Goal: Task Accomplishment & Management: Manage account settings

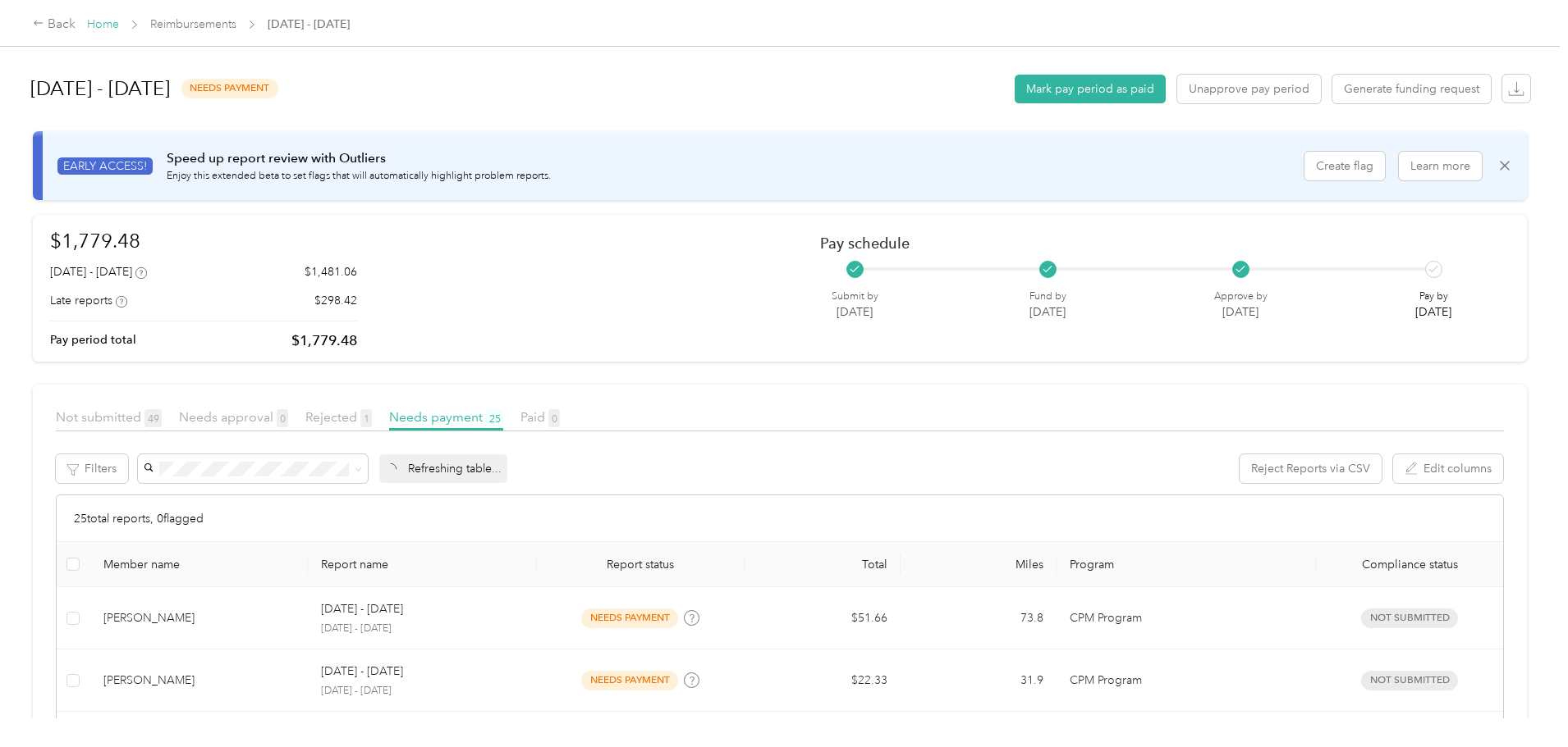
click at [119, 22] on link "Home" at bounding box center [103, 24] width 32 height 14
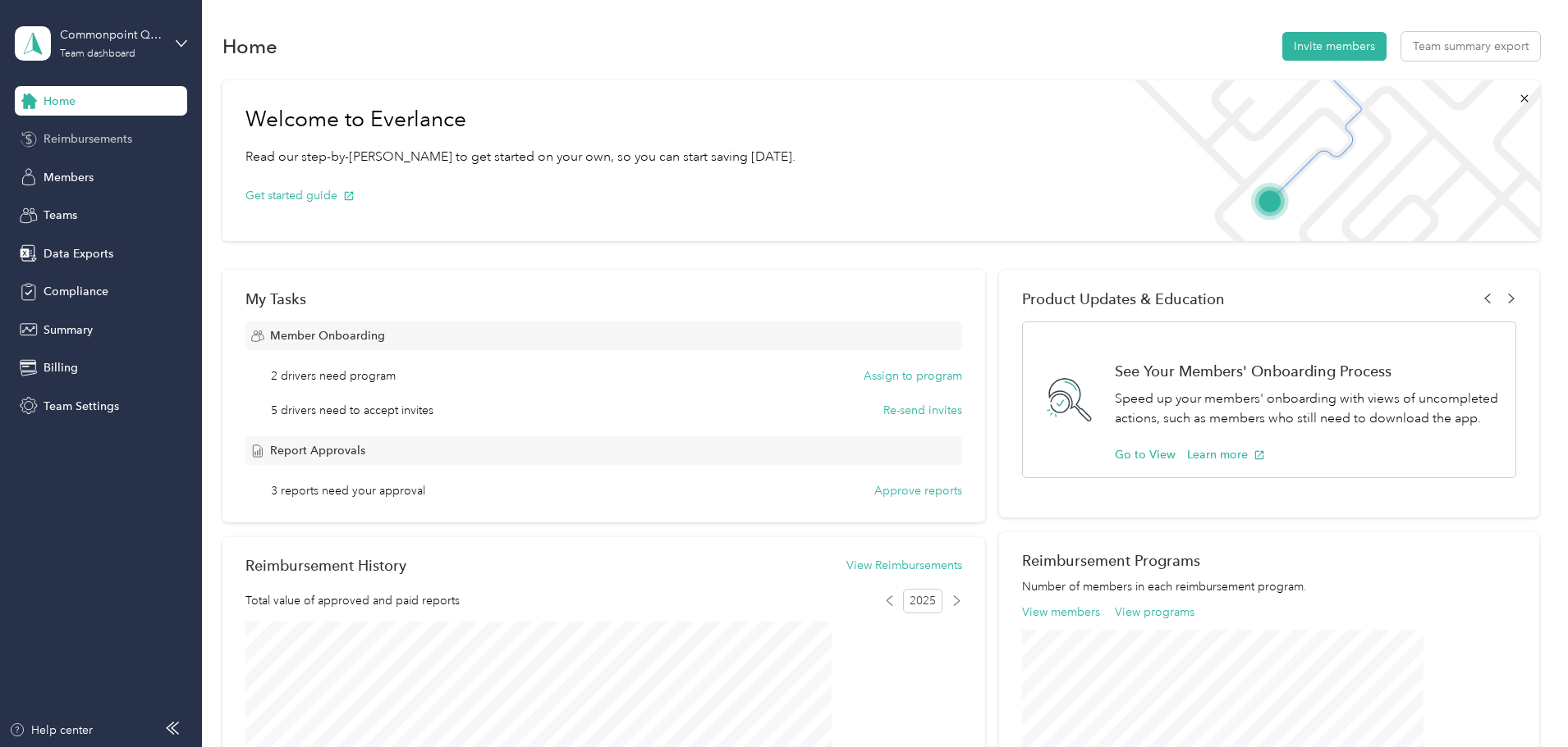
click at [86, 143] on span "Reimbursements" at bounding box center [88, 139] width 89 height 17
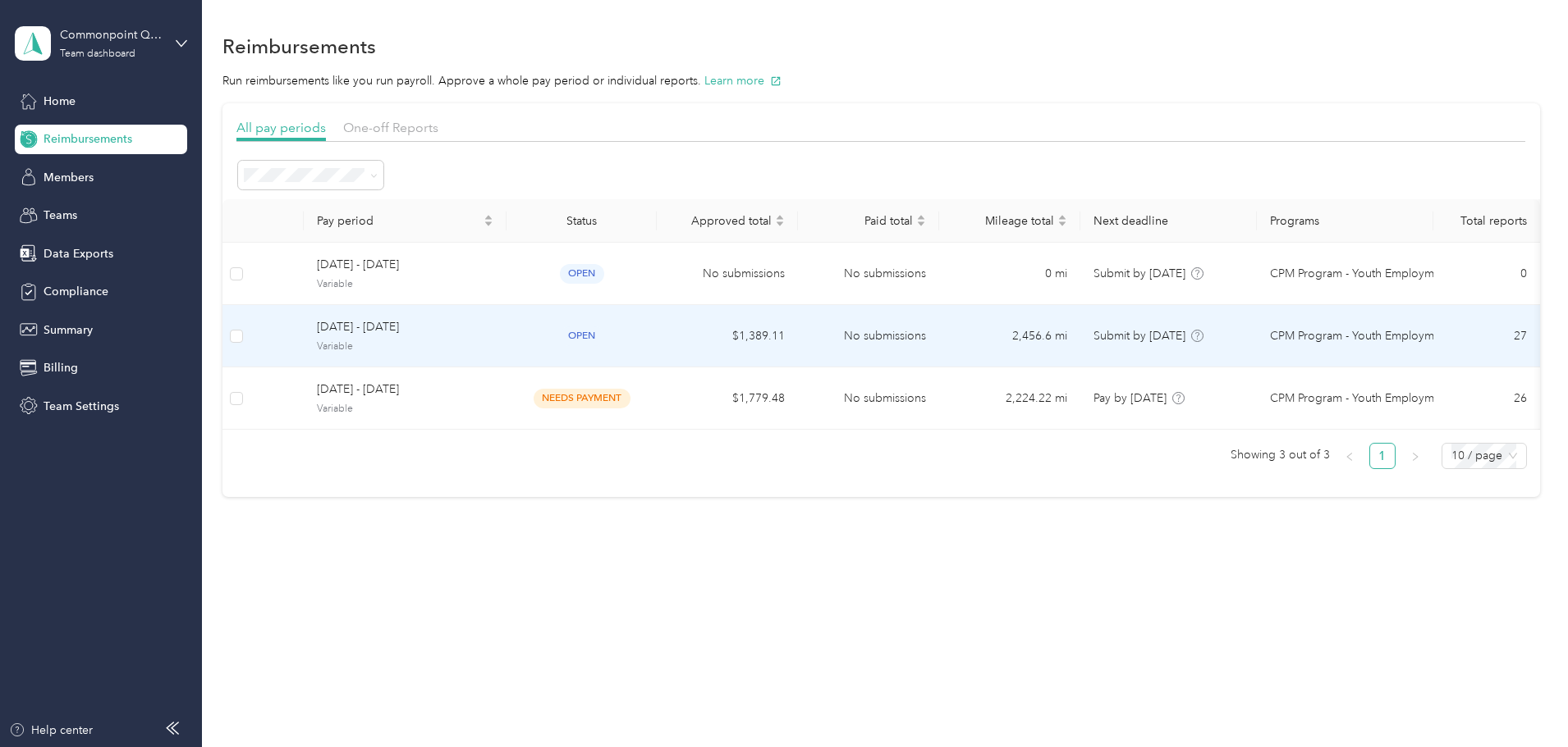
click at [444, 325] on span "[DATE] - [DATE]" at bounding box center [405, 327] width 177 height 18
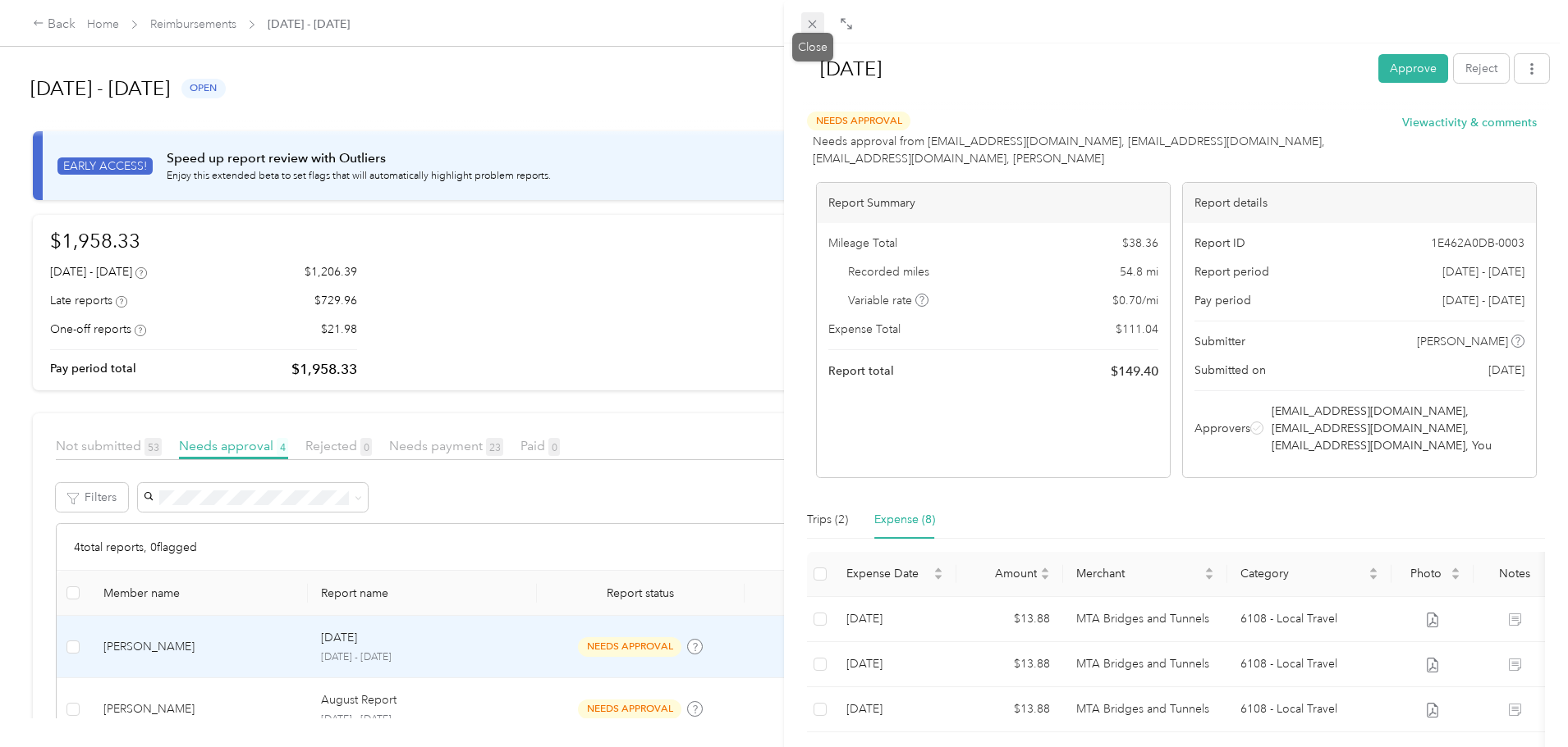
click at [810, 32] on span at bounding box center [812, 24] width 23 height 23
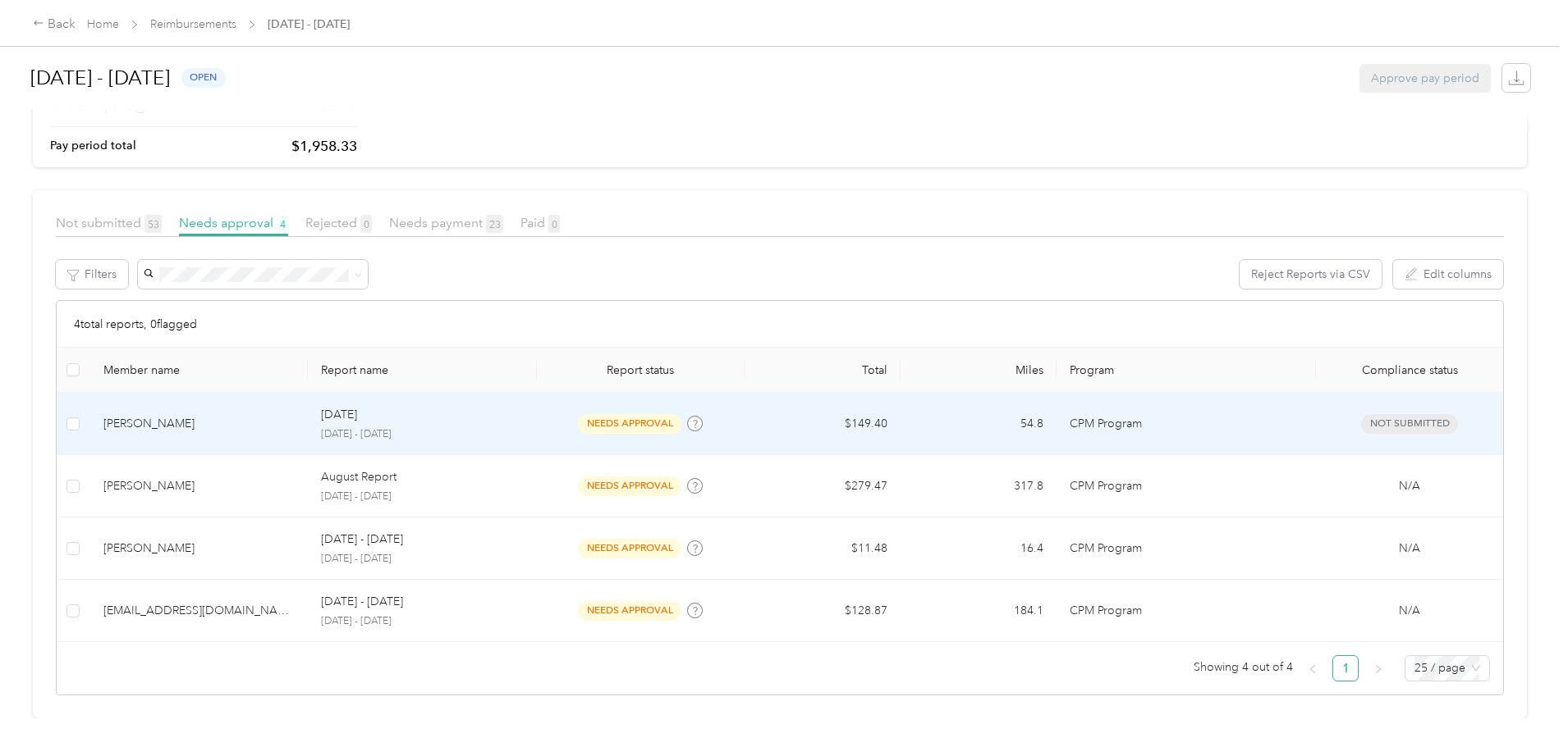
scroll to position [236, 0]
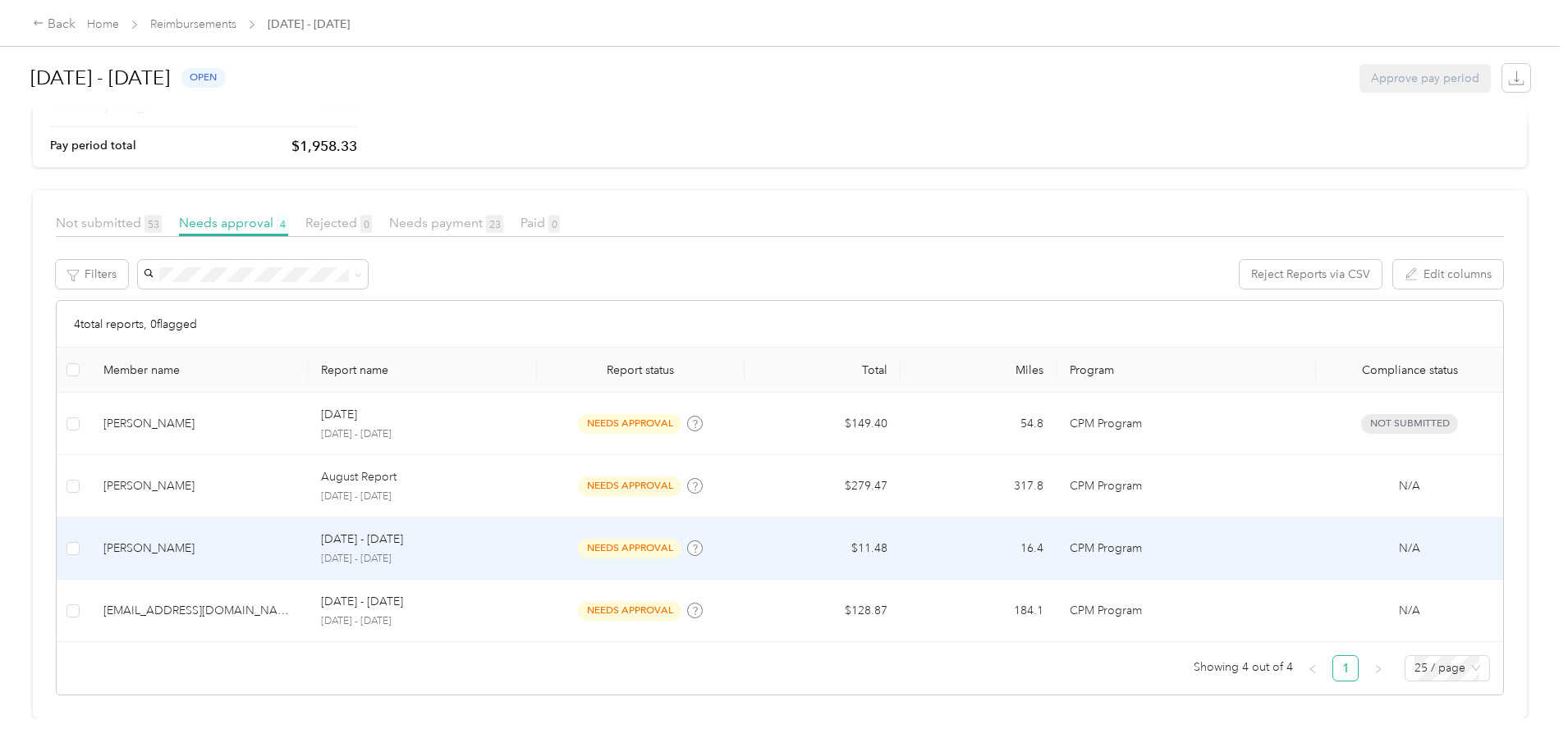
click at [634, 539] on span "needs approval" at bounding box center [630, 548] width 104 height 19
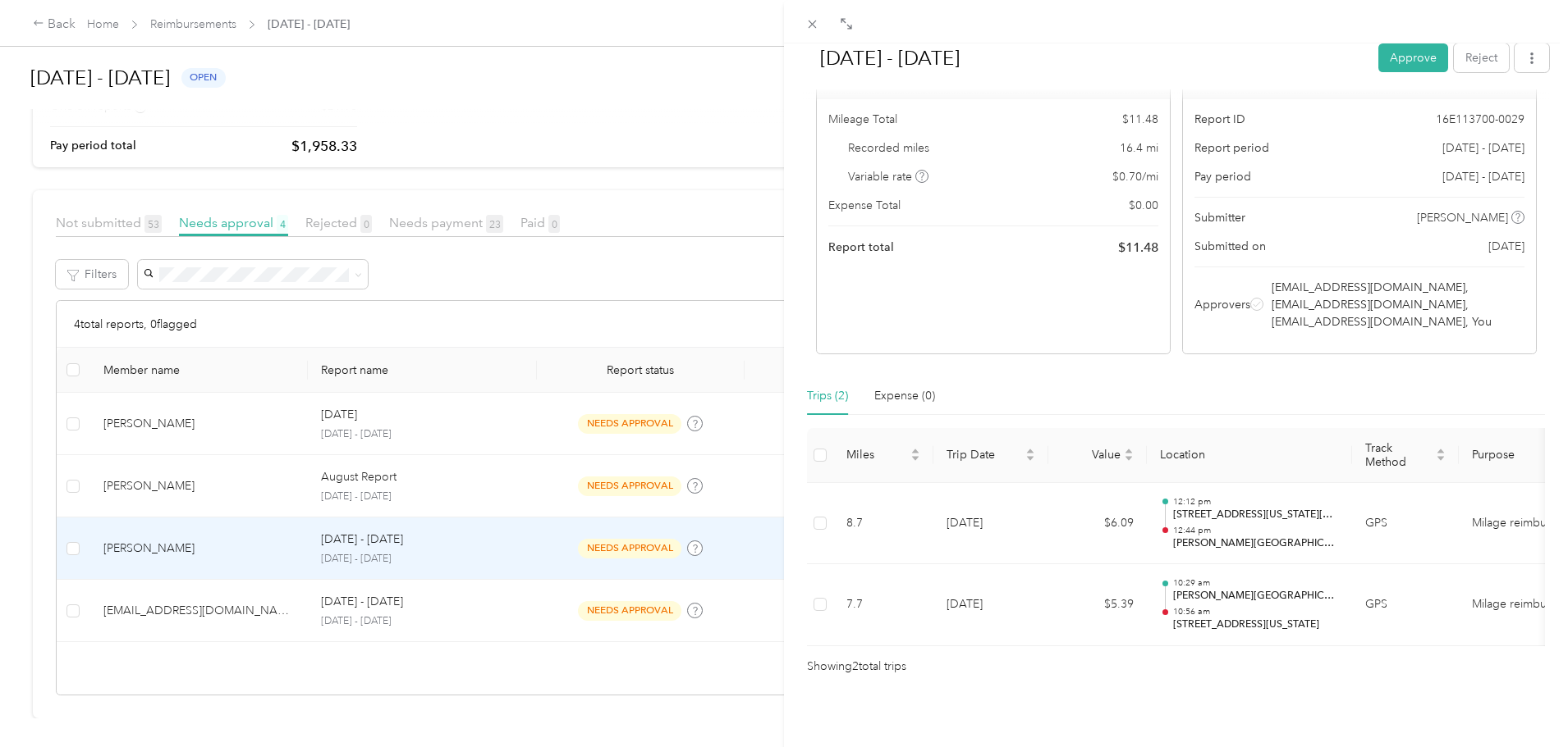
scroll to position [149, 0]
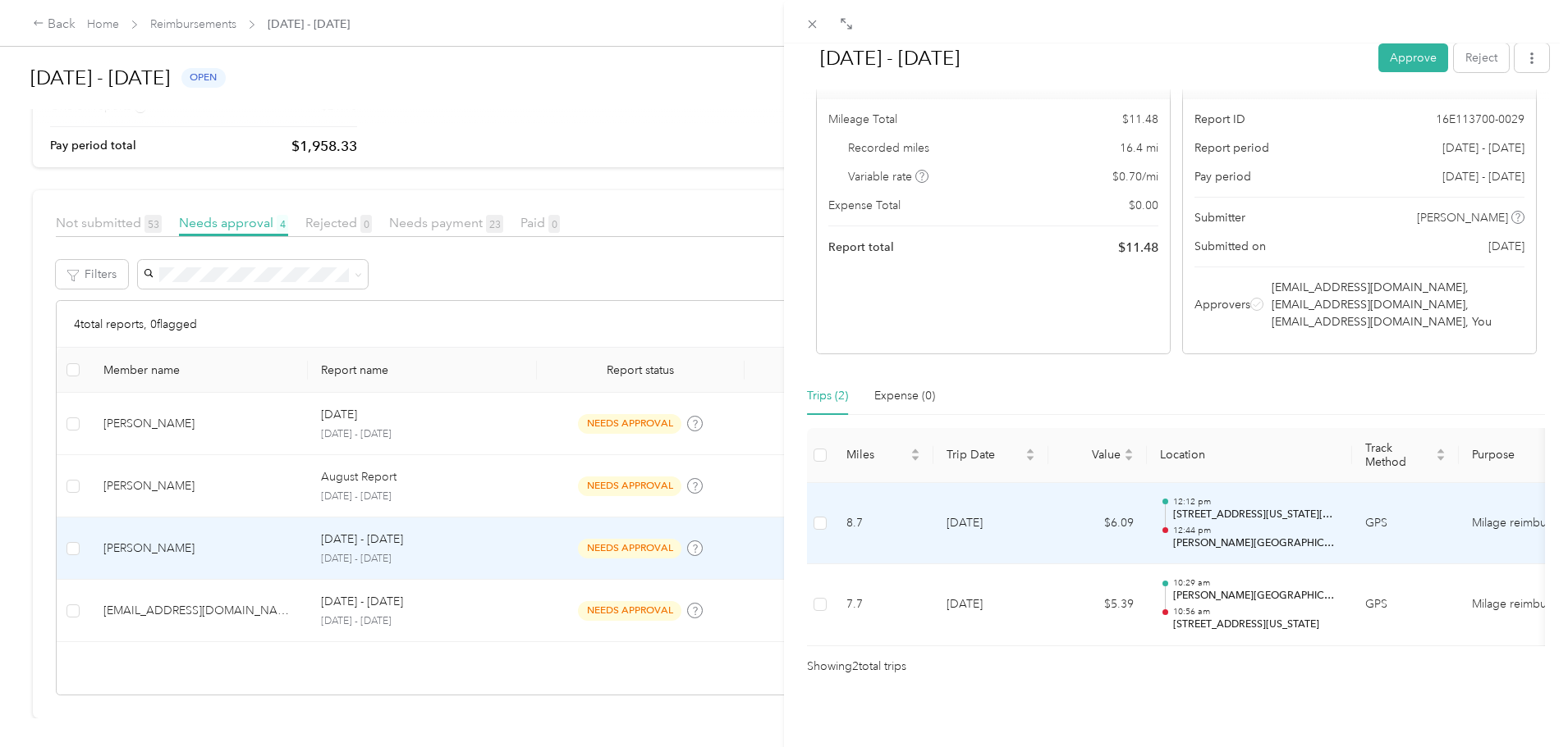
click at [1177, 525] on p "12:44 pm" at bounding box center [1256, 531] width 166 height 12
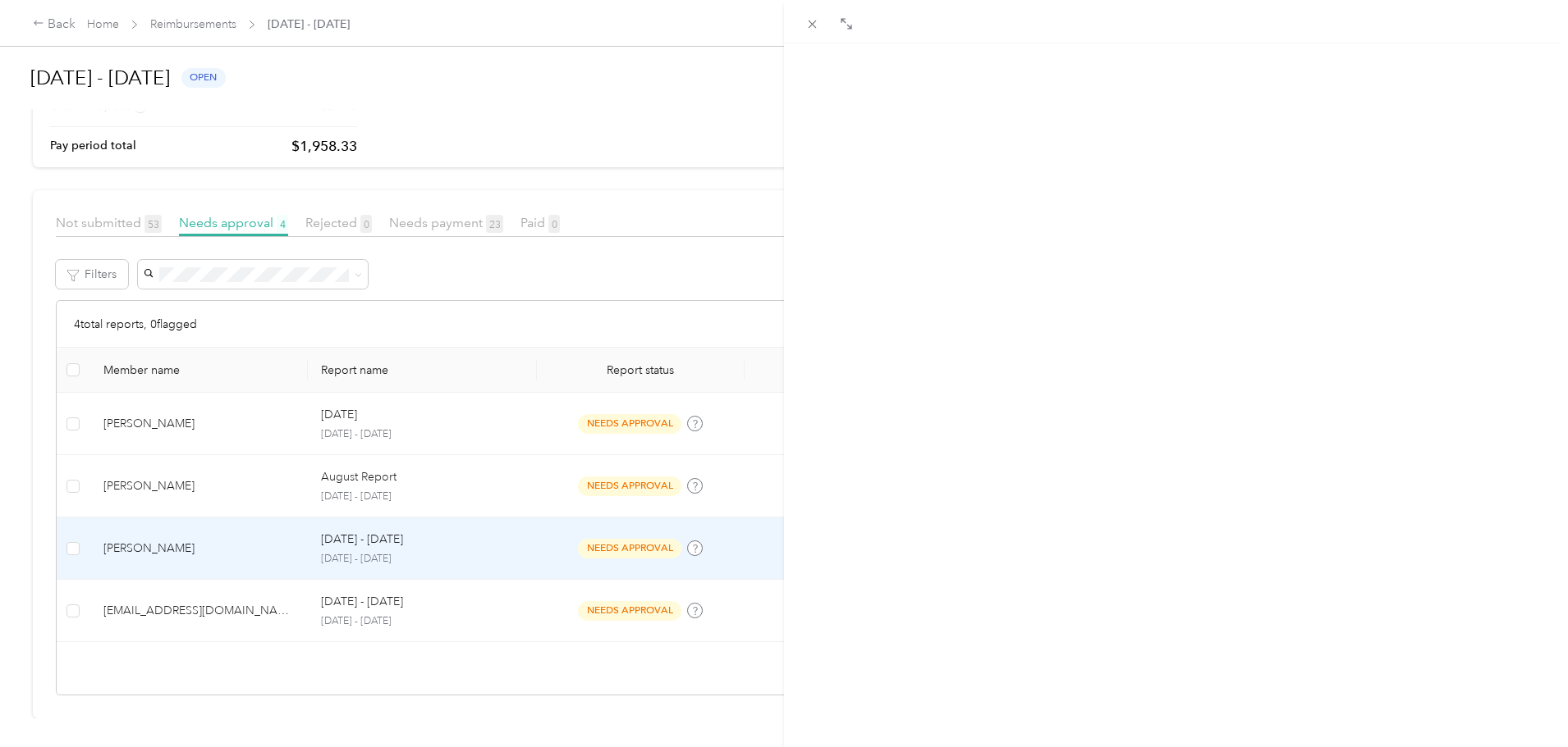
scroll to position [0, 0]
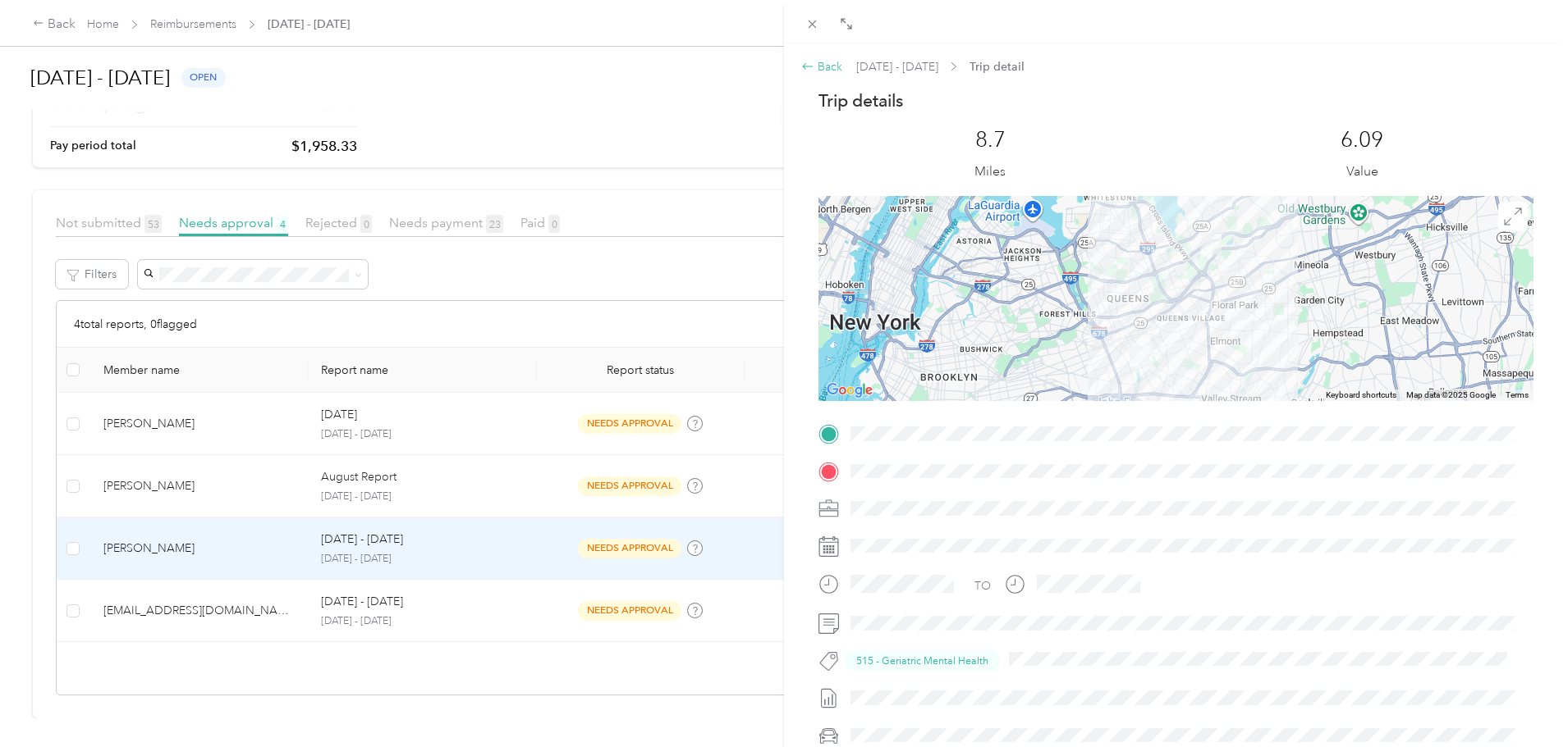
click at [806, 59] on div "Back" at bounding box center [821, 67] width 41 height 17
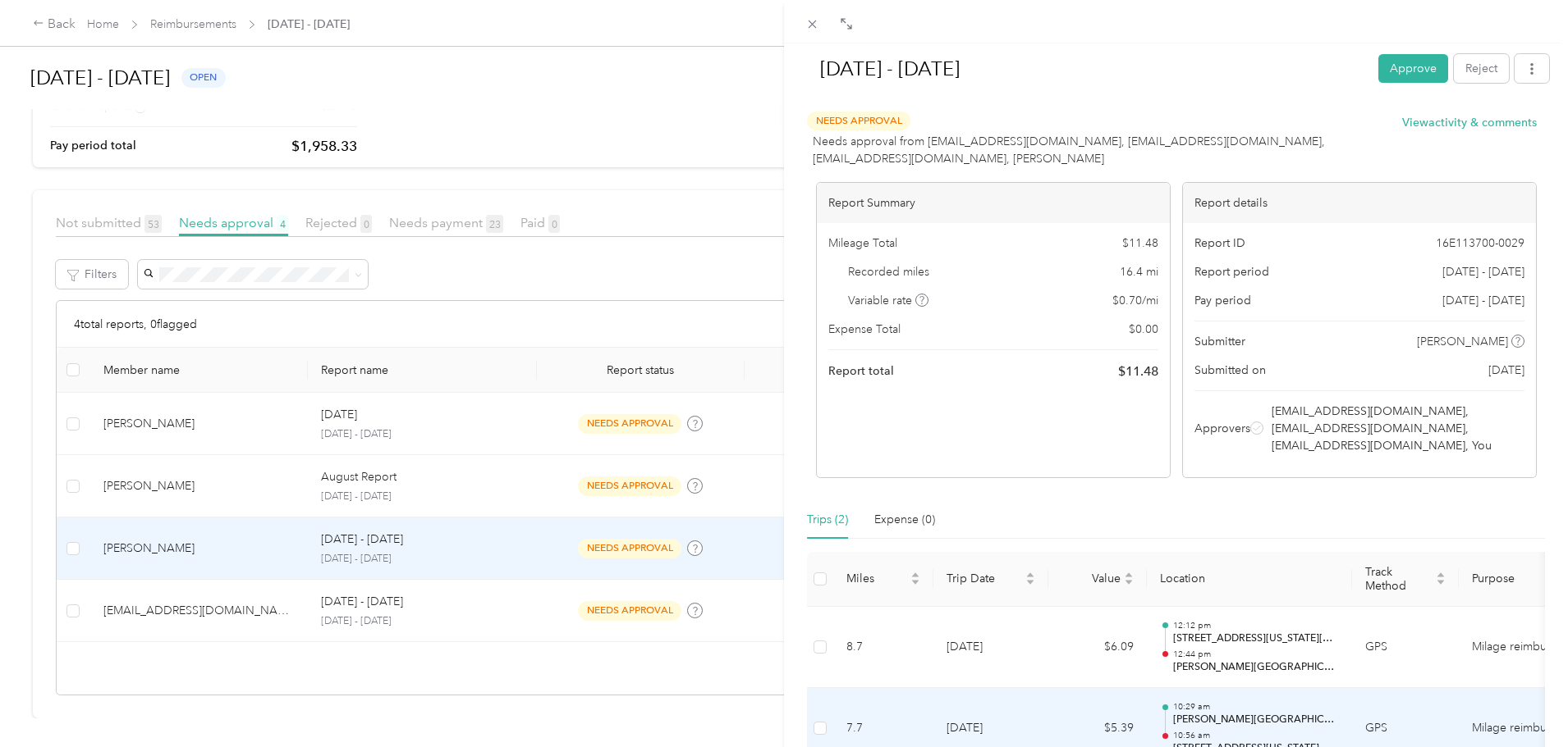
click at [1175, 721] on p "[PERSON_NAME][GEOGRAPHIC_DATA] / [GEOGRAPHIC_DATA]" at bounding box center [1256, 721] width 166 height 15
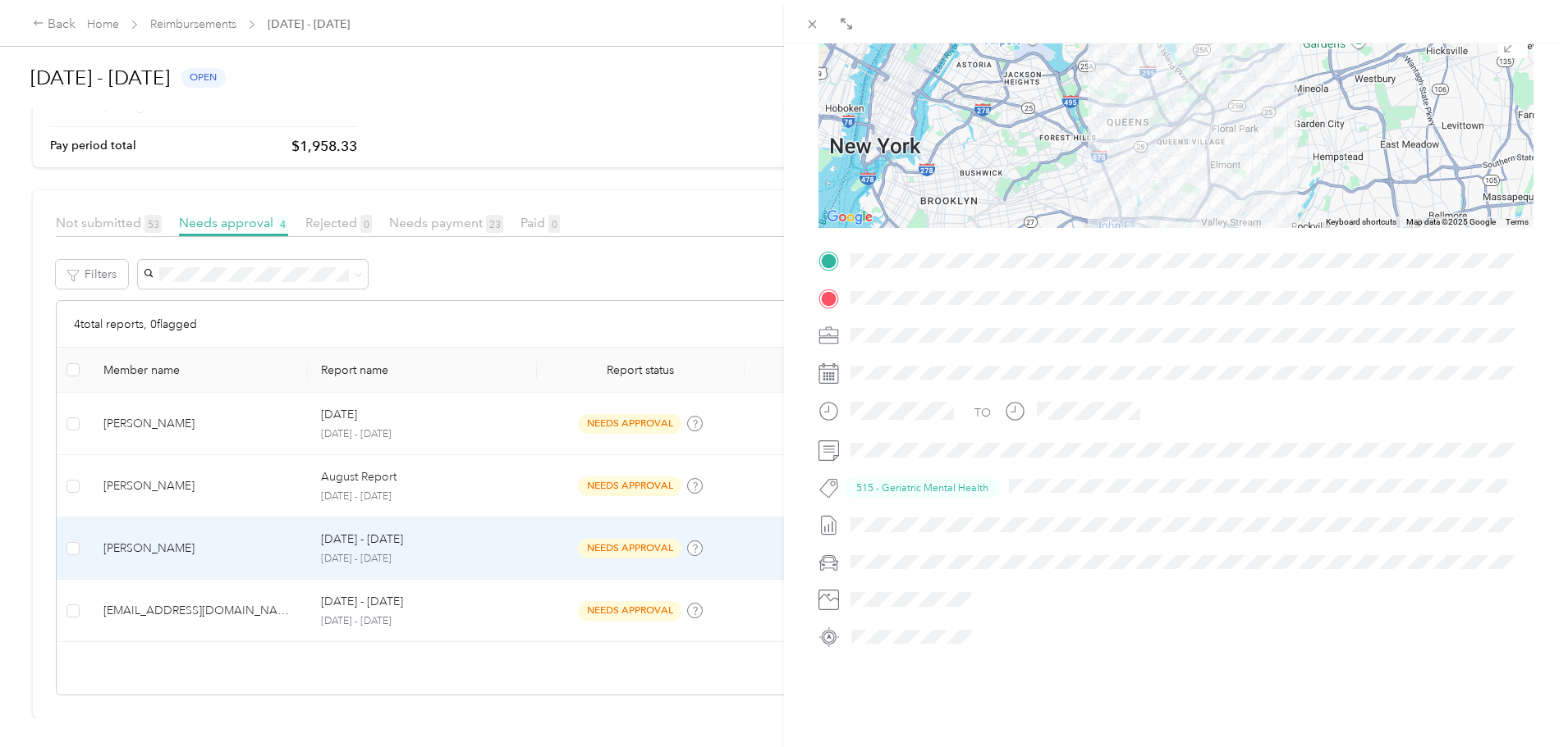
scroll to position [176, 0]
click at [811, 27] on icon at bounding box center [812, 24] width 14 height 14
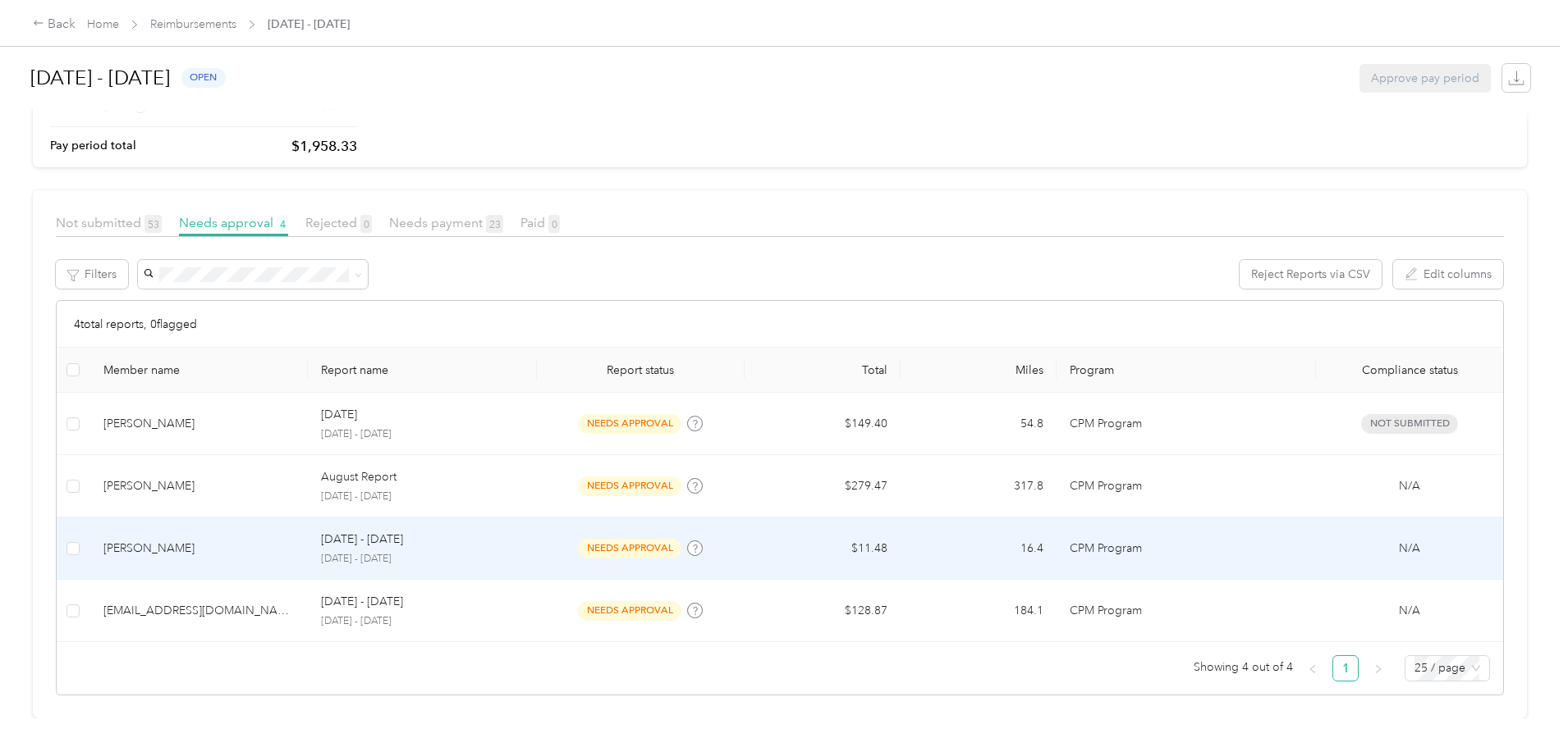
click at [253, 540] on div "[PERSON_NAME]" at bounding box center [200, 549] width 192 height 18
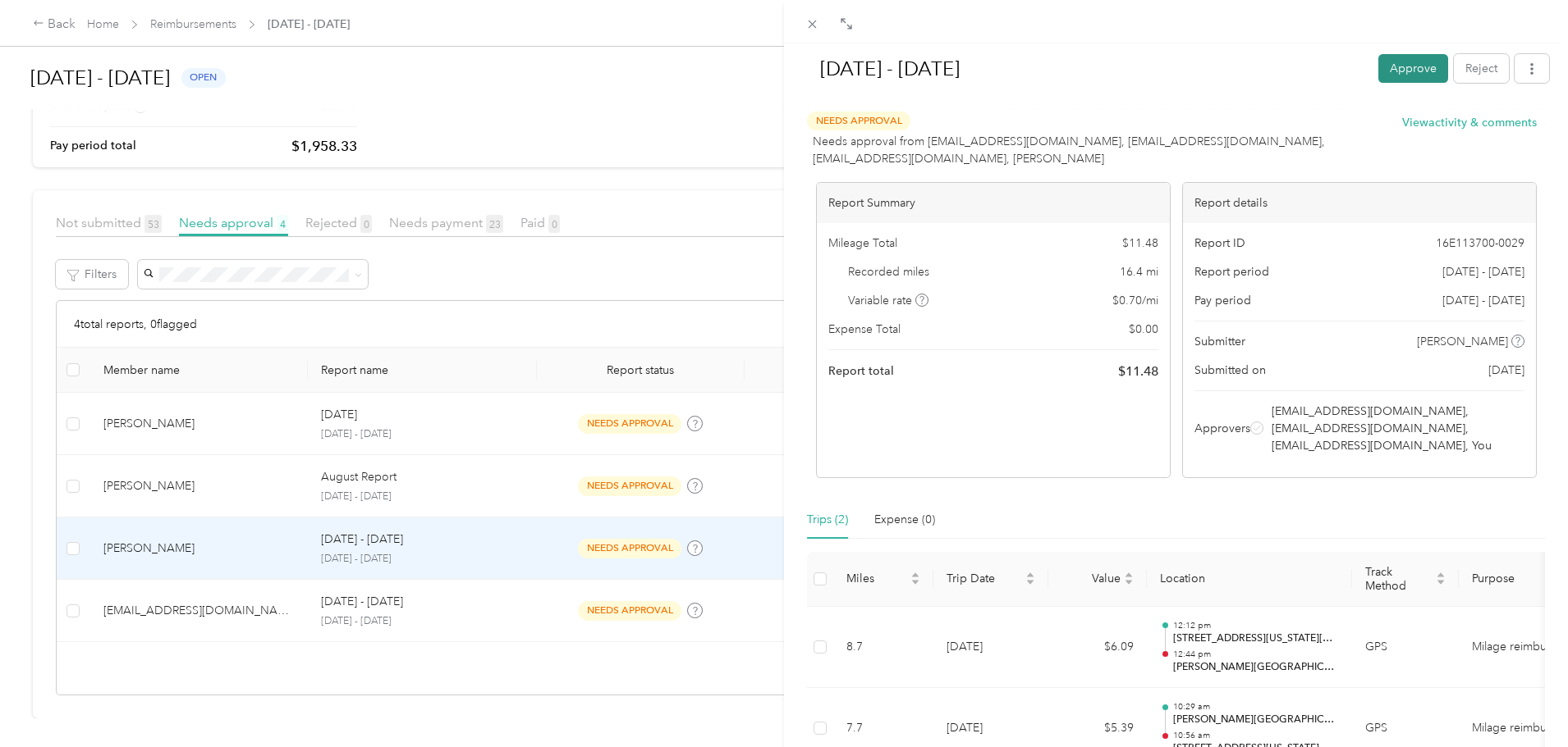
click at [1383, 69] on button "Approve" at bounding box center [1413, 68] width 70 height 29
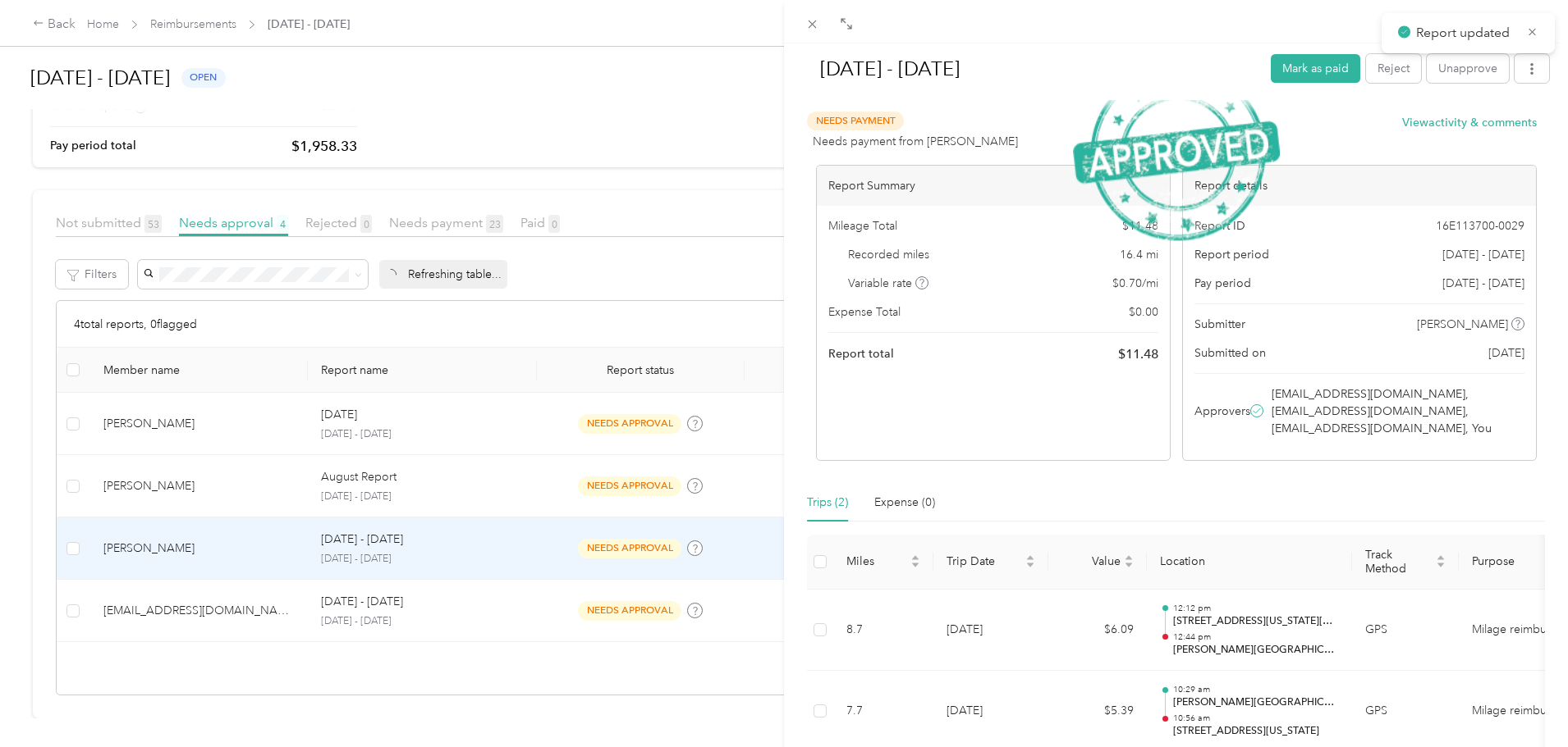
scroll to position [173, 0]
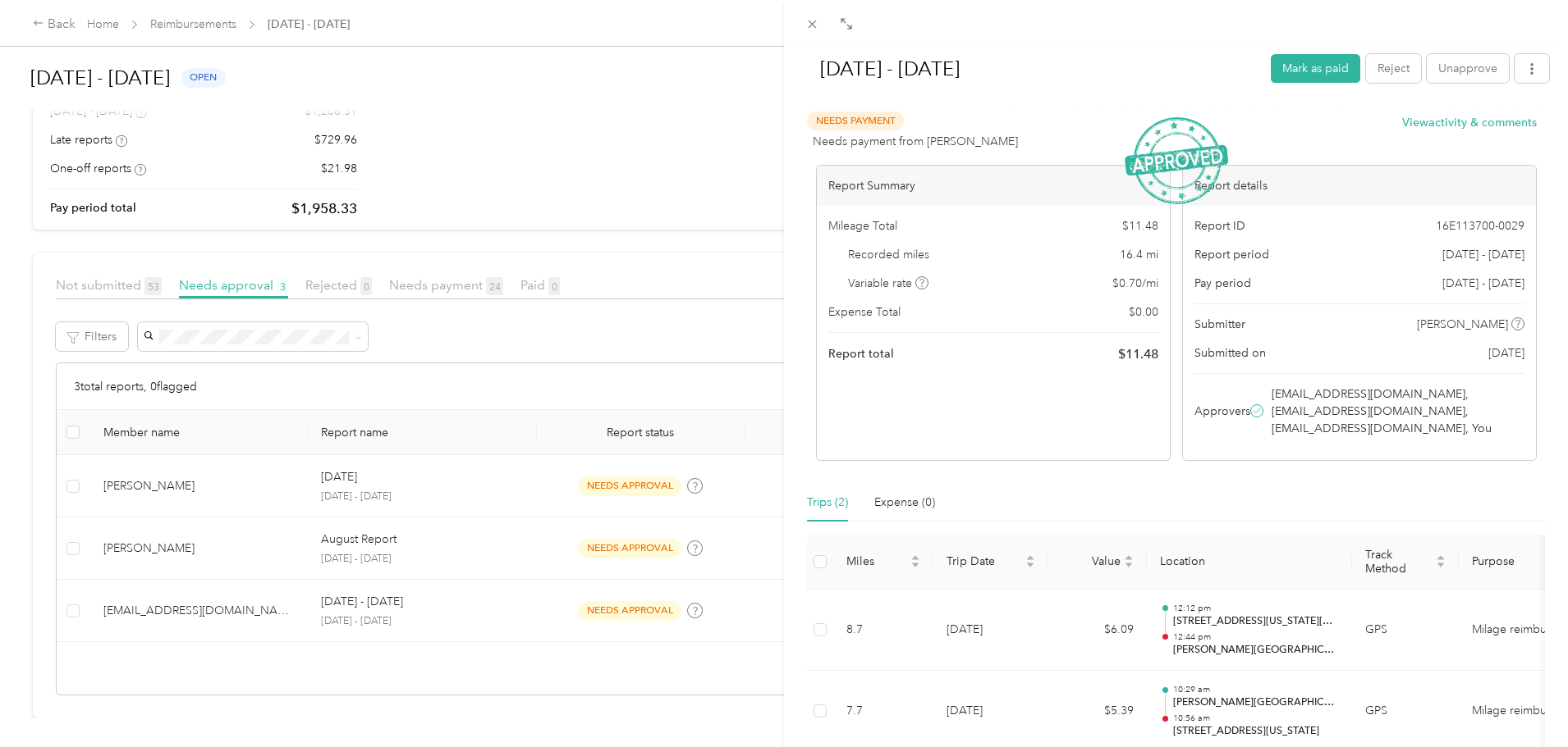
click at [637, 477] on div "[DATE] - [DATE] Mark as paid Reject Unapprove Needs Payment Needs payment from …" at bounding box center [784, 373] width 1568 height 747
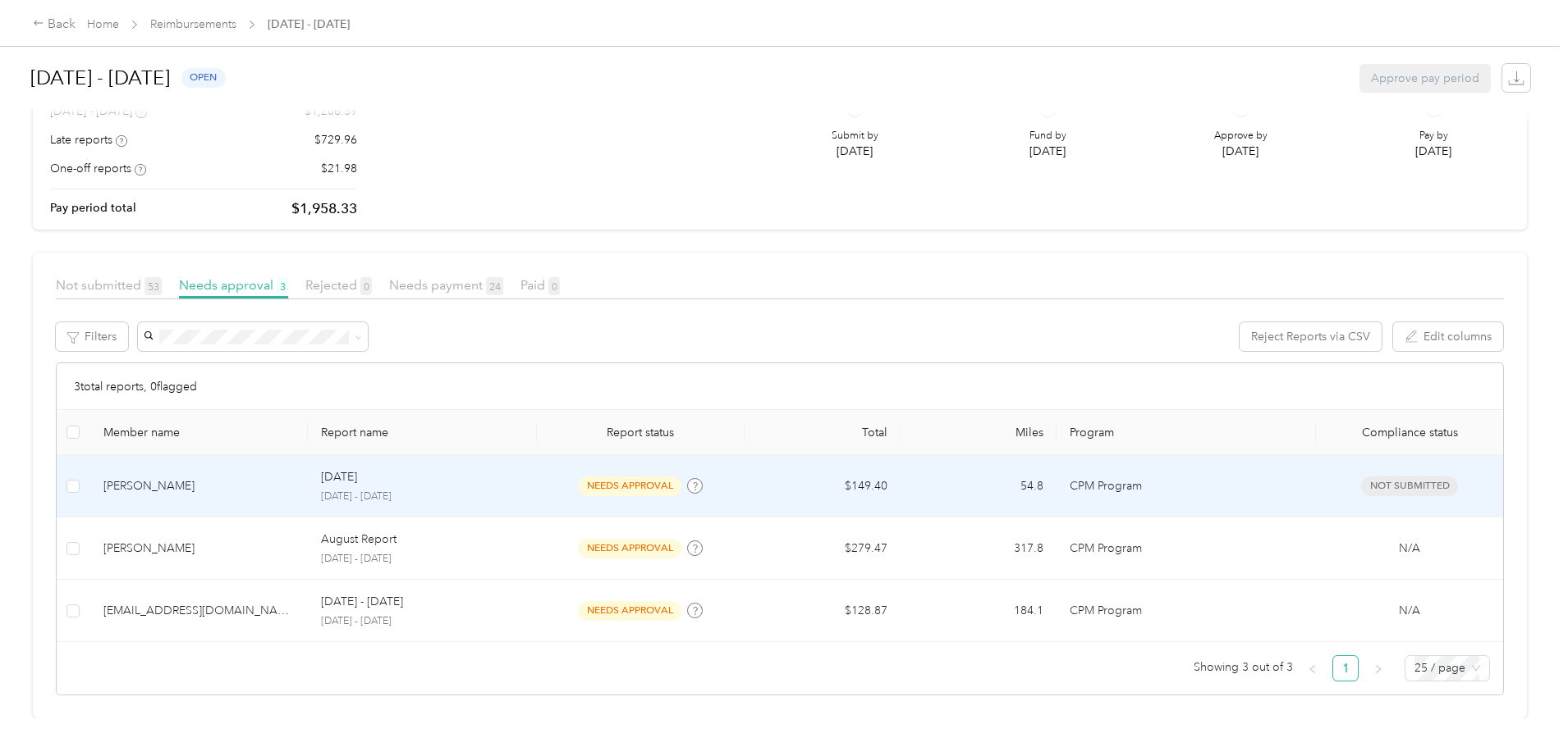
click at [634, 477] on span "needs approval" at bounding box center [630, 486] width 104 height 19
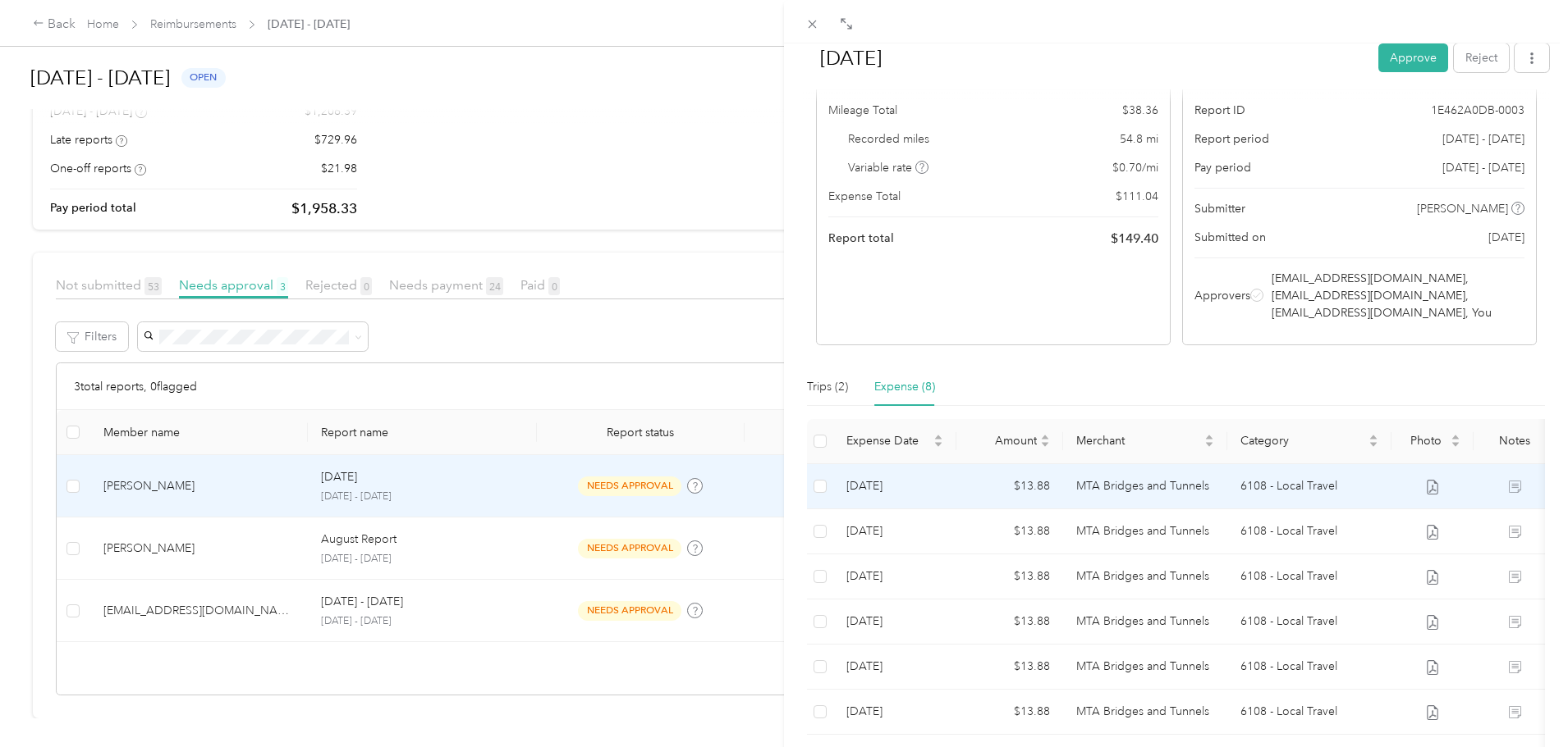
scroll to position [96, 0]
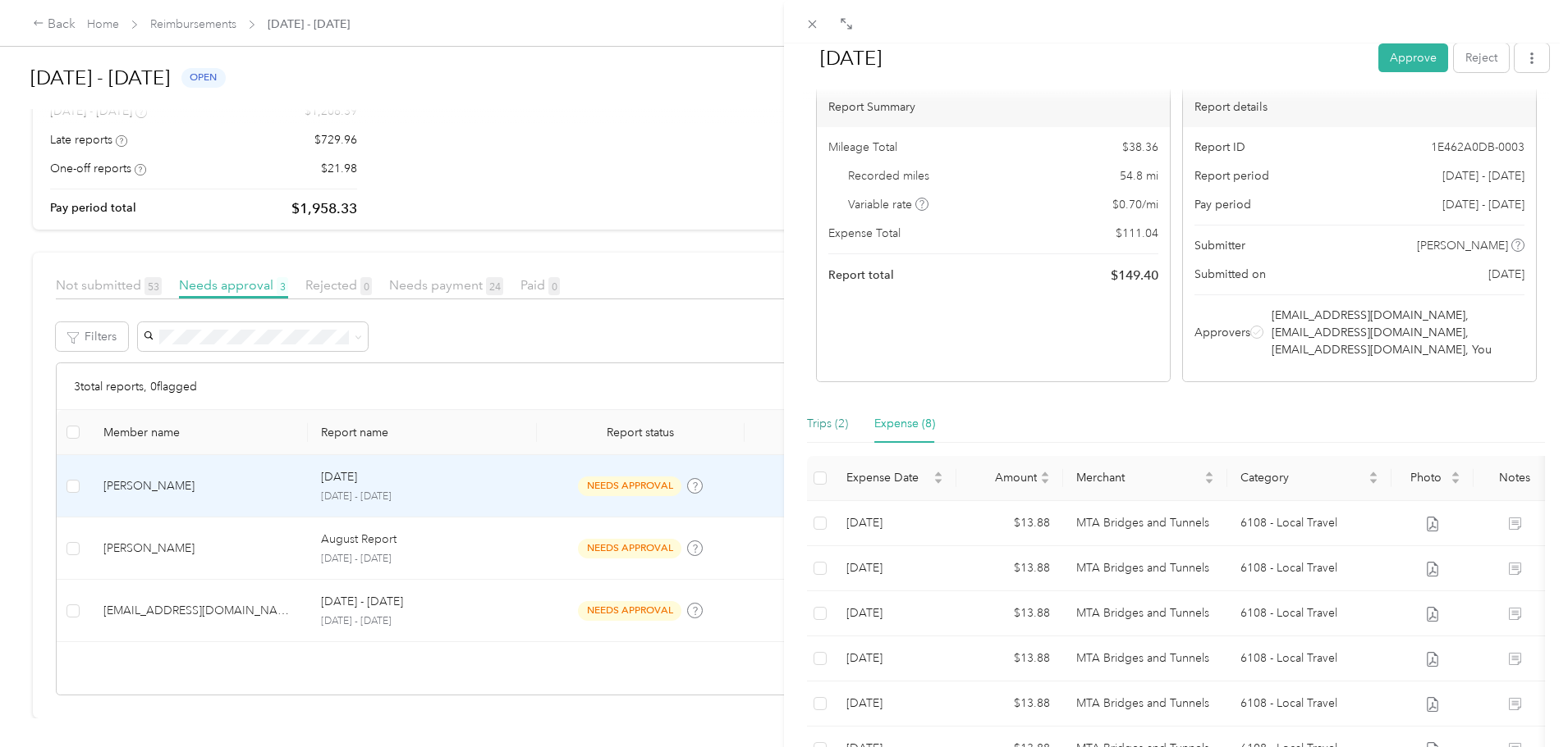
click at [826, 426] on div "Trips (2)" at bounding box center [827, 424] width 41 height 18
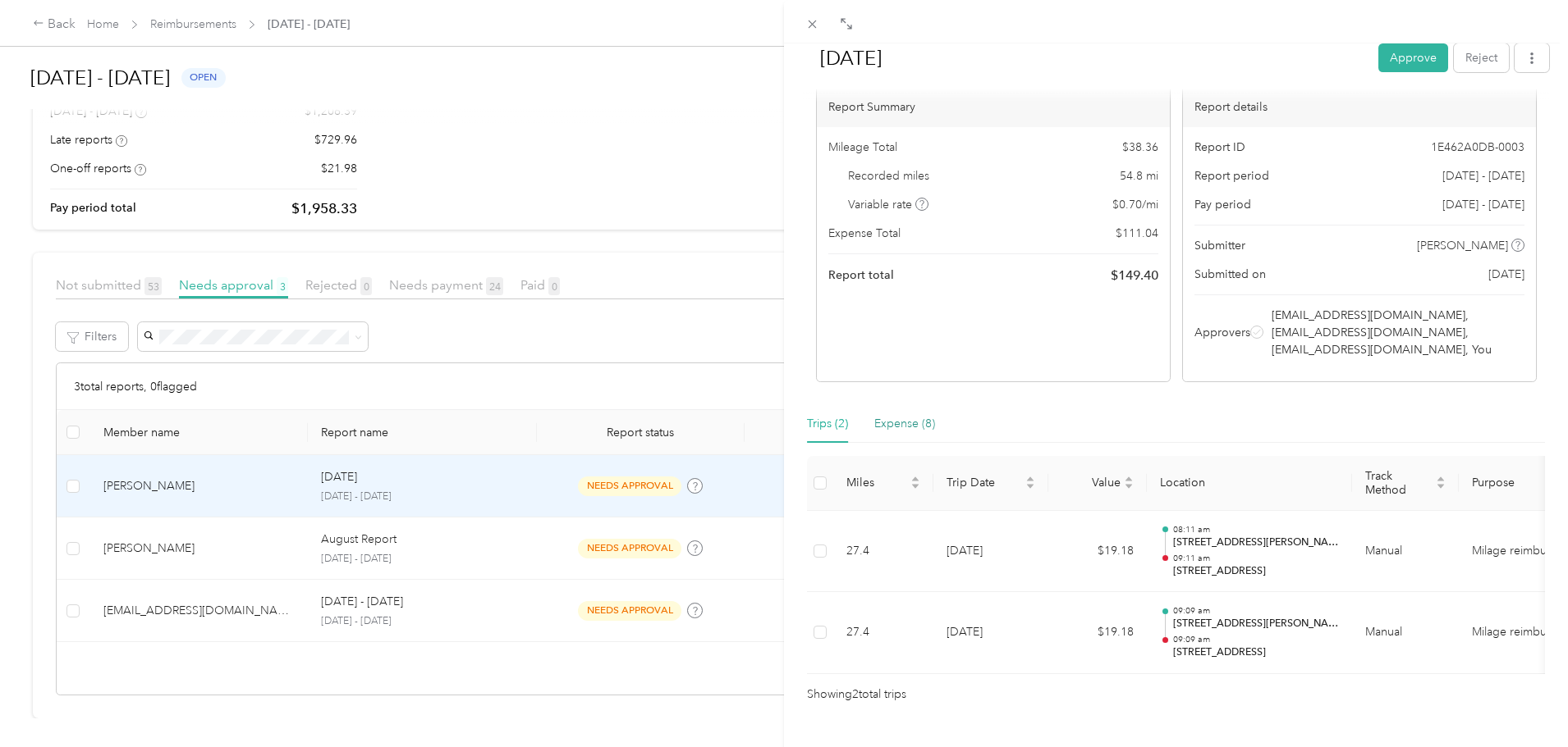
click at [900, 417] on div "Expense (8)" at bounding box center [904, 424] width 61 height 18
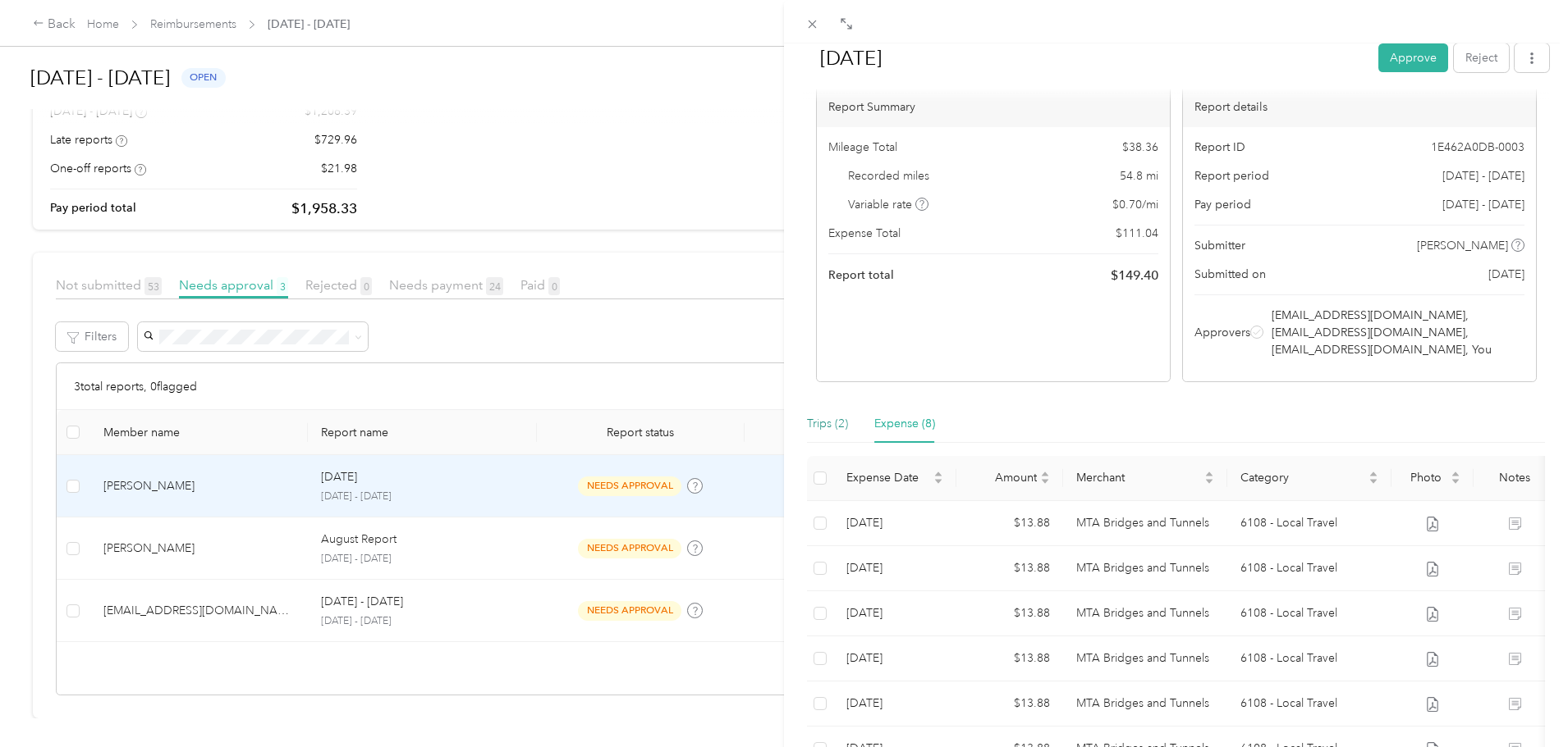
click at [822, 423] on div "Trips (2)" at bounding box center [827, 424] width 41 height 18
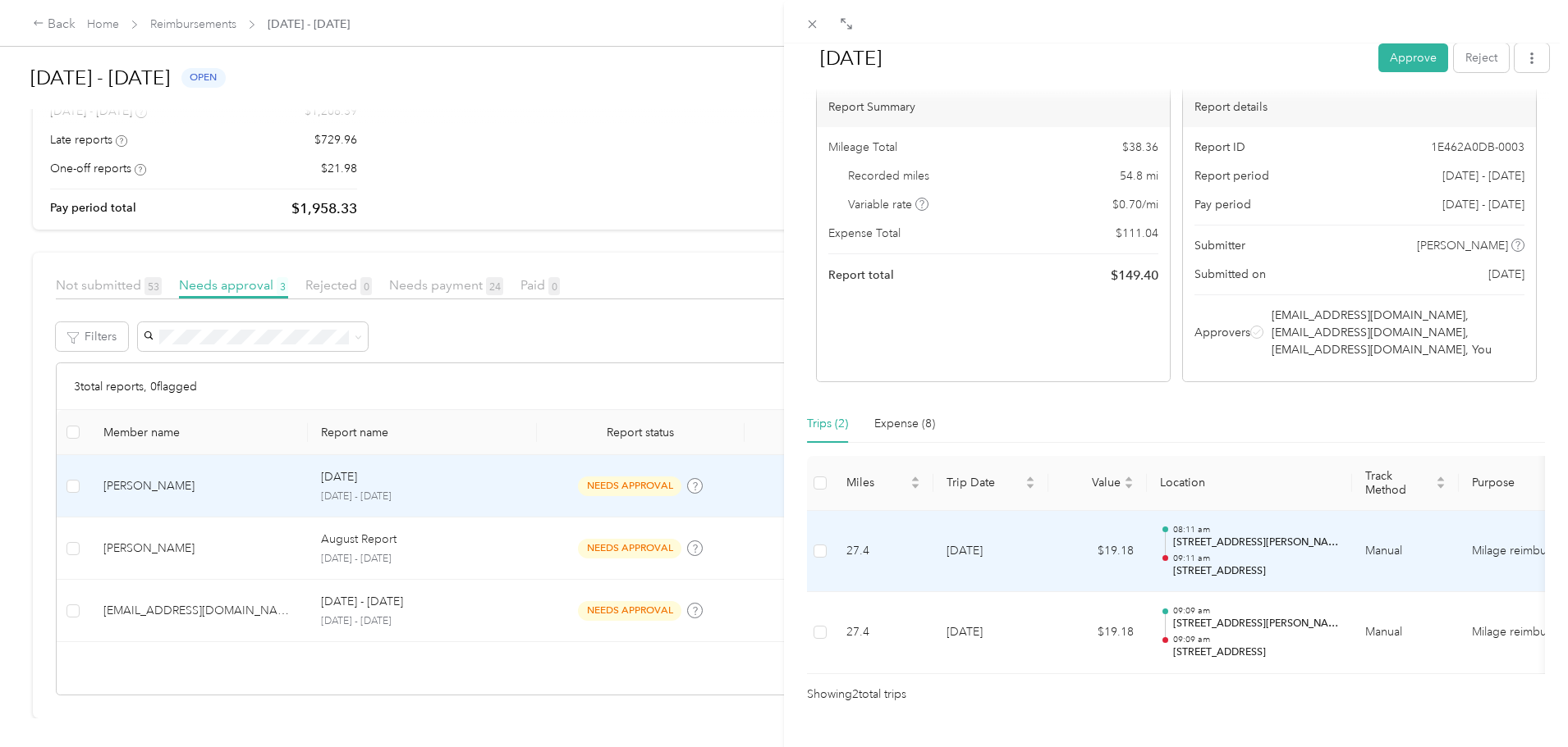
click at [1206, 551] on div "08:11 am [STREET_ADDRESS][PERSON_NAME][PERSON_NAME] 09:11 am [STREET_ADDRESS]" at bounding box center [1256, 551] width 166 height 55
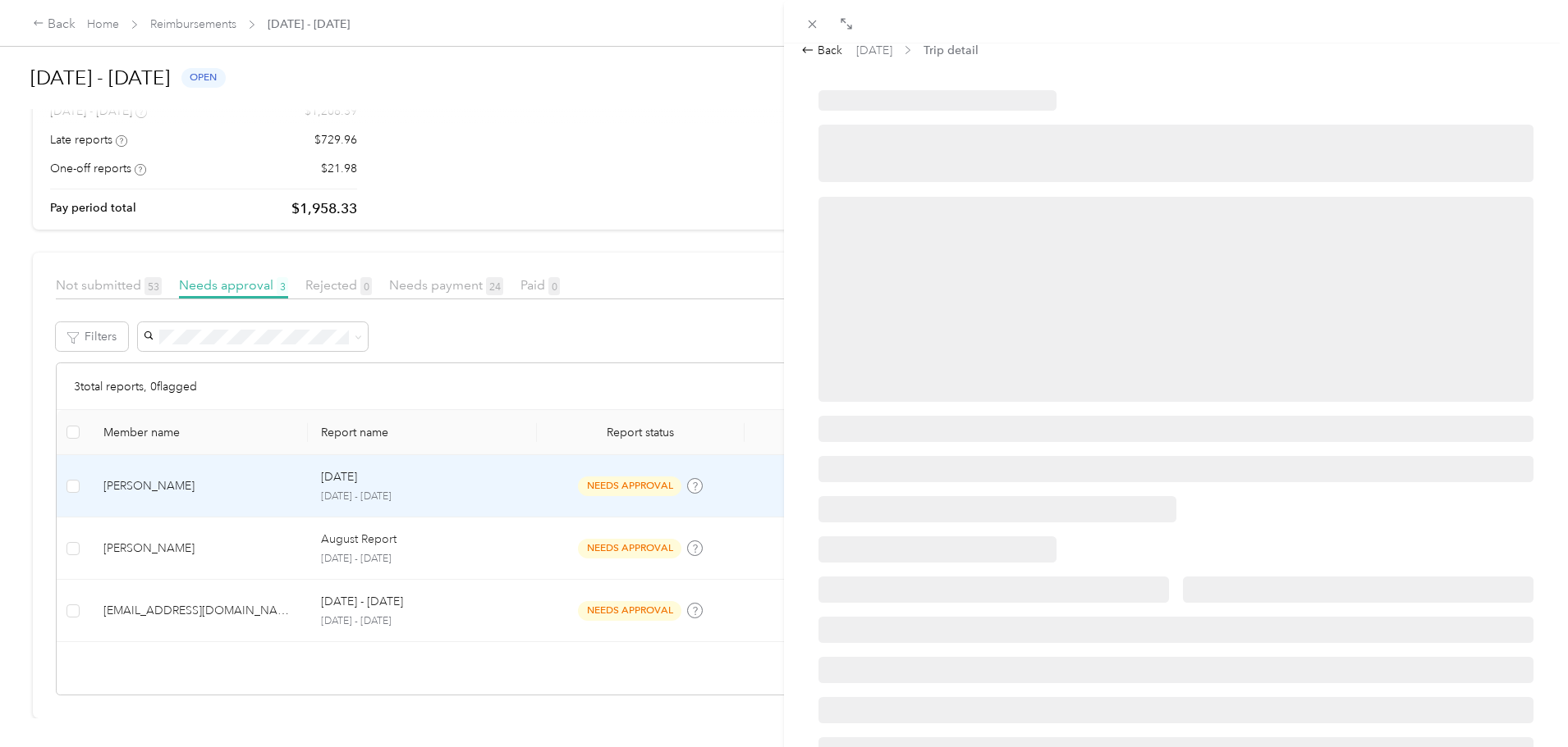
scroll to position [0, 0]
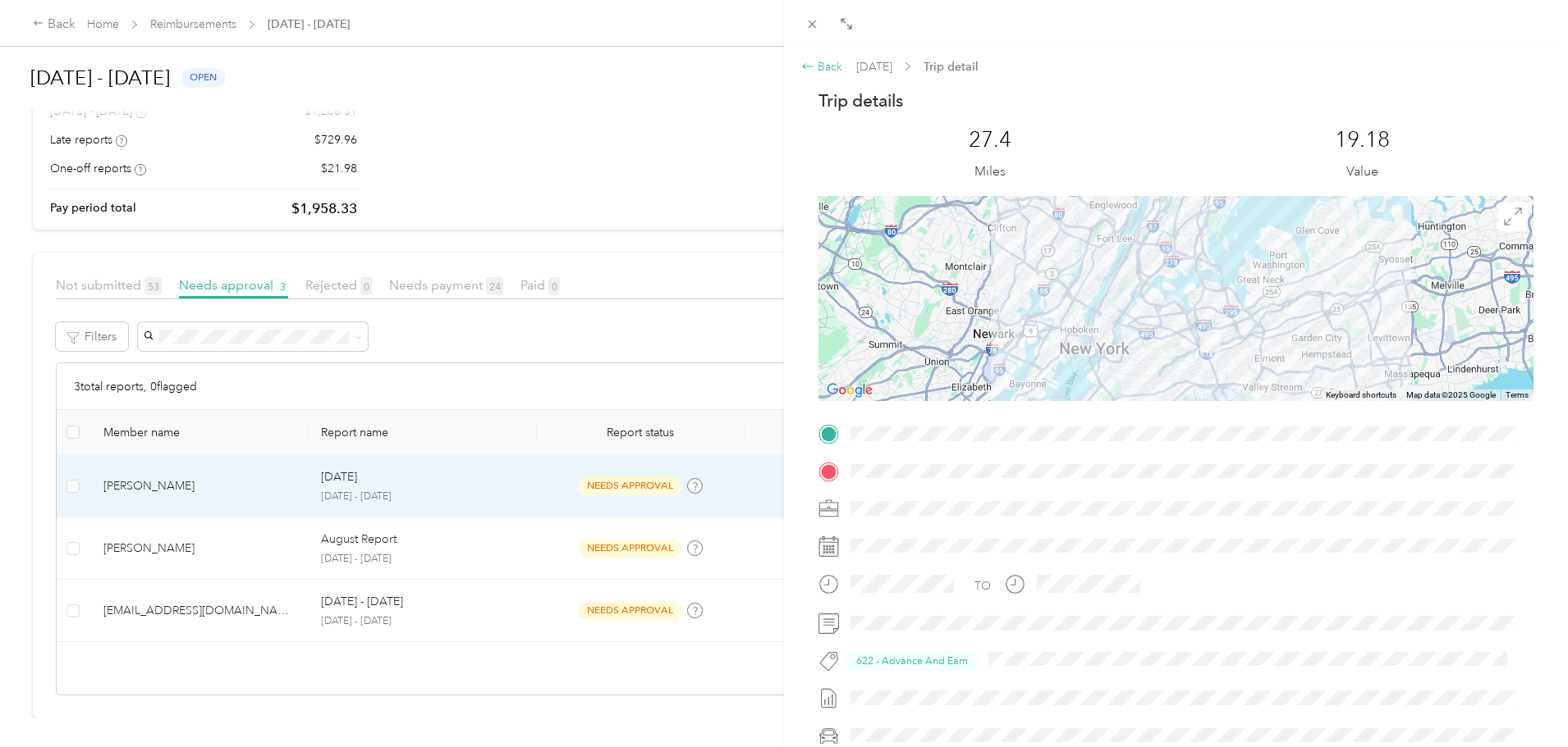
click at [811, 71] on icon at bounding box center [807, 67] width 13 height 13
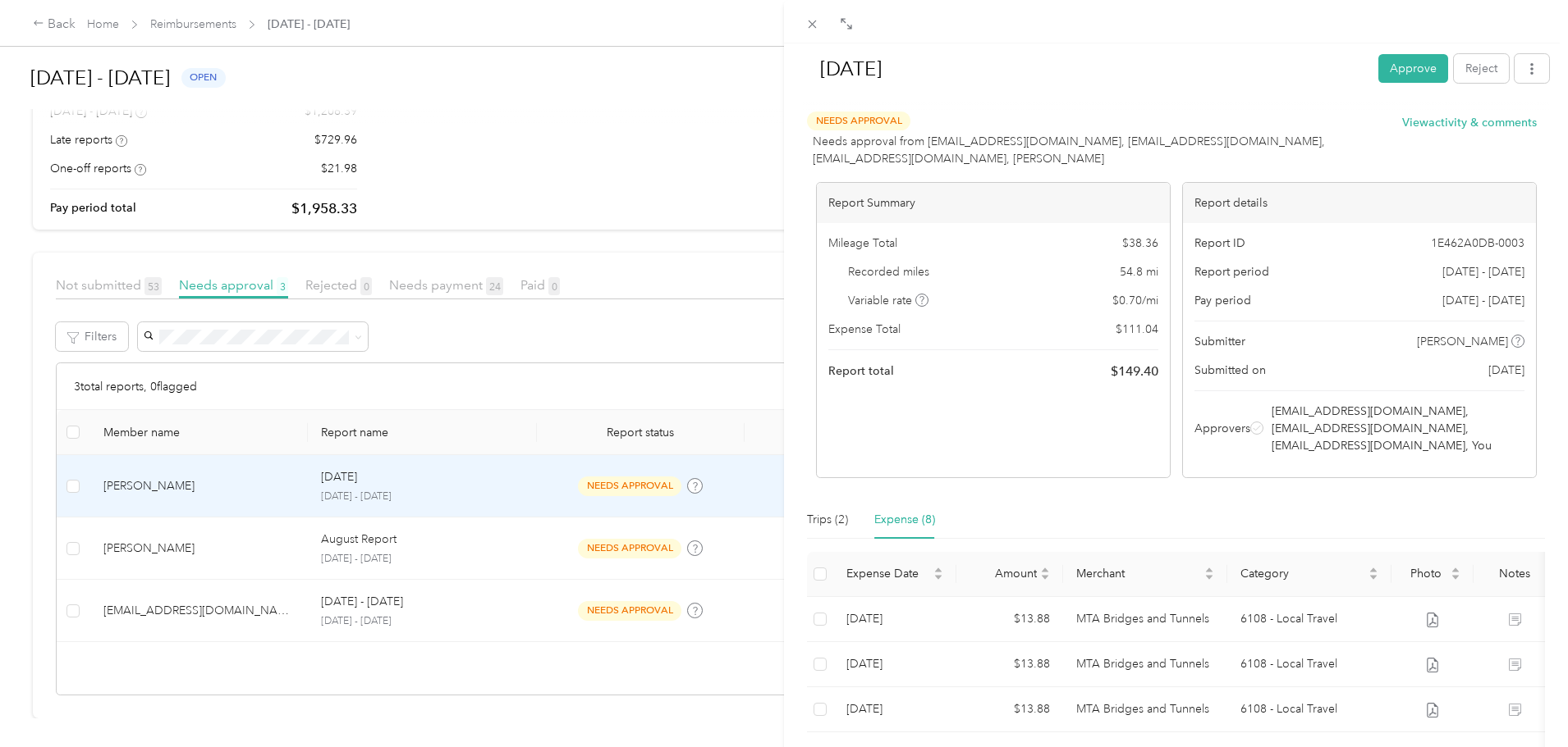
click at [891, 524] on div "Expense (8)" at bounding box center [904, 520] width 61 height 18
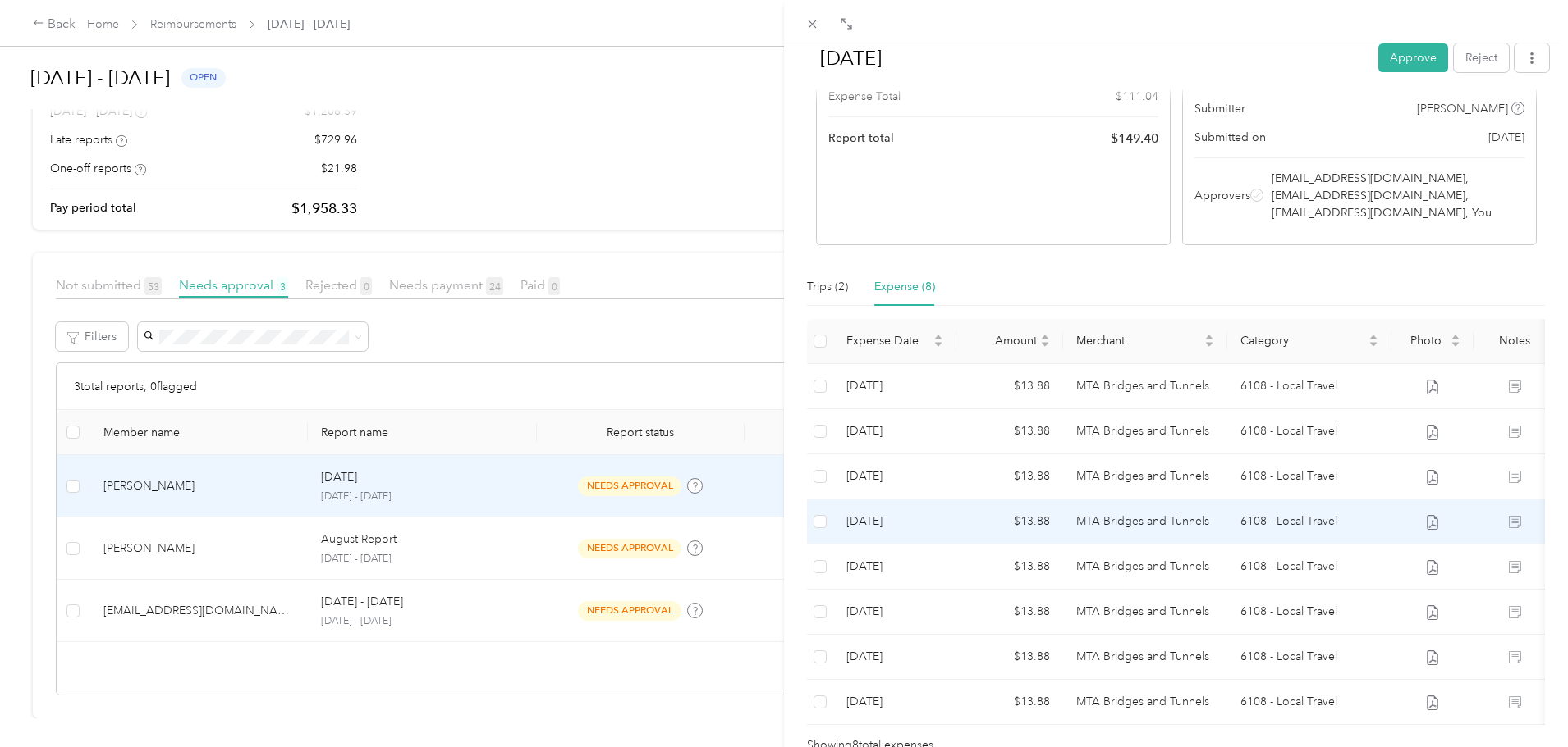
scroll to position [230, 0]
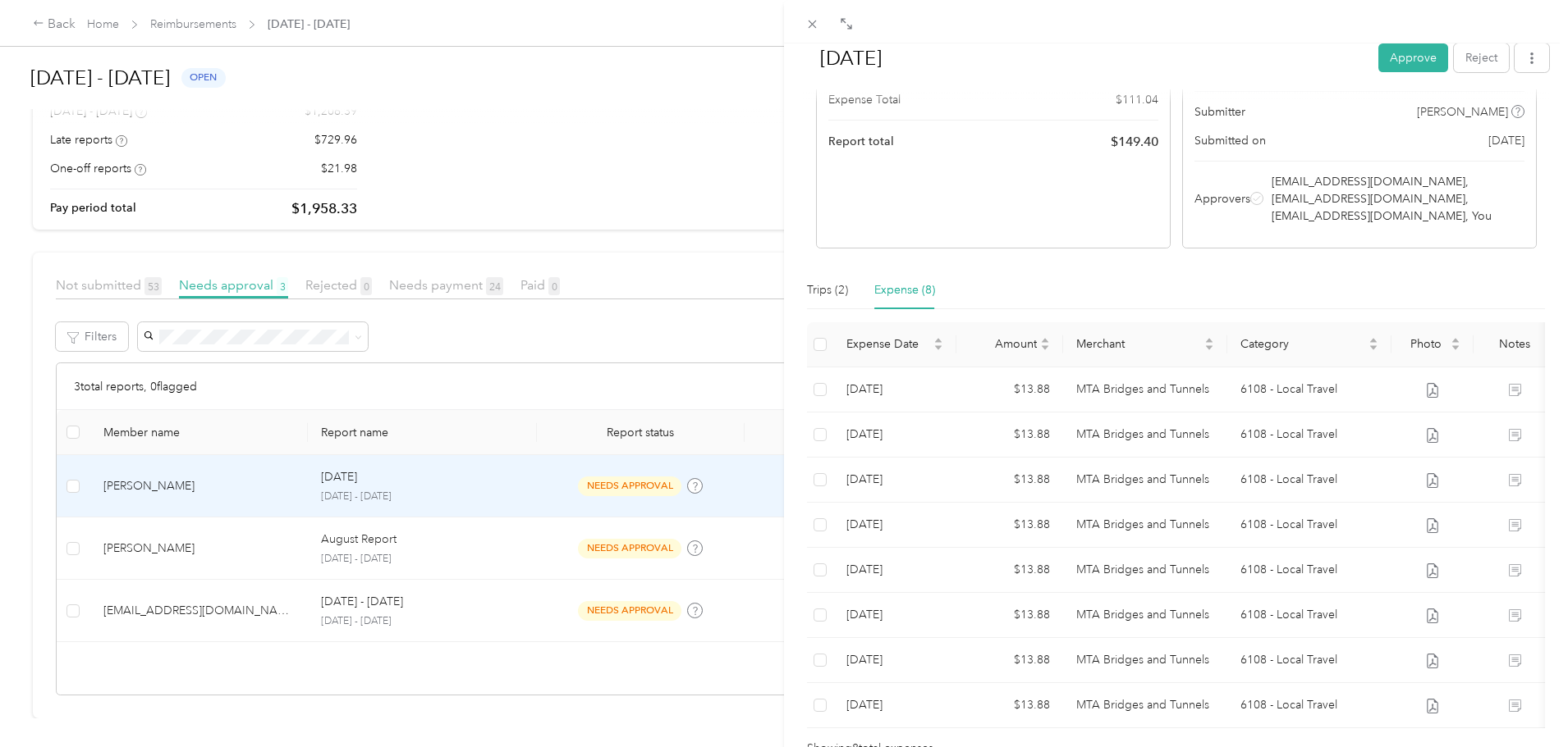
click at [664, 535] on div "[DATE] Approve Reject Needs Approval Needs approval from [EMAIL_ADDRESS][DOMAIN…" at bounding box center [784, 373] width 1568 height 747
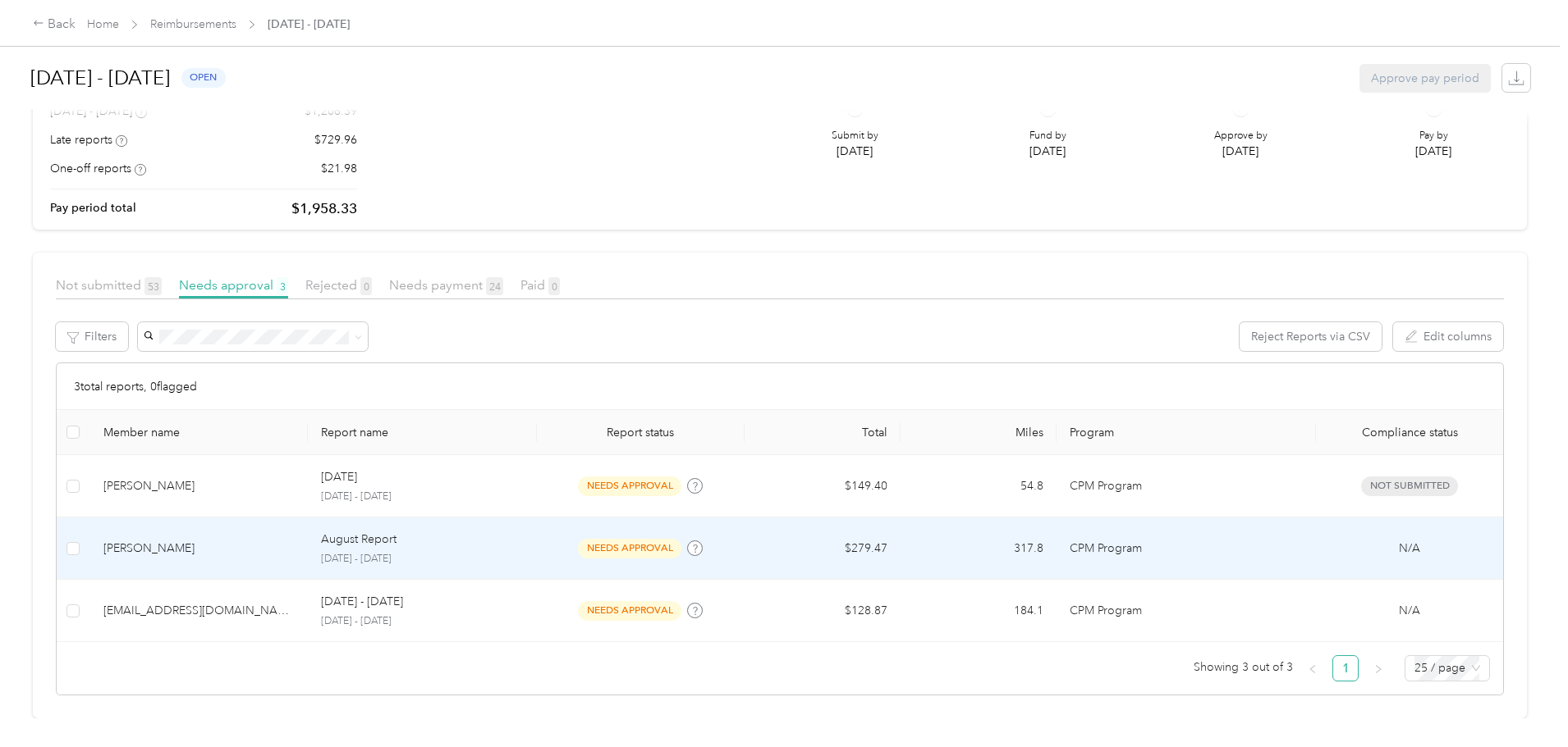
click at [396, 535] on p "August Report" at bounding box center [358, 540] width 76 height 18
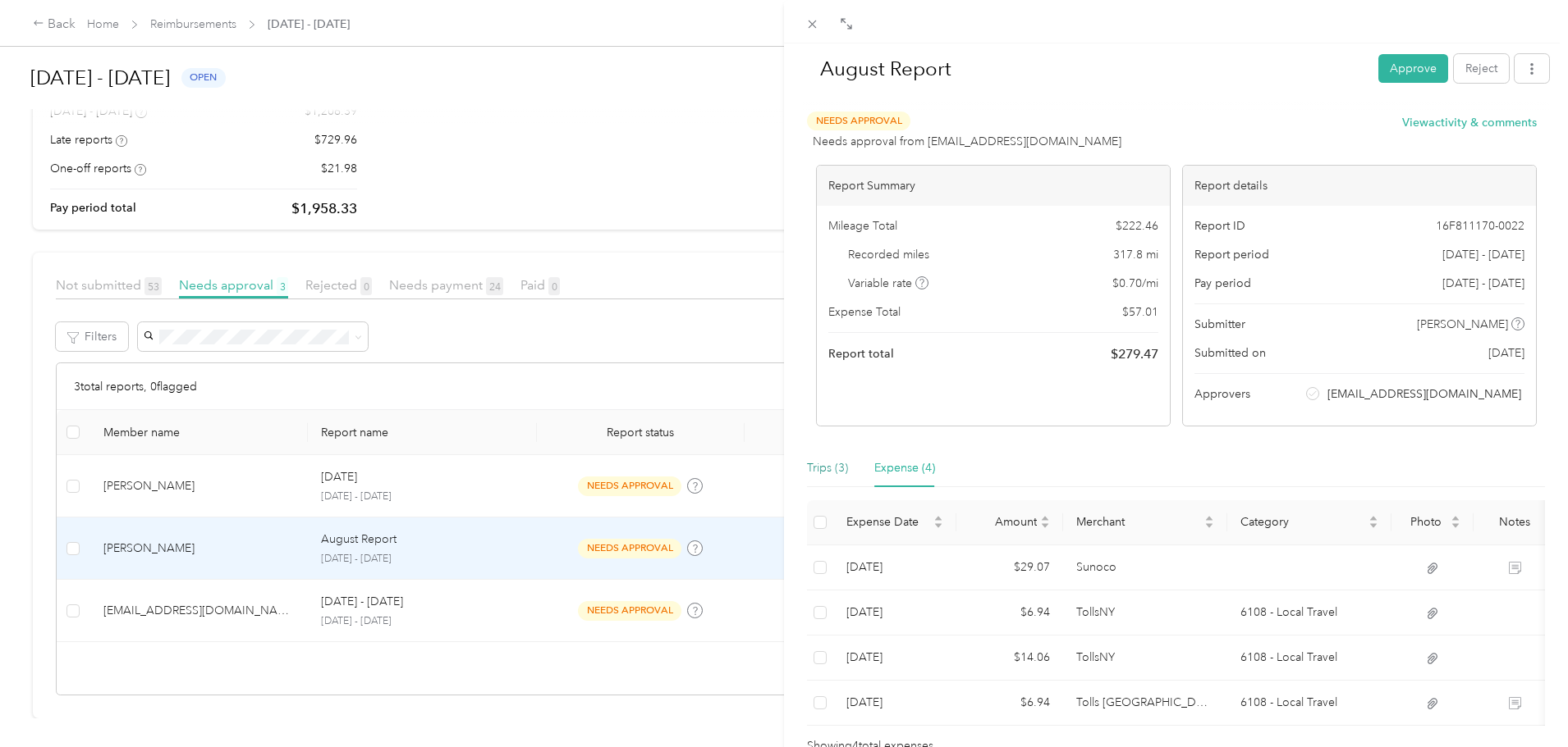
click at [833, 463] on div "Trips (3)" at bounding box center [827, 468] width 41 height 18
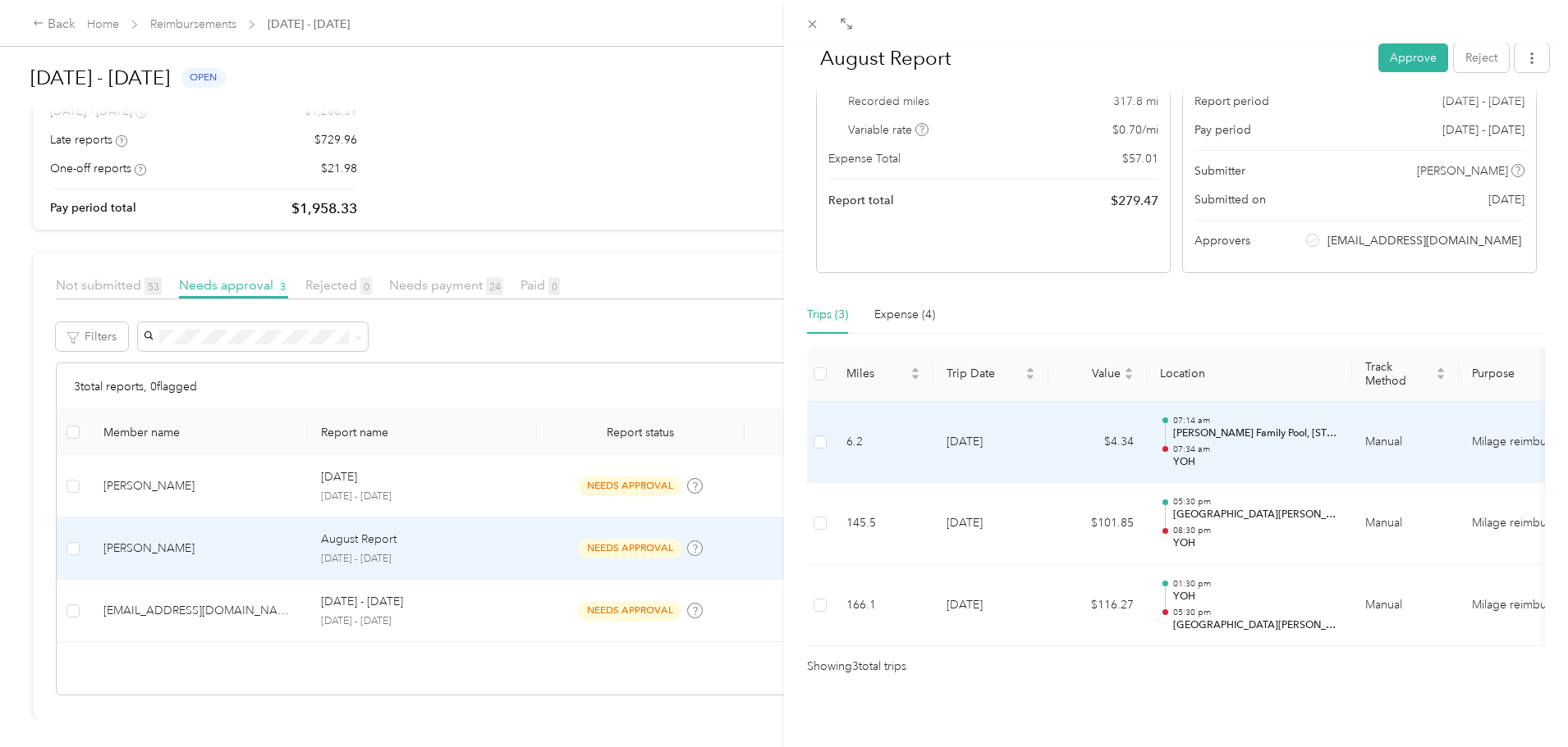
scroll to position [178, 0]
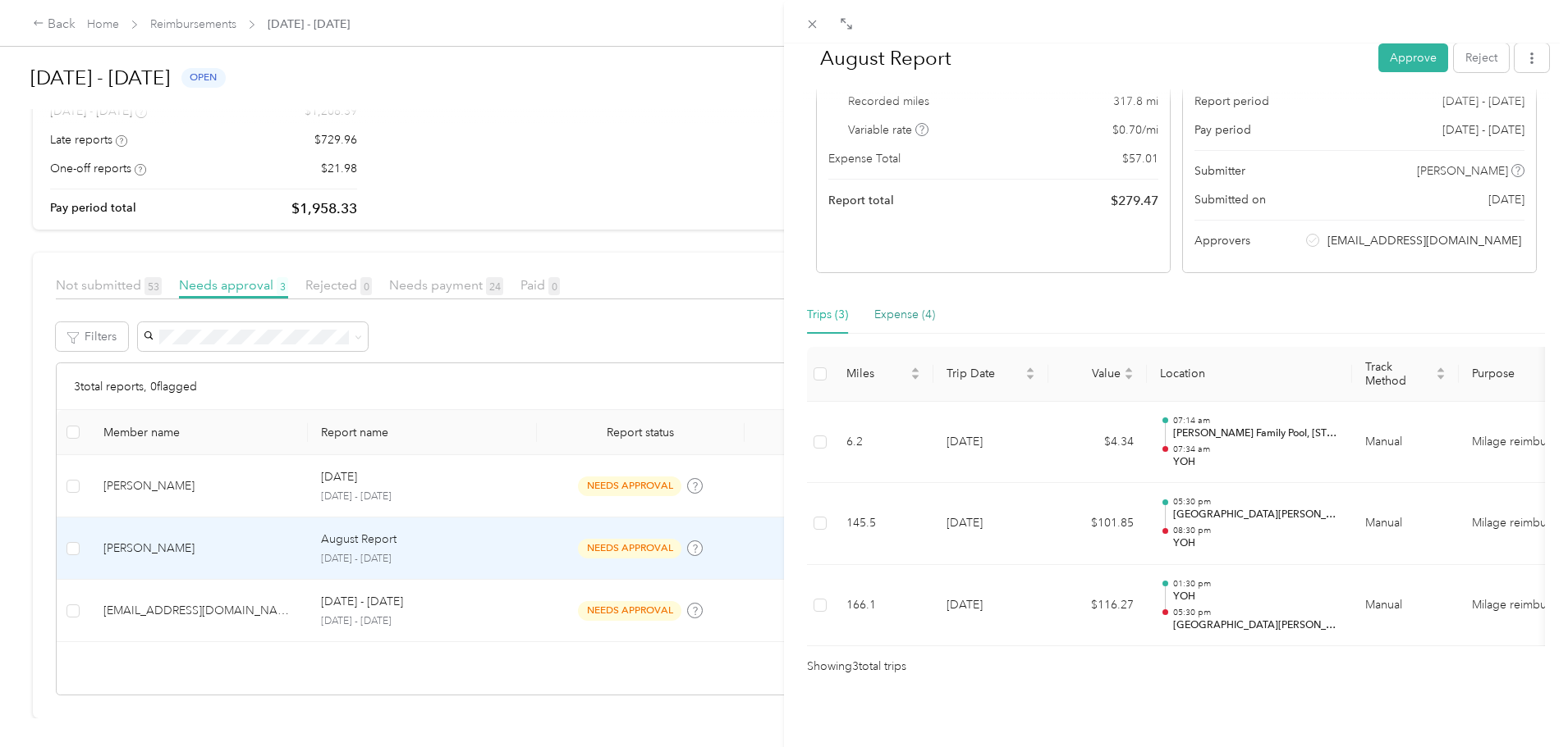
click at [895, 306] on div "Expense (4)" at bounding box center [904, 315] width 61 height 18
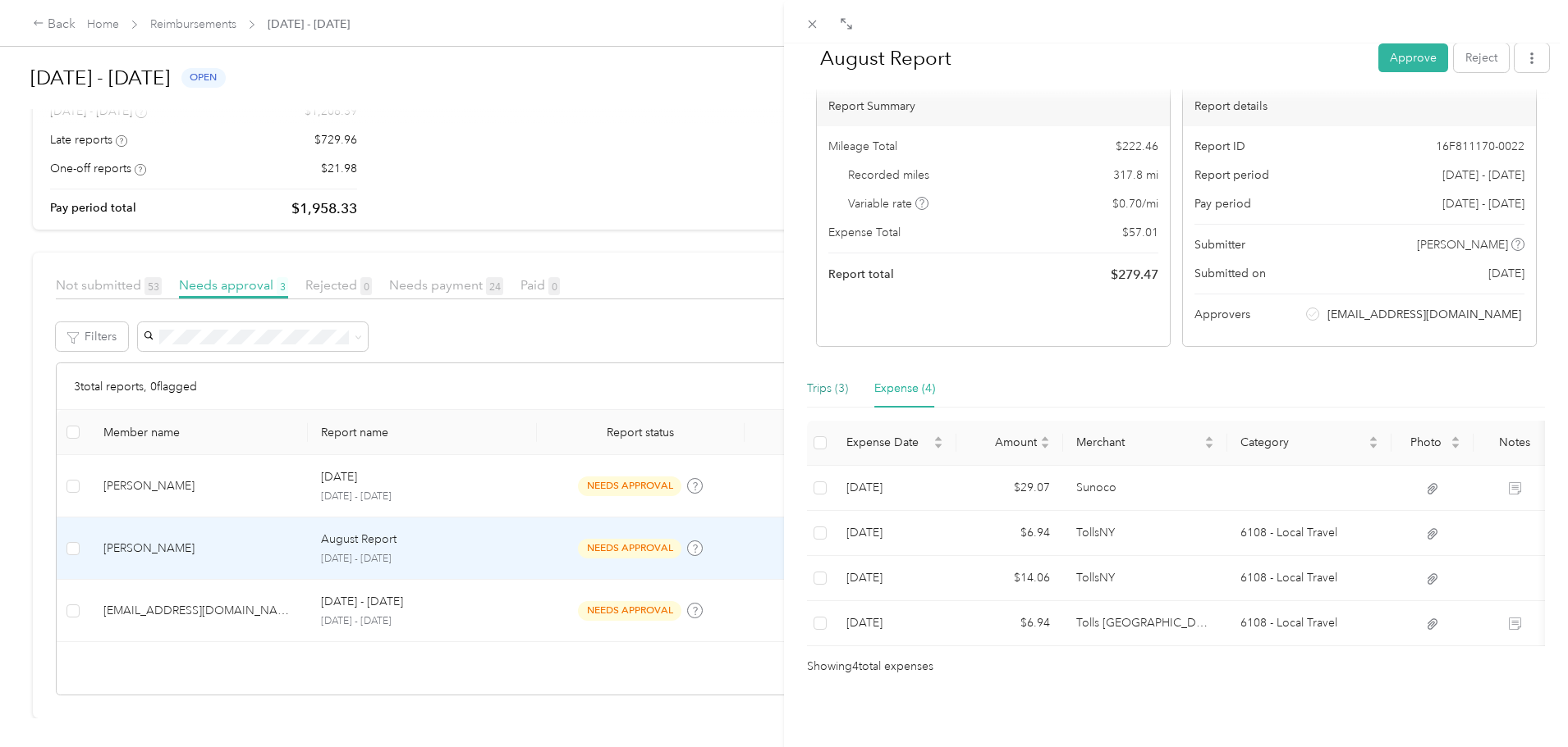
click at [821, 380] on div "Trips (3)" at bounding box center [827, 389] width 41 height 18
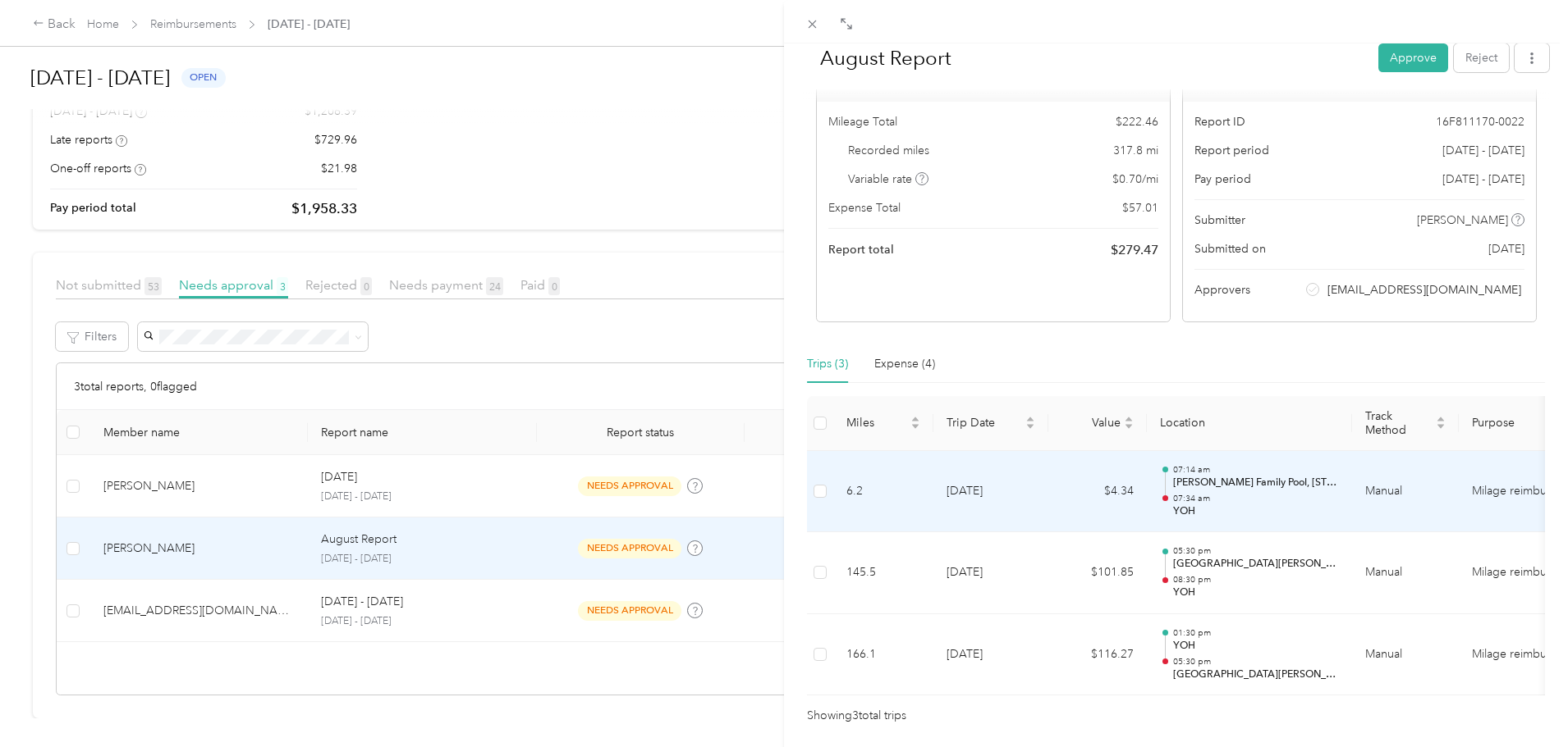
click at [1209, 483] on p "[PERSON_NAME] Family Pool, [STREET_ADDRESS]" at bounding box center [1256, 483] width 166 height 15
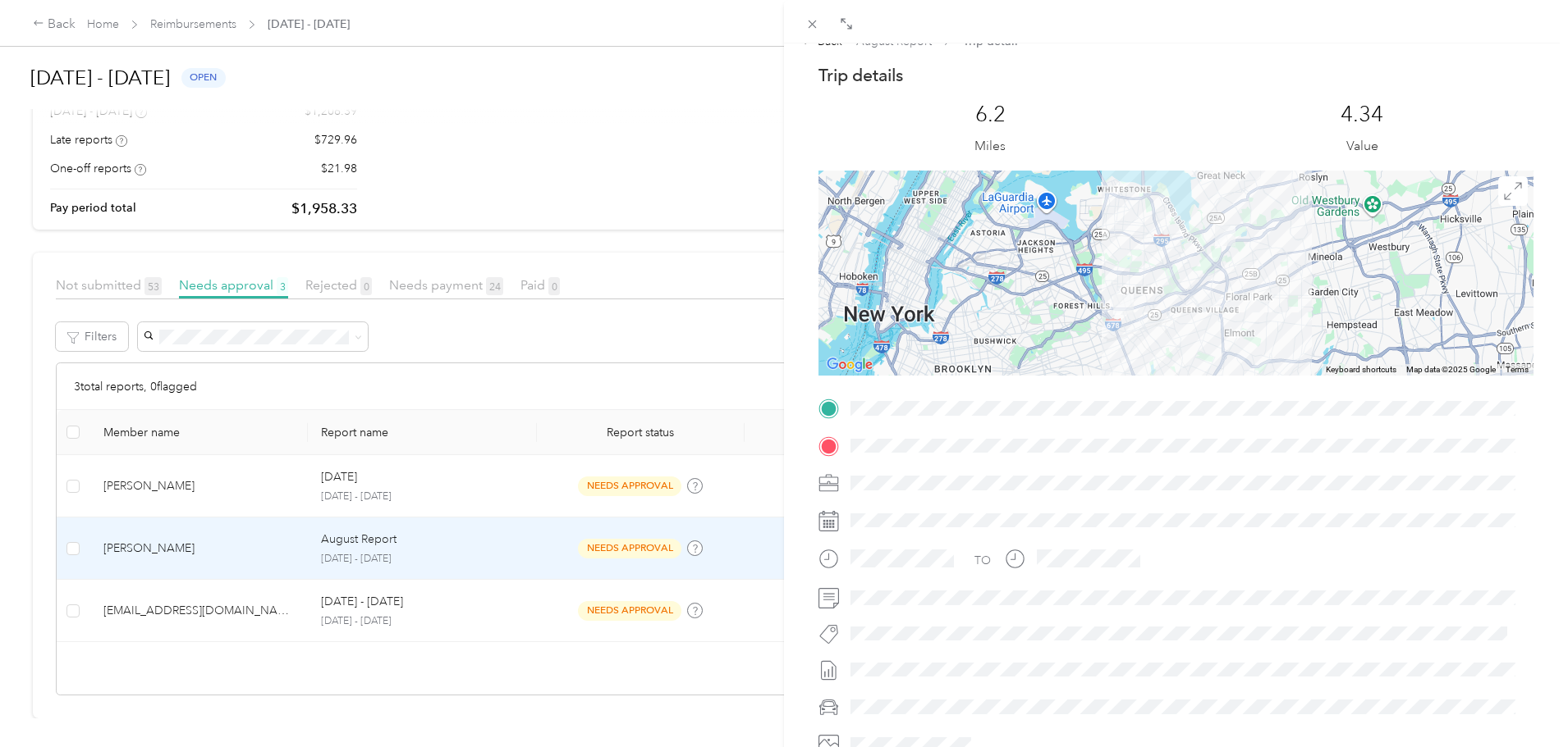
scroll to position [0, 0]
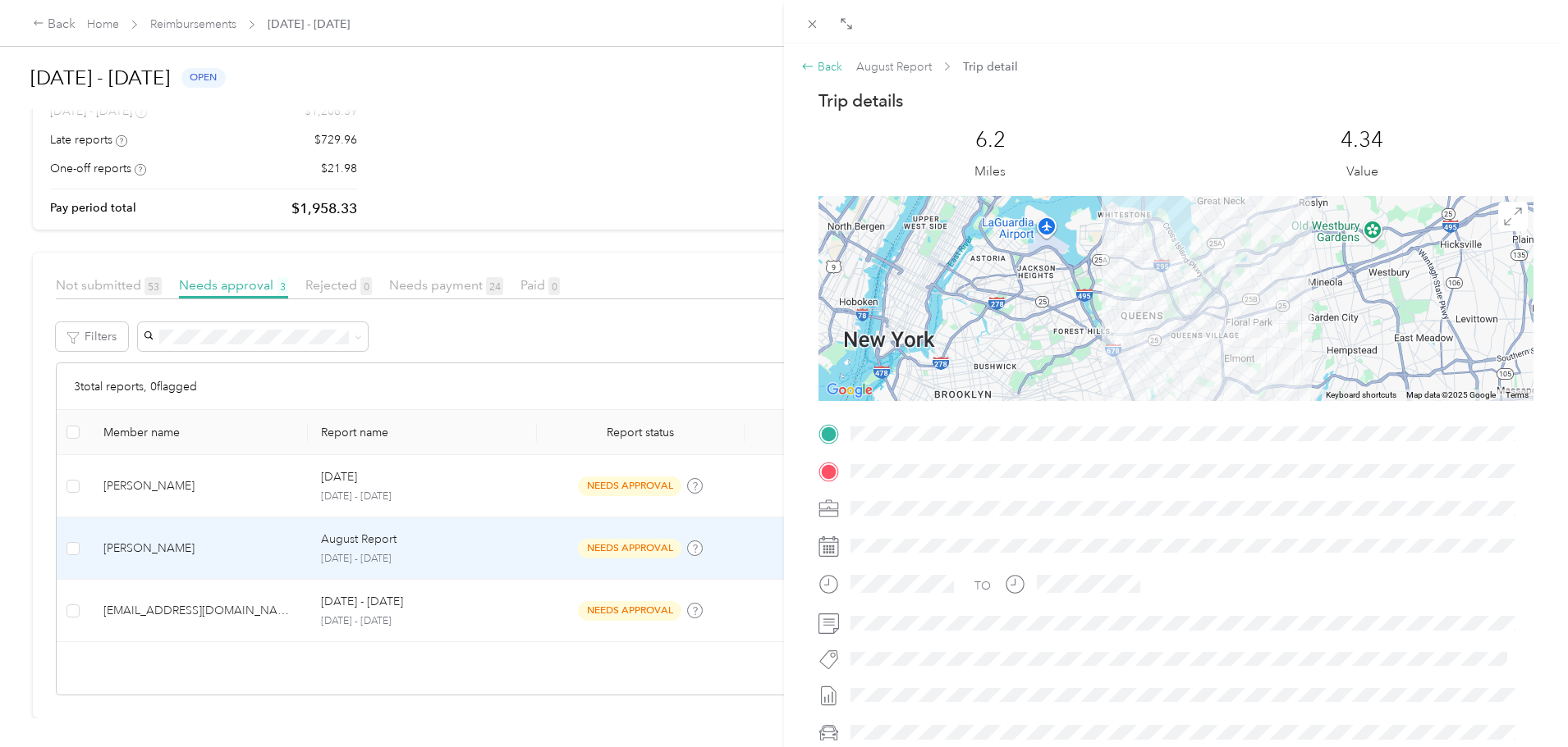
click at [810, 62] on icon at bounding box center [807, 67] width 13 height 13
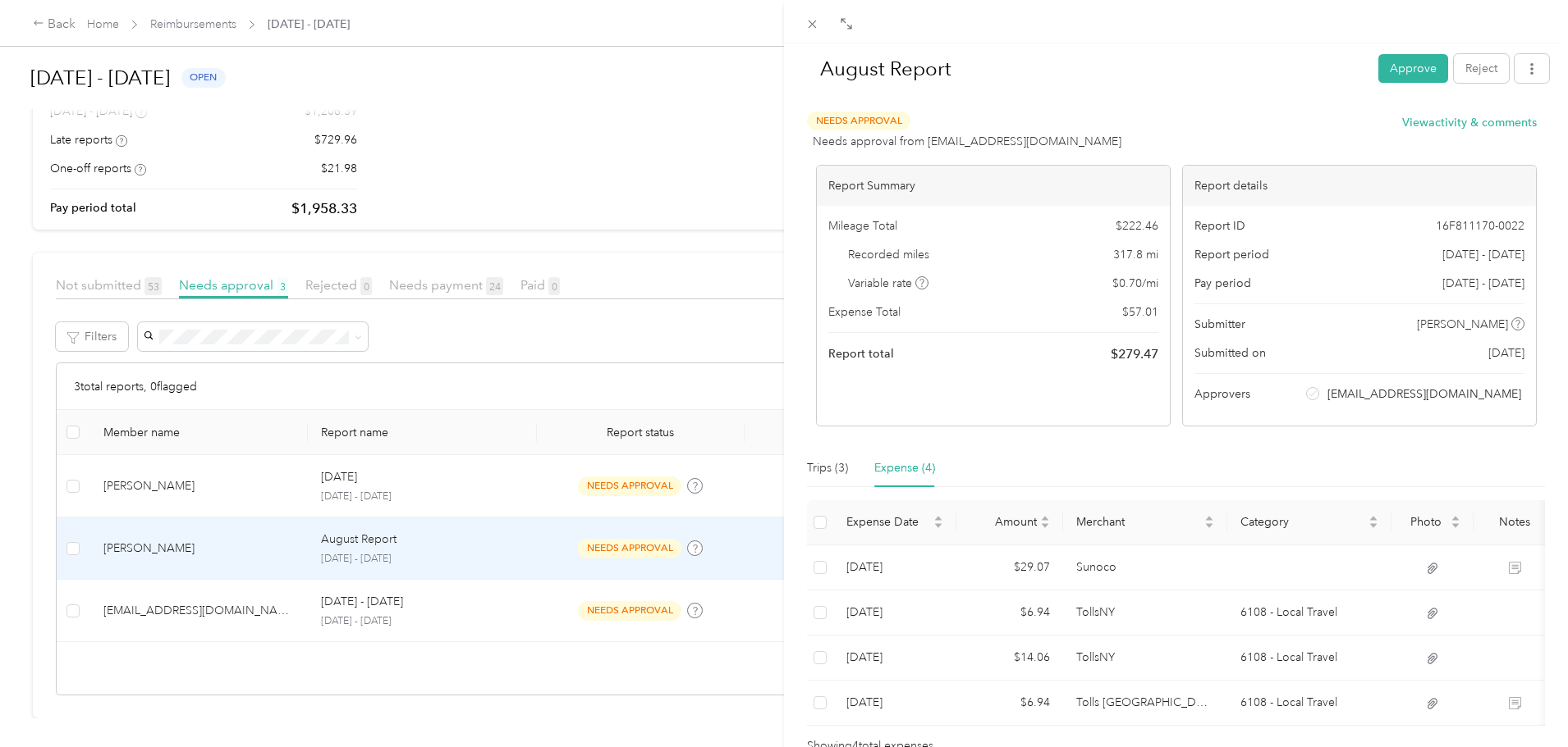
click at [348, 19] on div "August Report Approve Reject Needs Approval Needs approval from [EMAIL_ADDRESS]…" at bounding box center [784, 373] width 1568 height 747
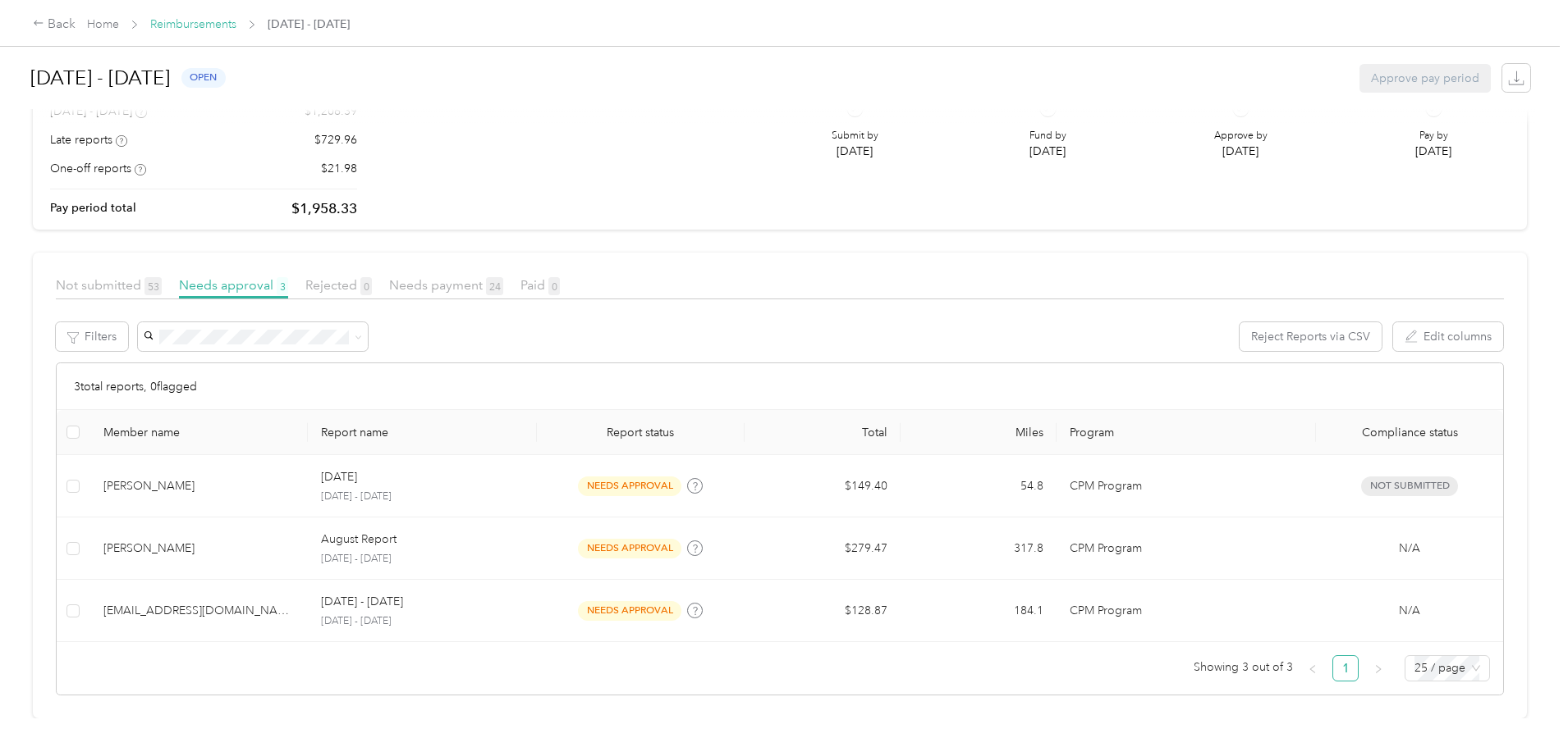
click at [237, 29] on link "Reimbursements" at bounding box center [193, 24] width 86 height 14
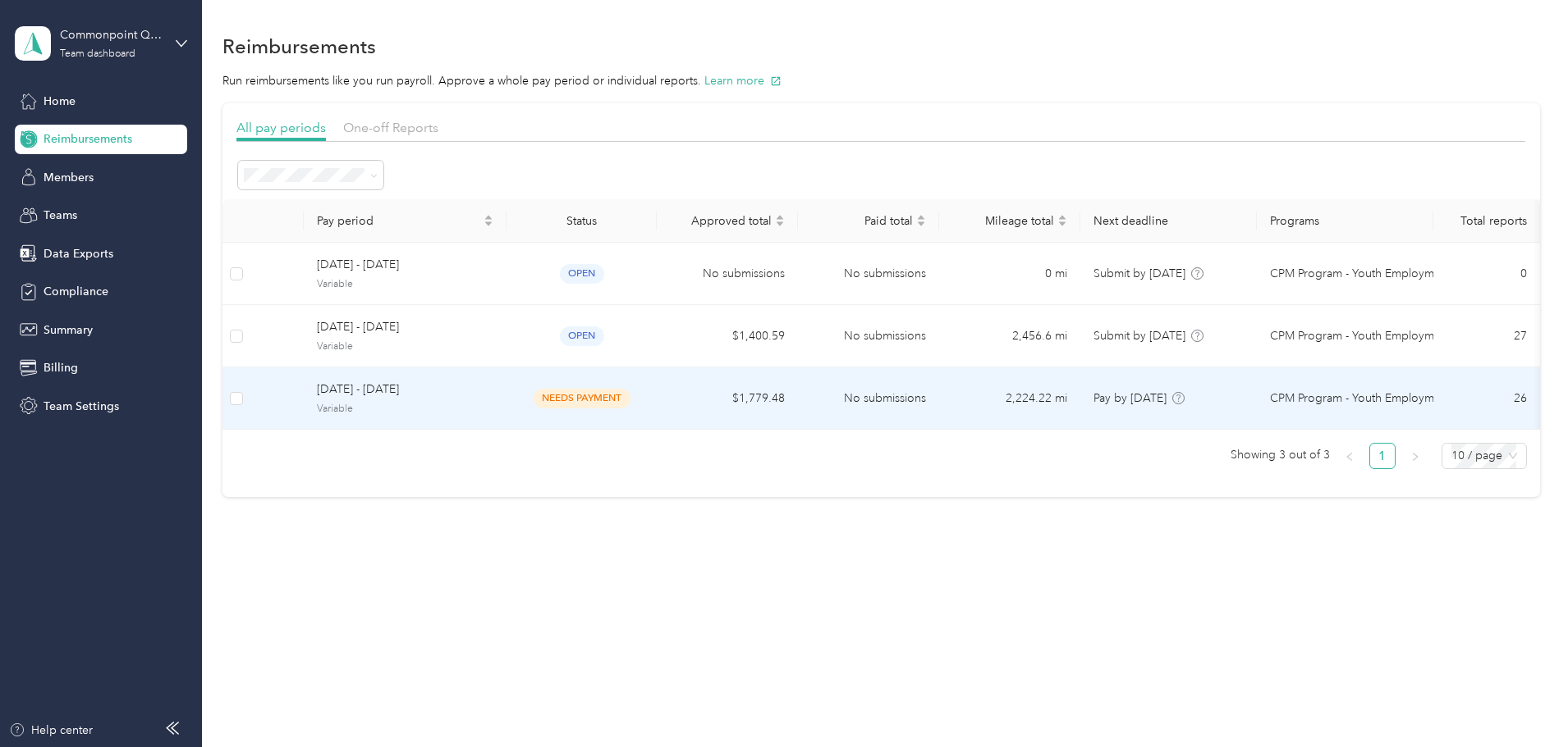
click at [631, 400] on span "needs payment" at bounding box center [582, 398] width 97 height 19
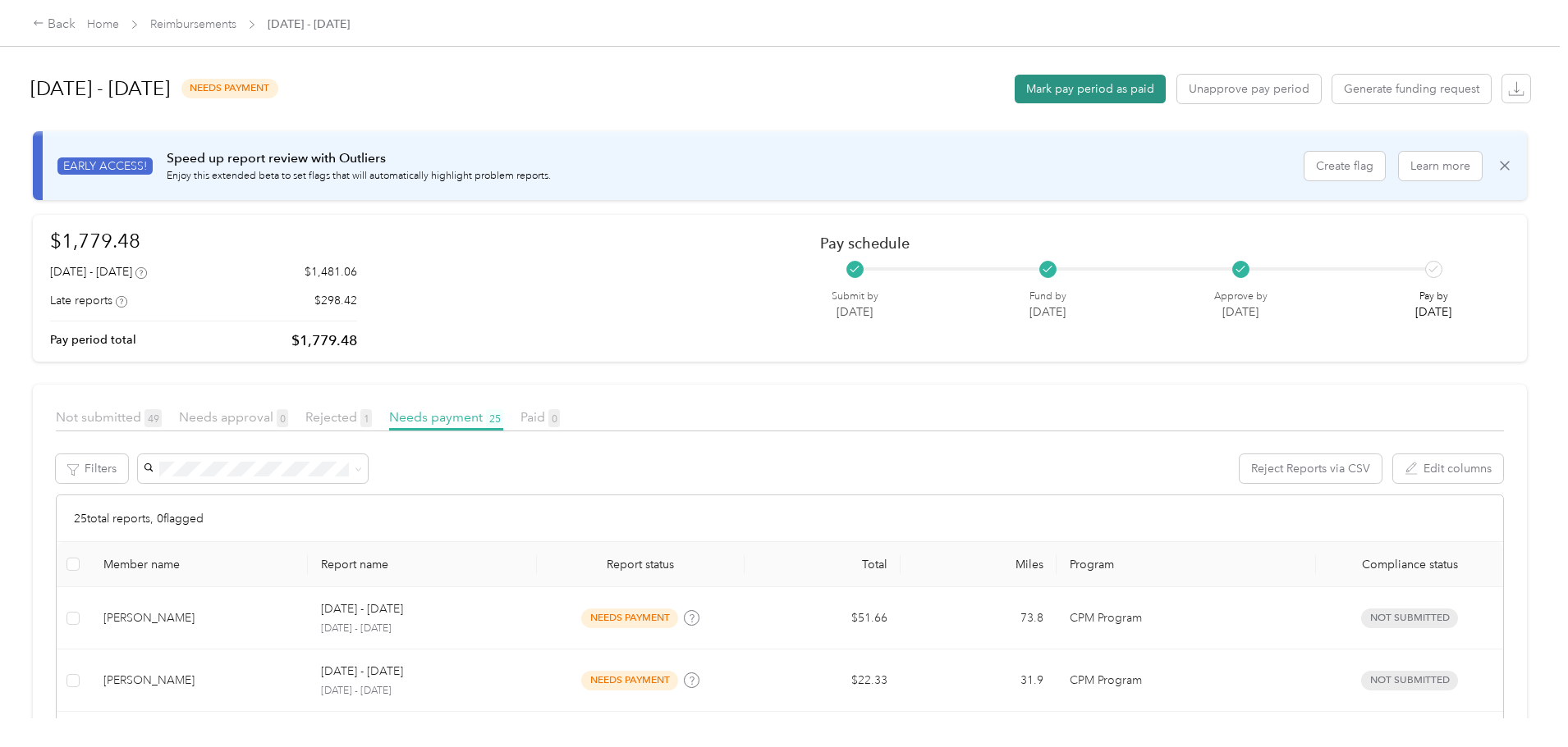
click at [1015, 90] on button "Mark pay period as paid" at bounding box center [1090, 89] width 151 height 29
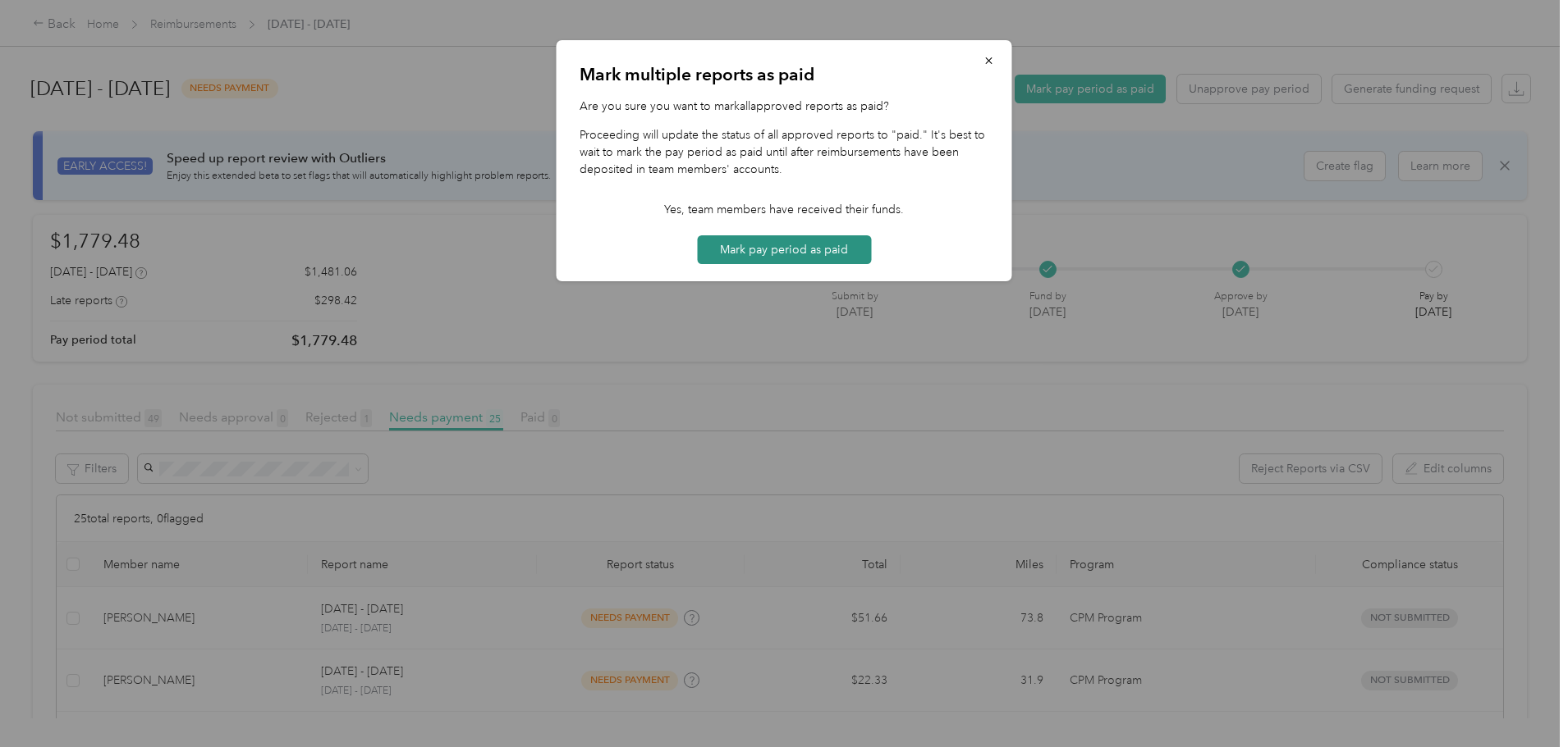
click at [804, 242] on button "Mark pay period as paid" at bounding box center [784, 250] width 174 height 29
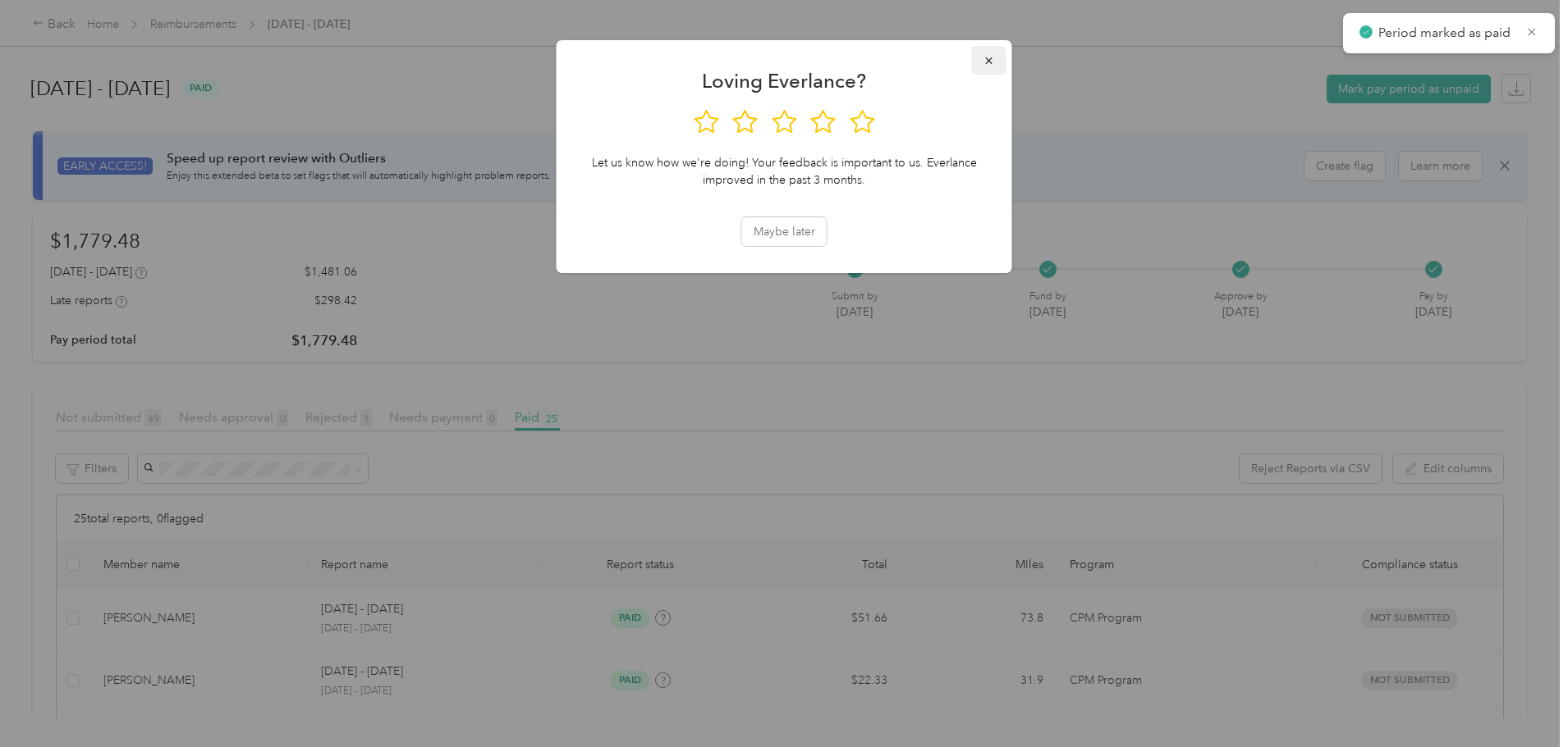
click at [983, 62] on icon "button" at bounding box center [989, 61] width 12 height 12
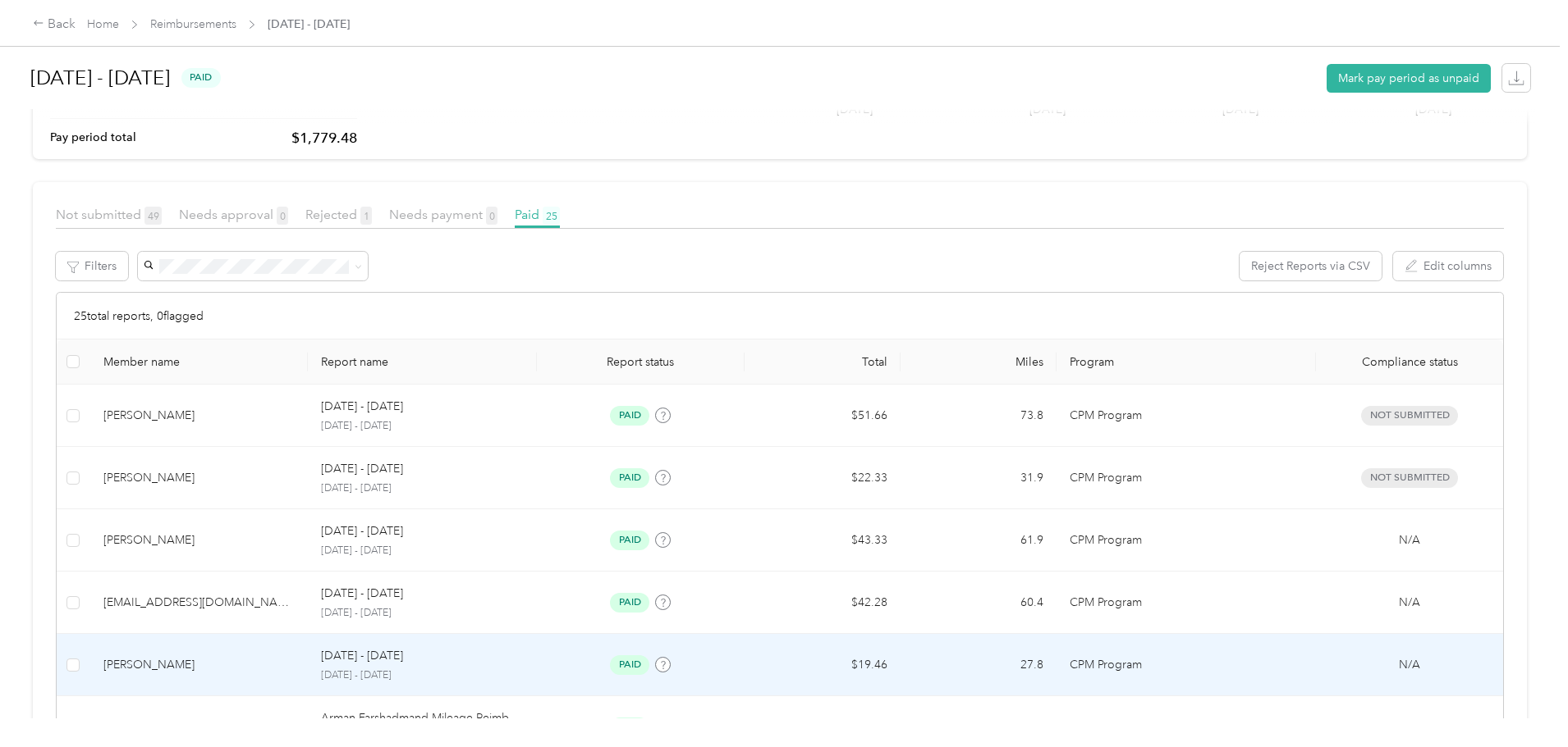
scroll to position [201, 0]
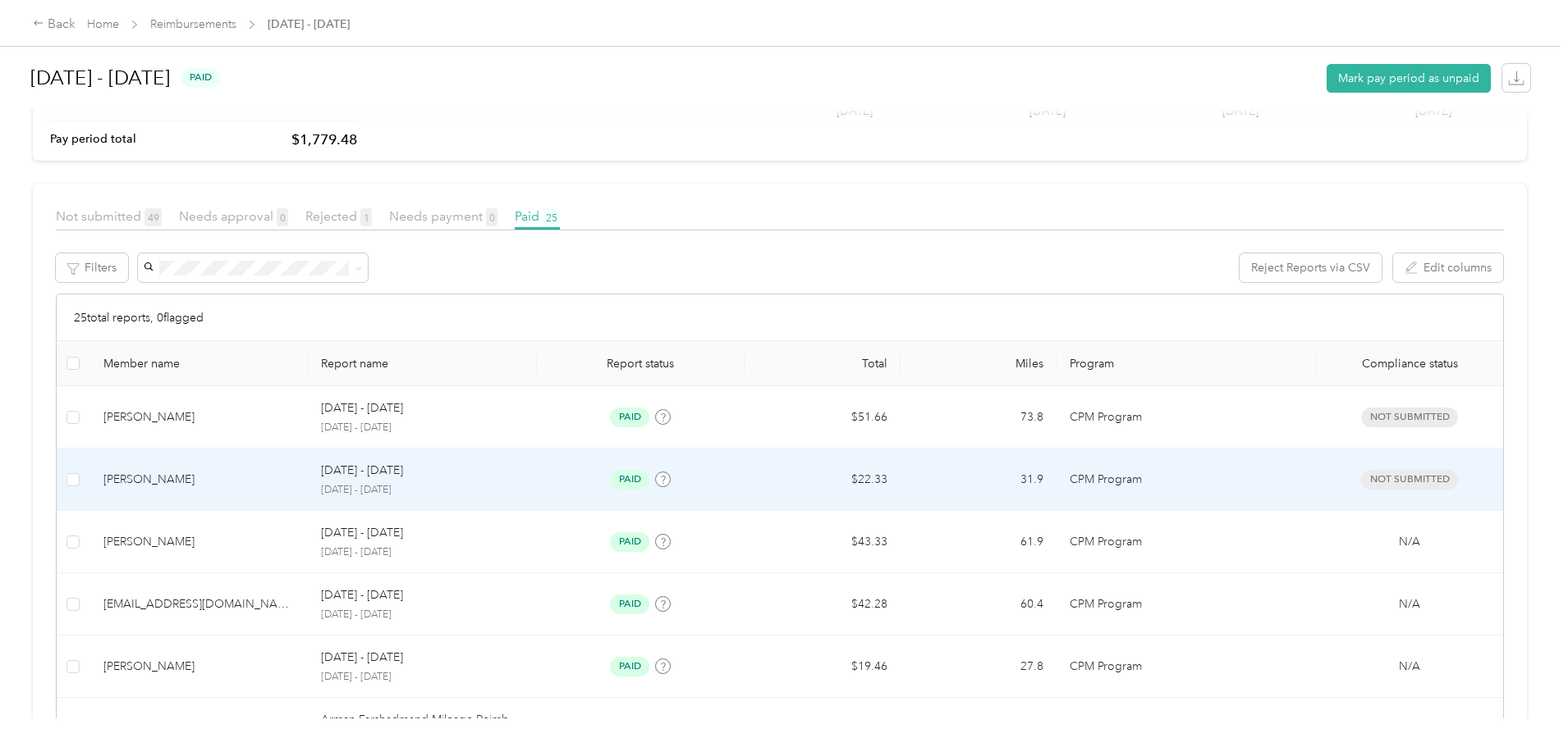
click at [251, 478] on div "[PERSON_NAME]" at bounding box center [200, 480] width 192 height 18
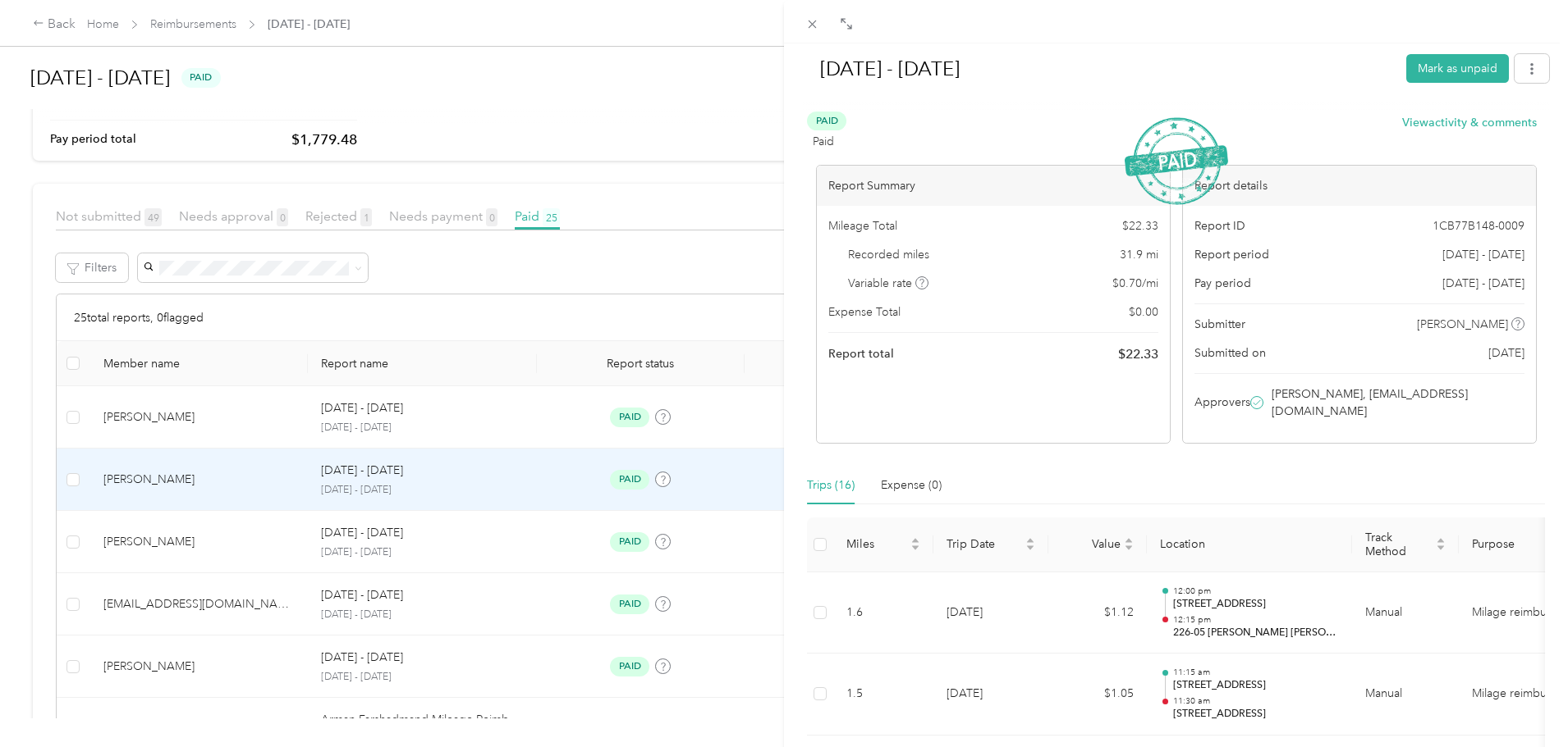
click at [234, 27] on div "[DATE] - [DATE] Mark as unpaid Paid Paid View activity & comments Report Summar…" at bounding box center [784, 373] width 1568 height 747
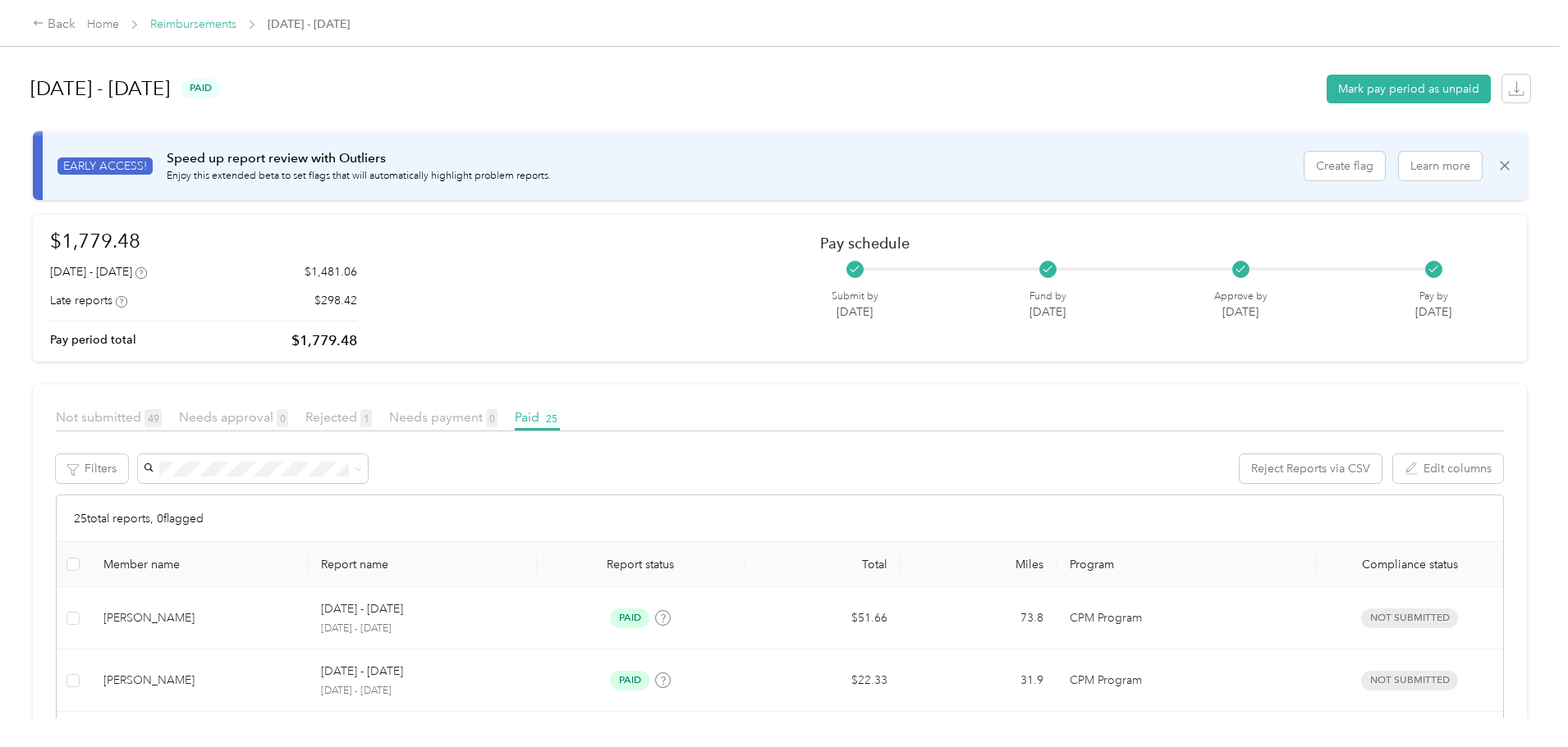
click at [237, 23] on link "Reimbursements" at bounding box center [193, 24] width 86 height 14
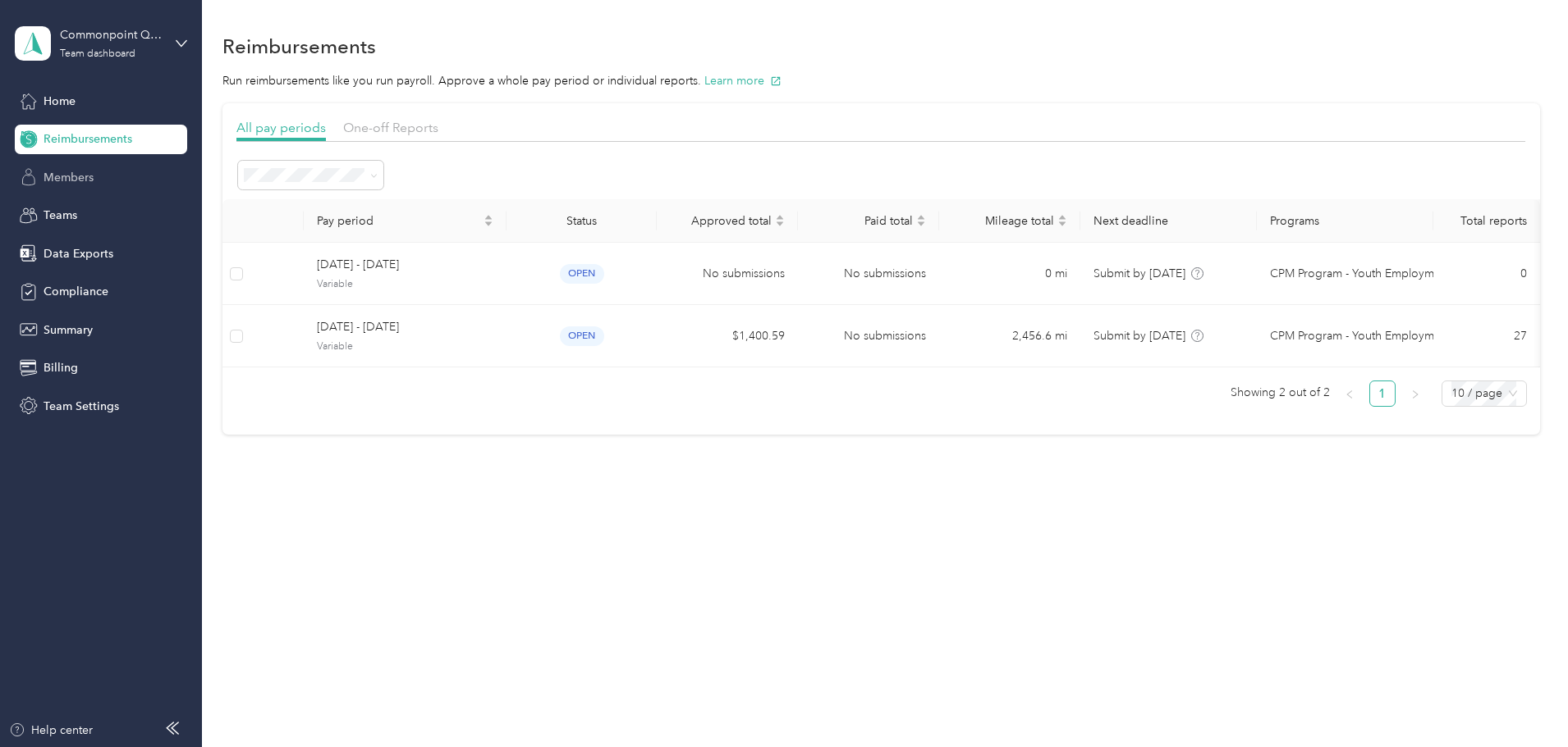
click at [95, 175] on div "Members" at bounding box center [101, 178] width 173 height 30
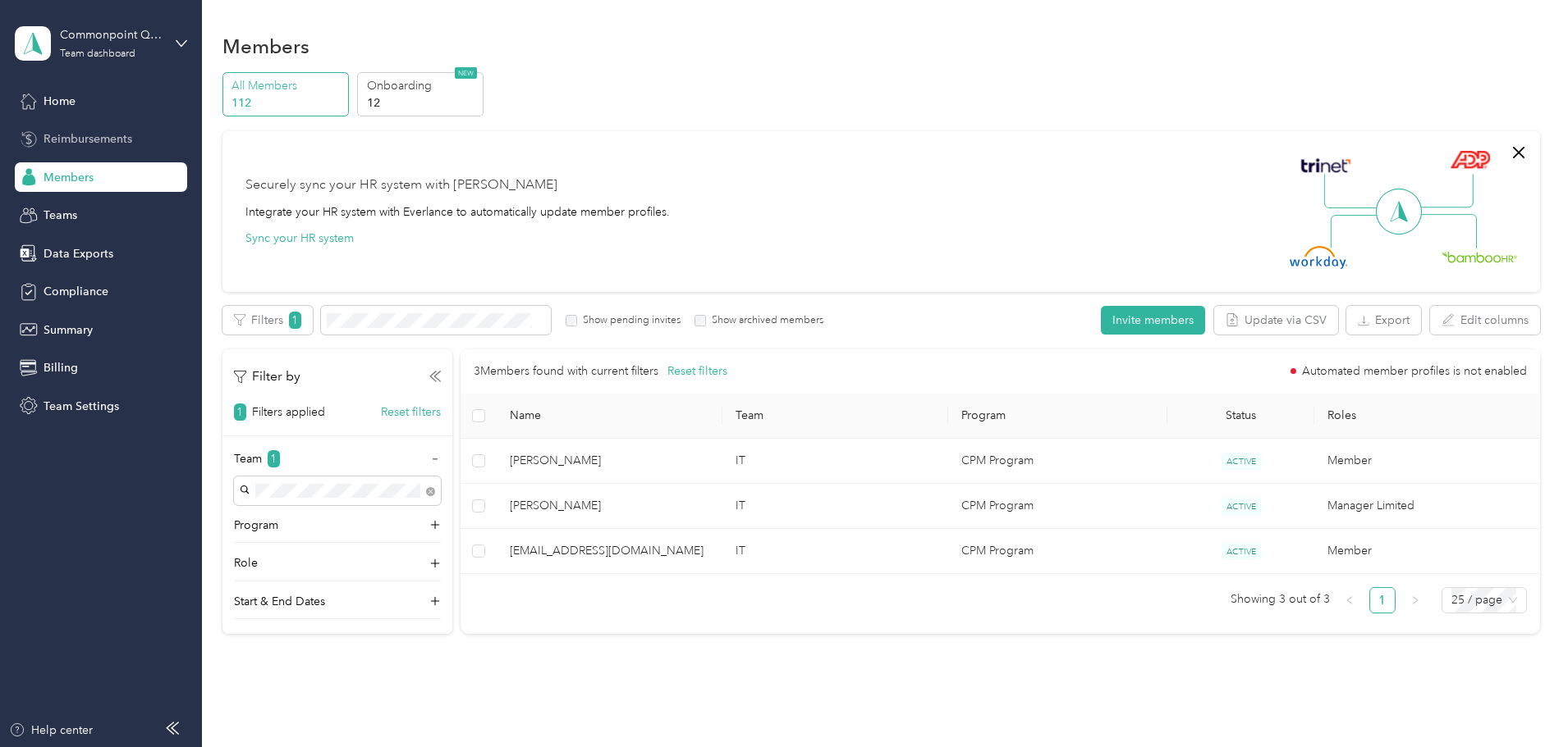
click at [99, 135] on span "Reimbursements" at bounding box center [88, 139] width 89 height 17
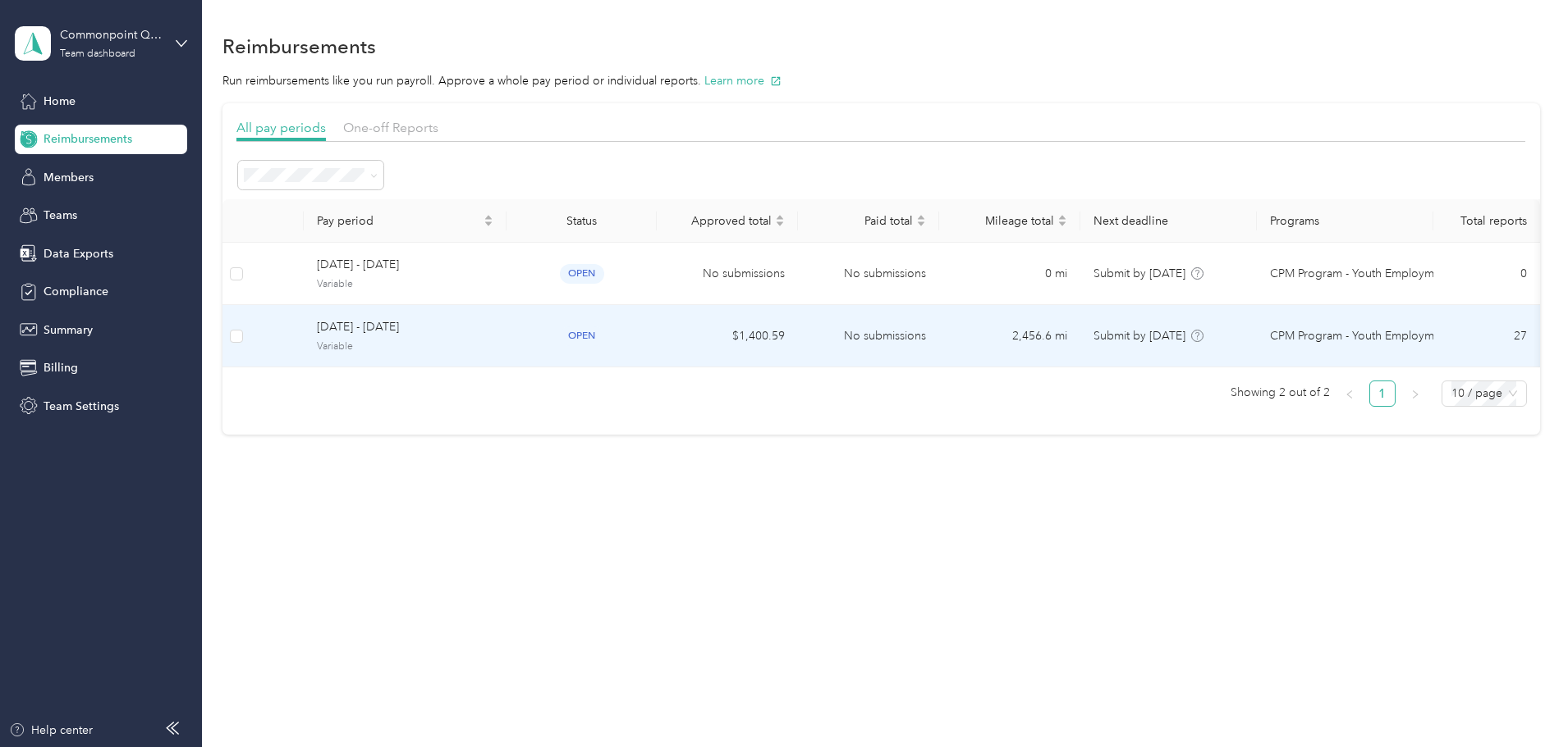
click at [448, 323] on span "[DATE] - [DATE]" at bounding box center [405, 327] width 177 height 18
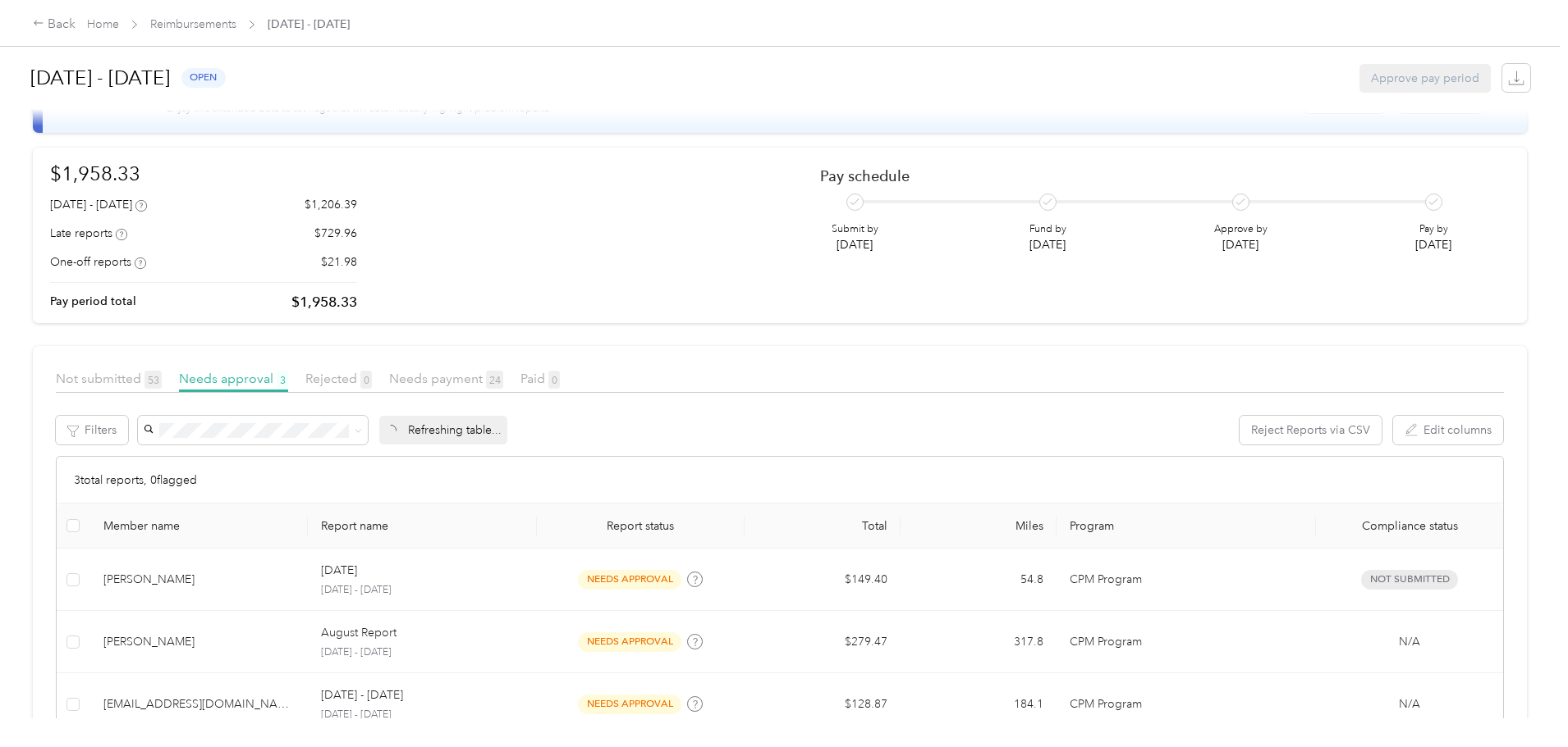
scroll to position [173, 0]
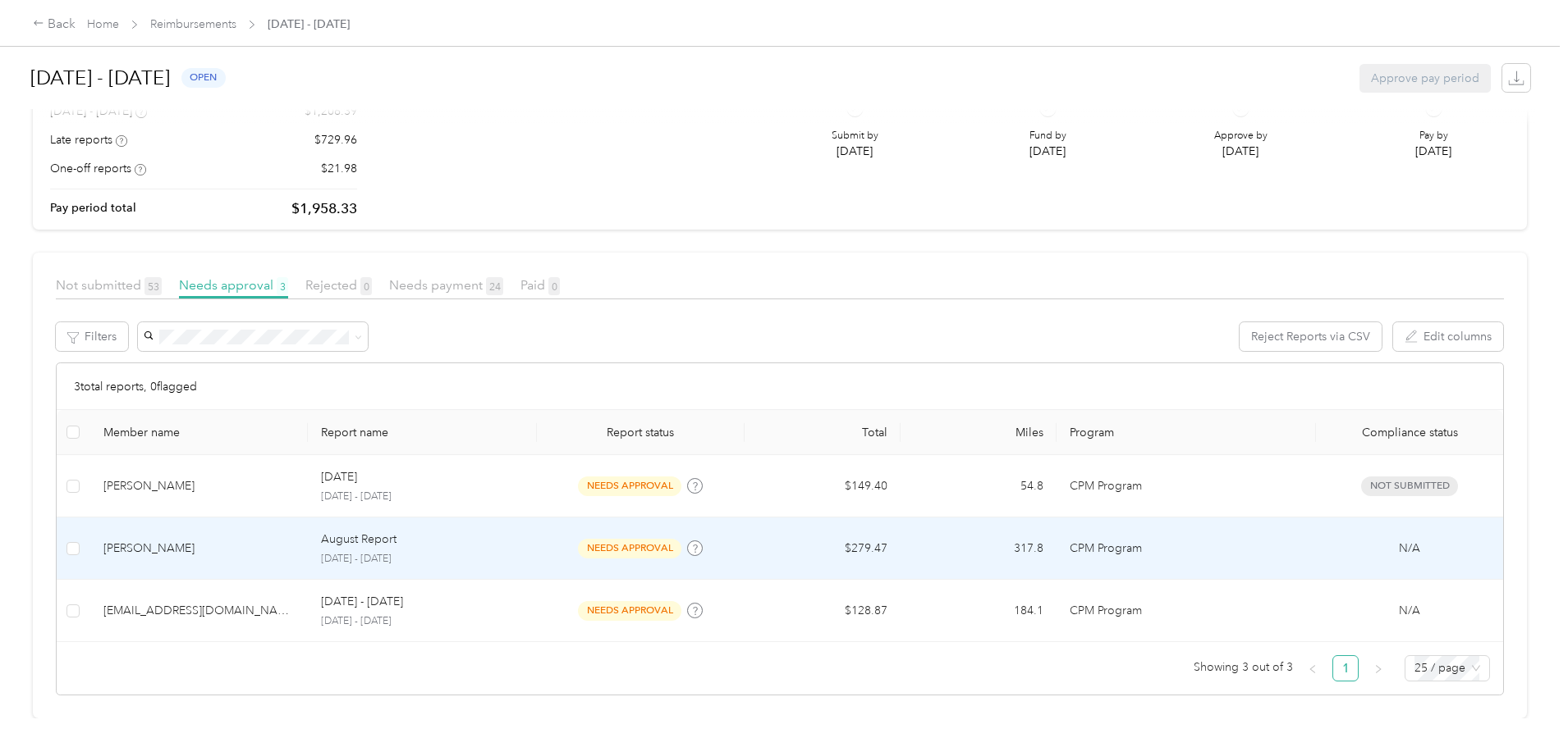
click at [272, 540] on div "[PERSON_NAME]" at bounding box center [200, 549] width 192 height 18
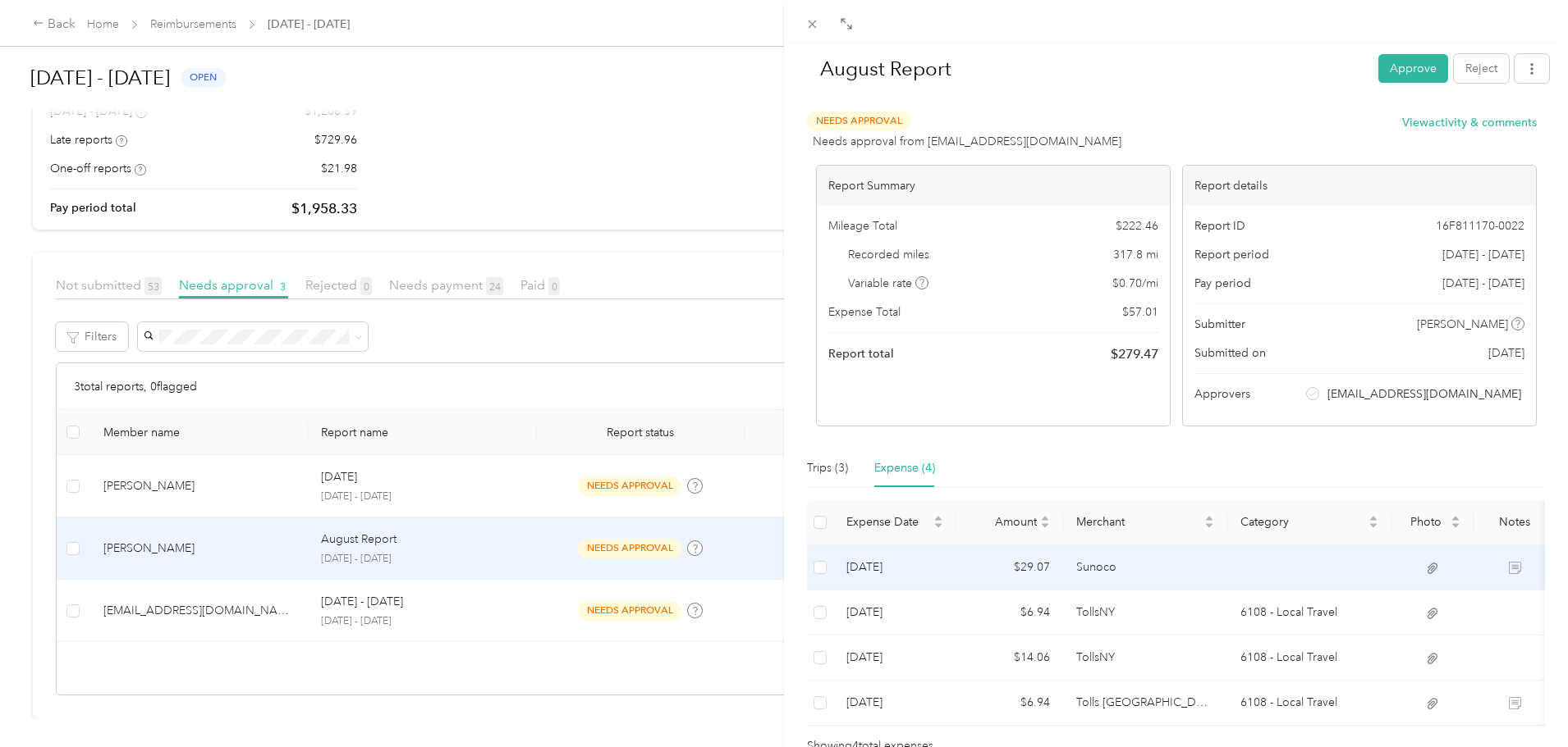
click at [1511, 565] on icon at bounding box center [1515, 568] width 12 height 12
click at [830, 568] on td at bounding box center [820, 568] width 26 height 45
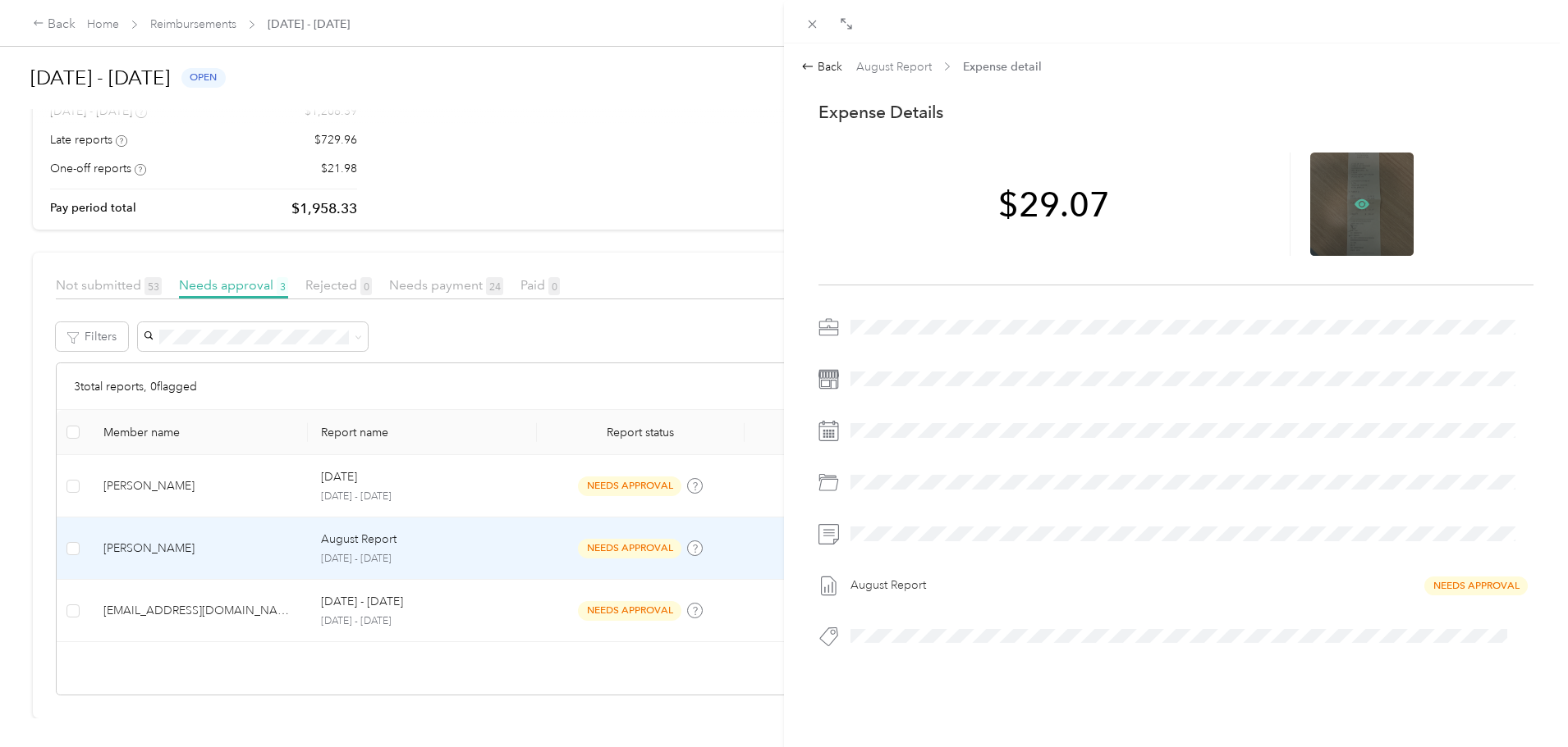
click at [1354, 201] on icon at bounding box center [1362, 205] width 15 height 15
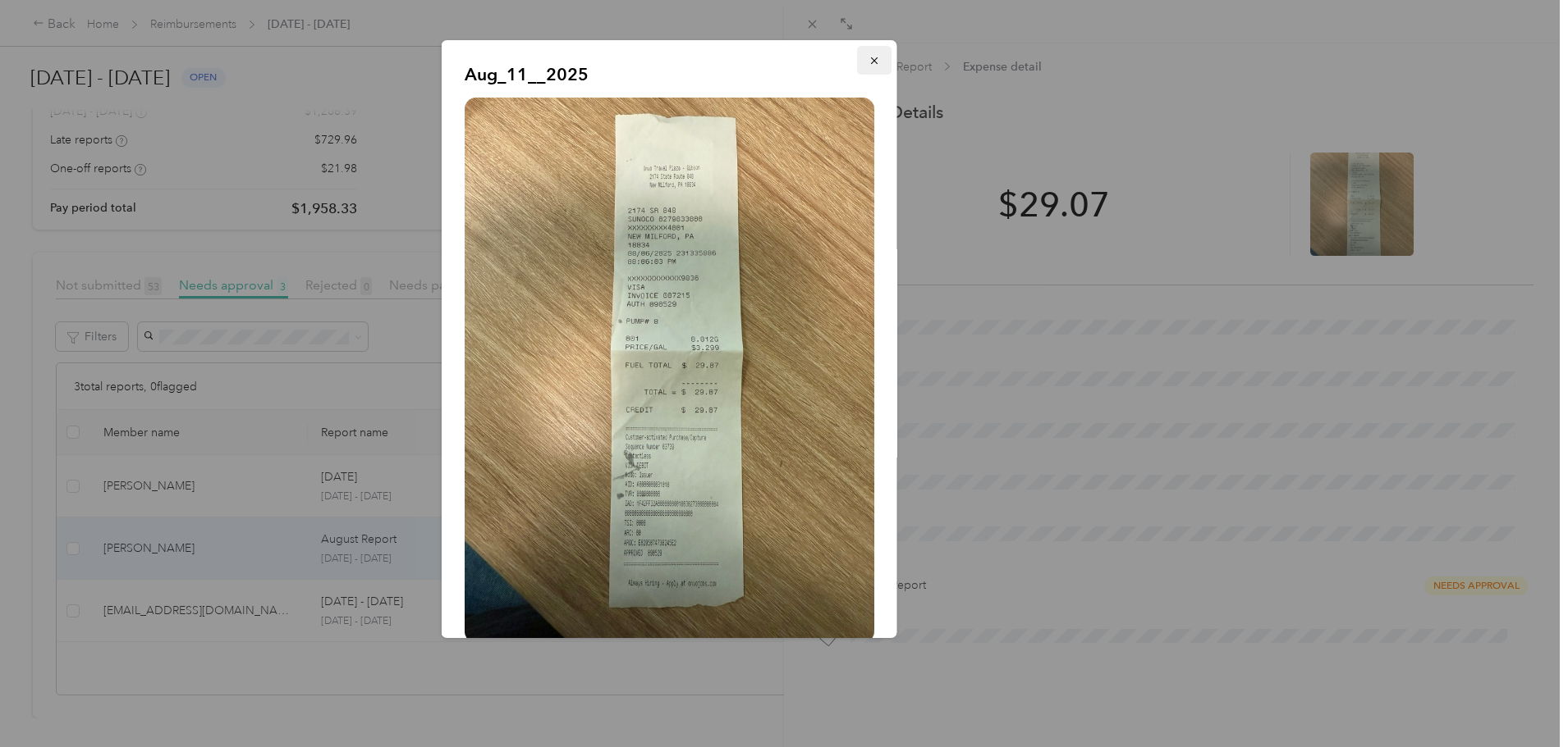
click at [870, 62] on icon "button" at bounding box center [873, 61] width 7 height 7
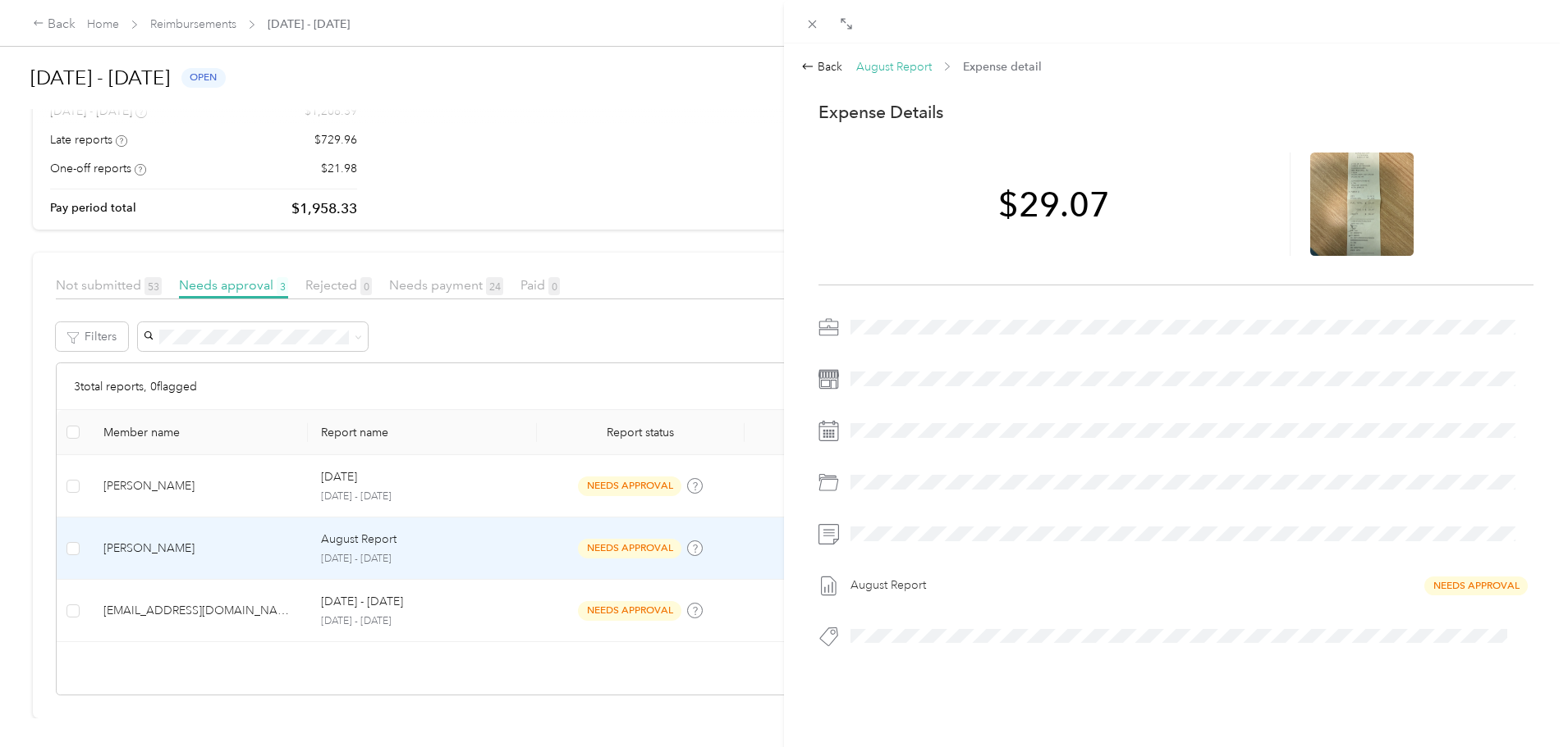
click at [887, 67] on span "August Report" at bounding box center [894, 67] width 76 height 17
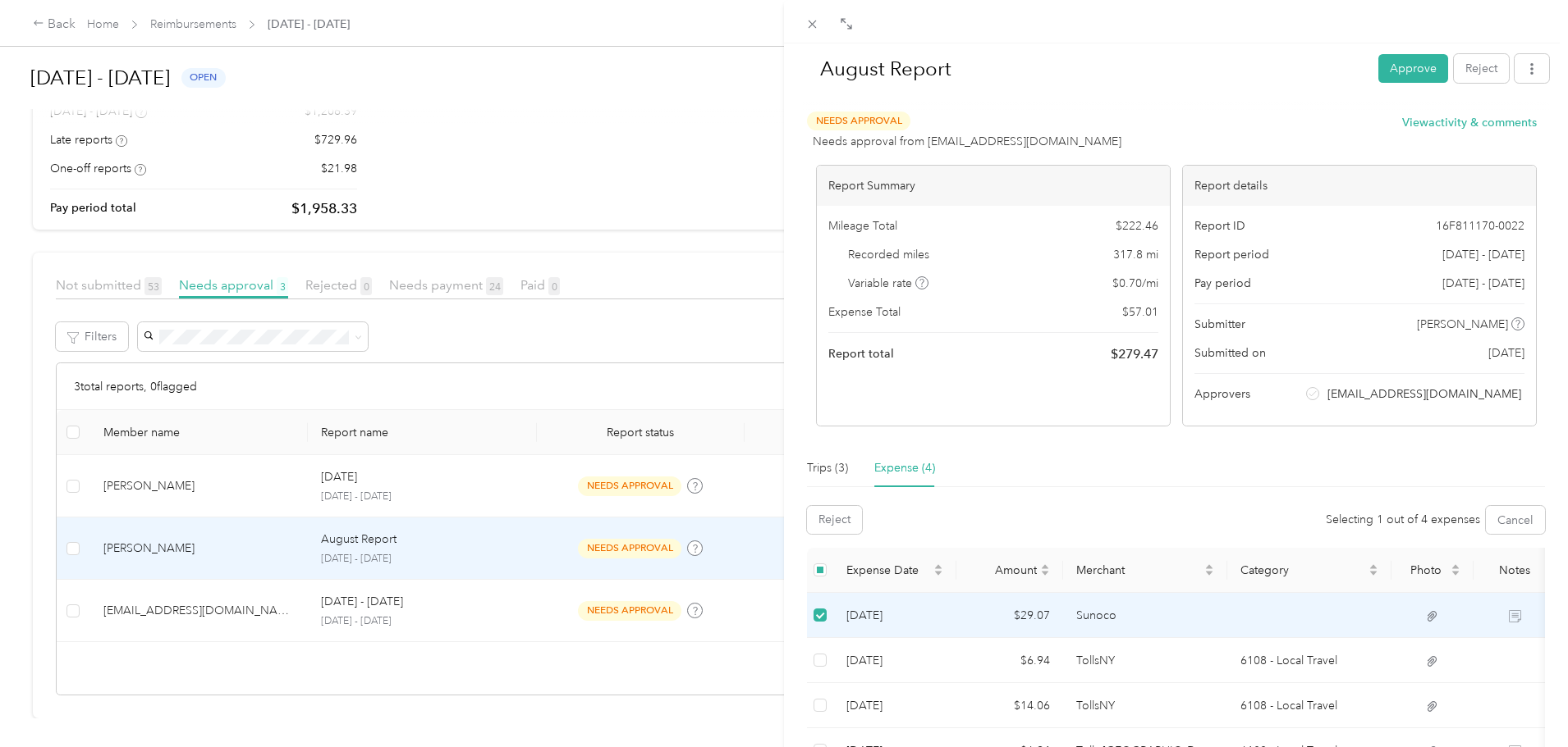
click at [208, 267] on div "August Report Approve Reject Needs Approval Needs approval from [EMAIL_ADDRESS]…" at bounding box center [784, 373] width 1568 height 747
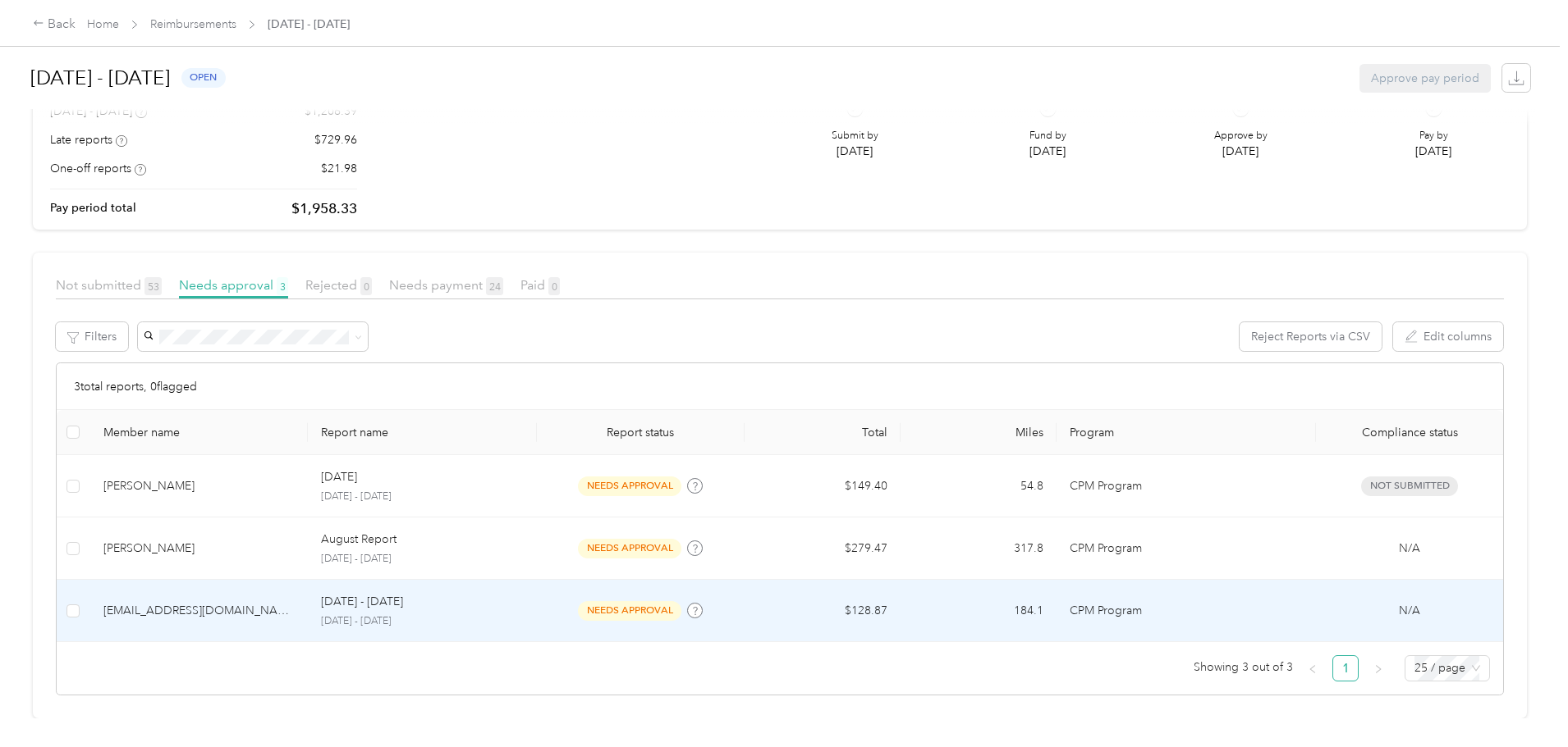
click at [403, 595] on p "[DATE] - [DATE]" at bounding box center [362, 602] width 82 height 18
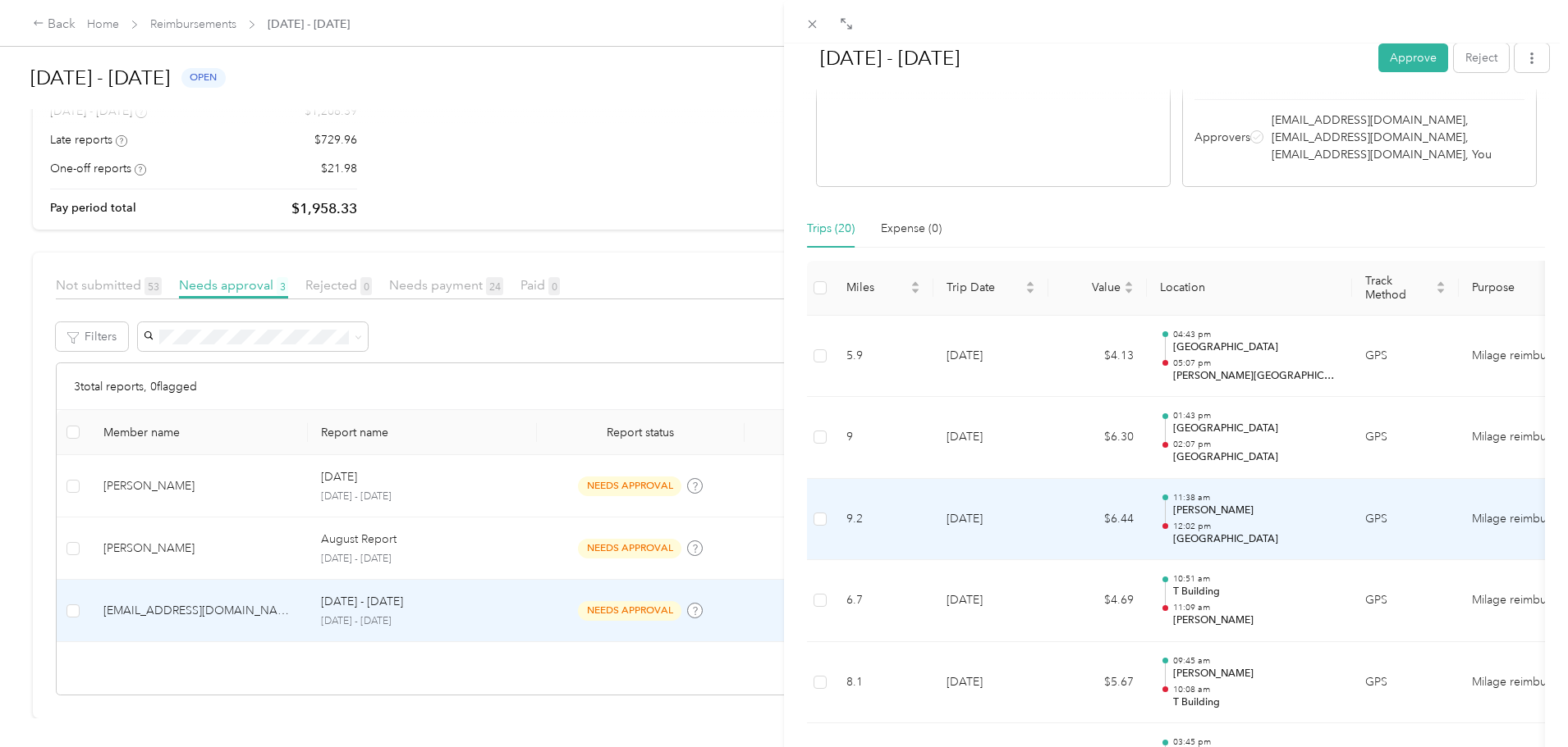
scroll to position [292, 0]
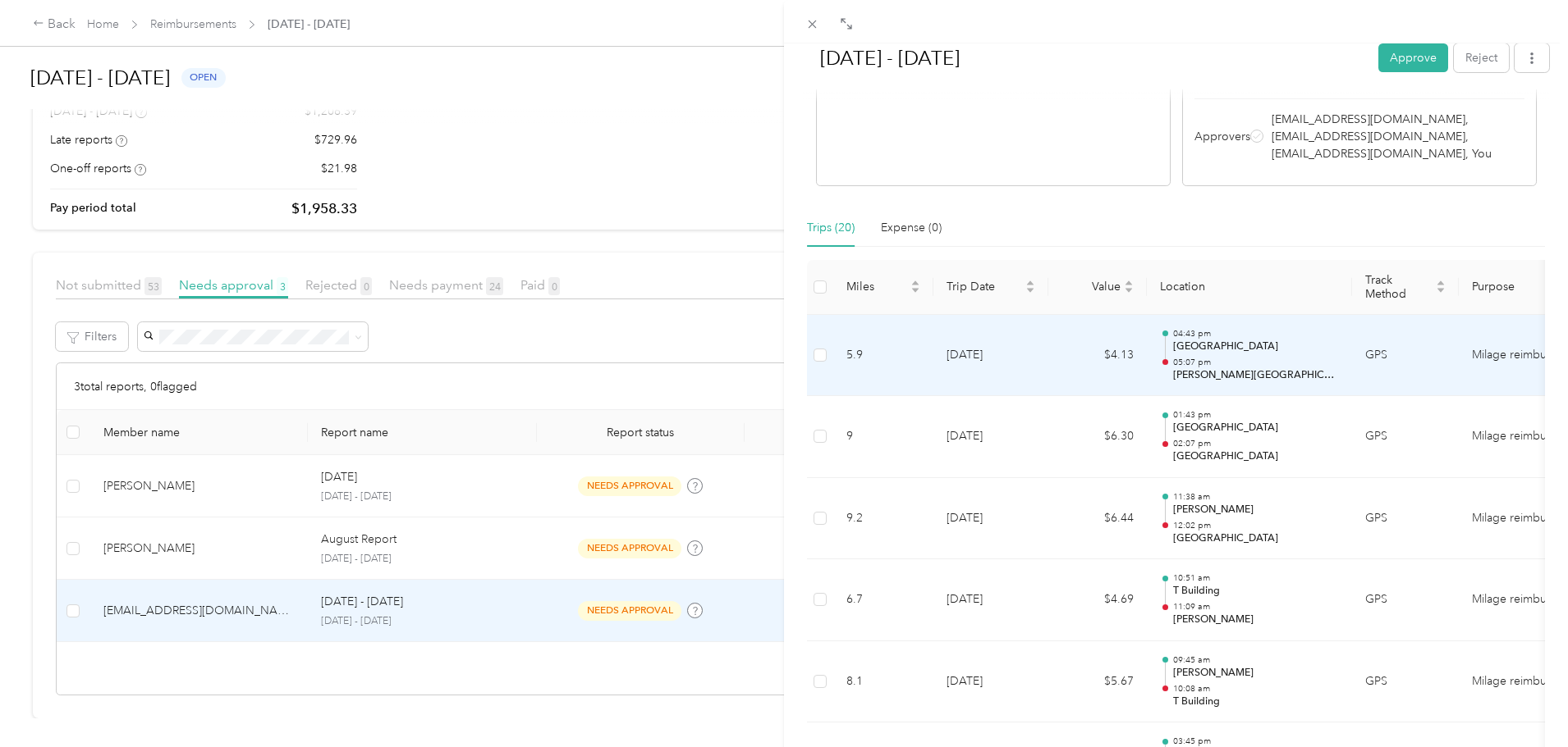
click at [1179, 367] on p "05:07 pm" at bounding box center [1256, 362] width 166 height 12
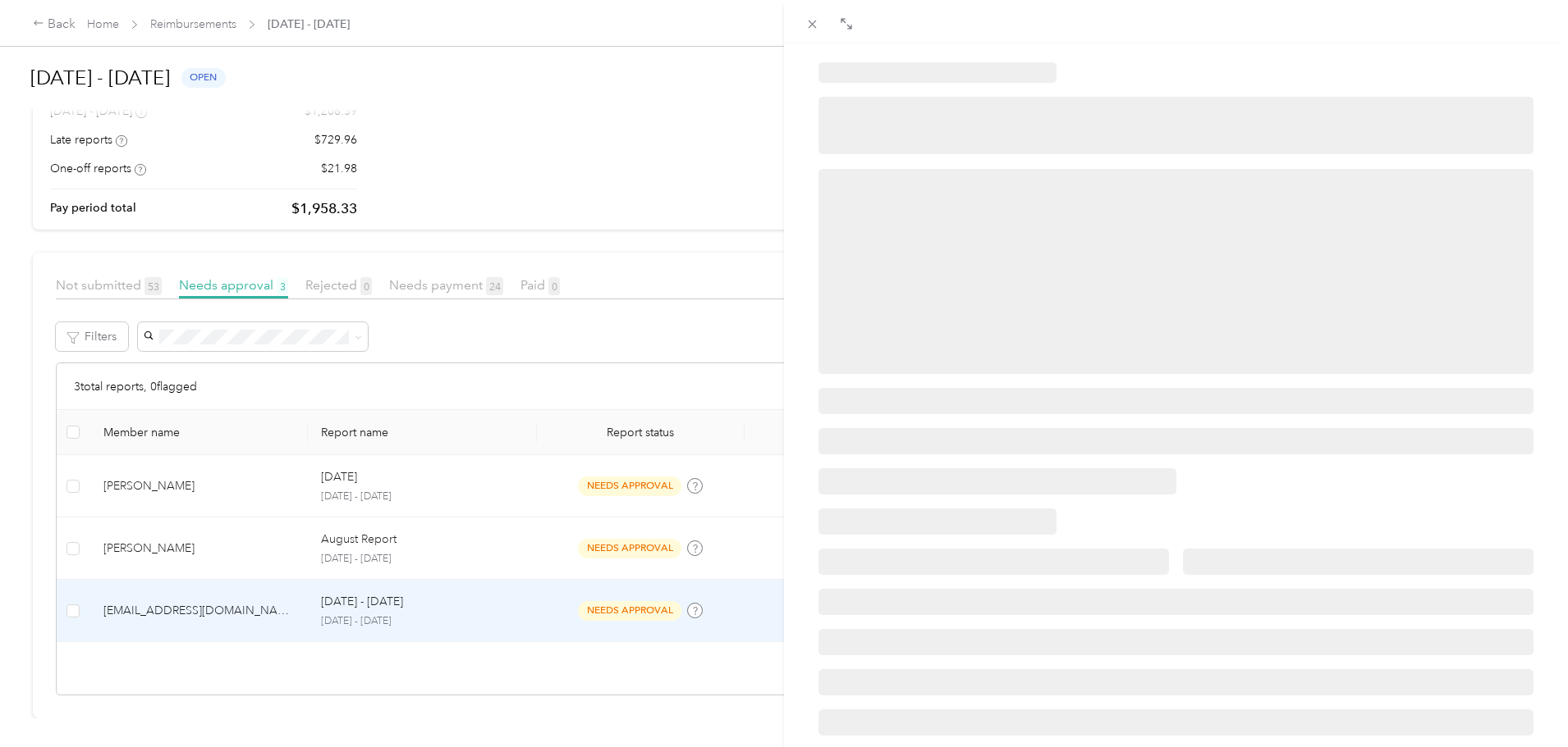
scroll to position [0, 0]
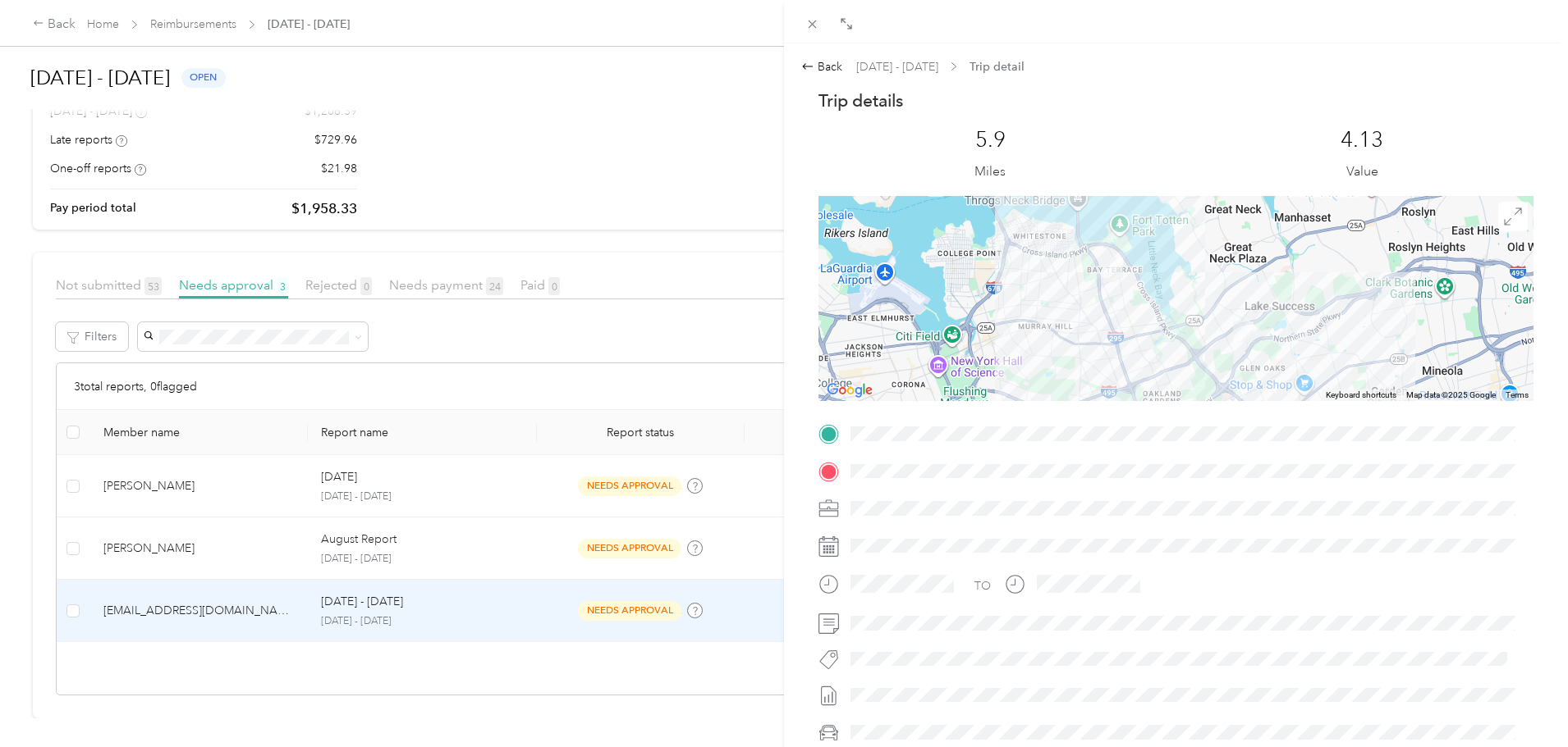
click at [870, 656] on div at bounding box center [1185, 659] width 681 height 17
click at [830, 67] on div "Back" at bounding box center [821, 67] width 41 height 17
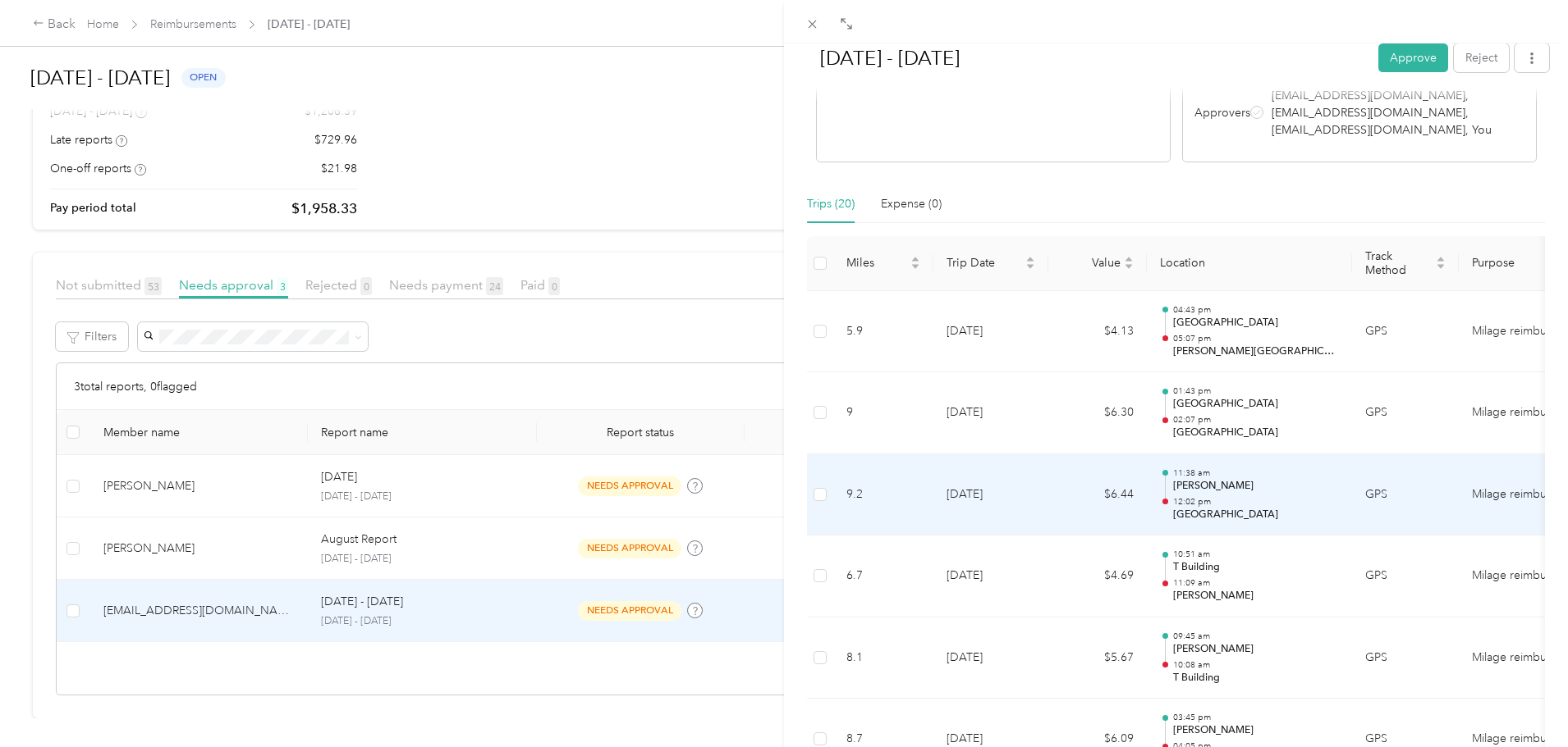
scroll to position [342, 0]
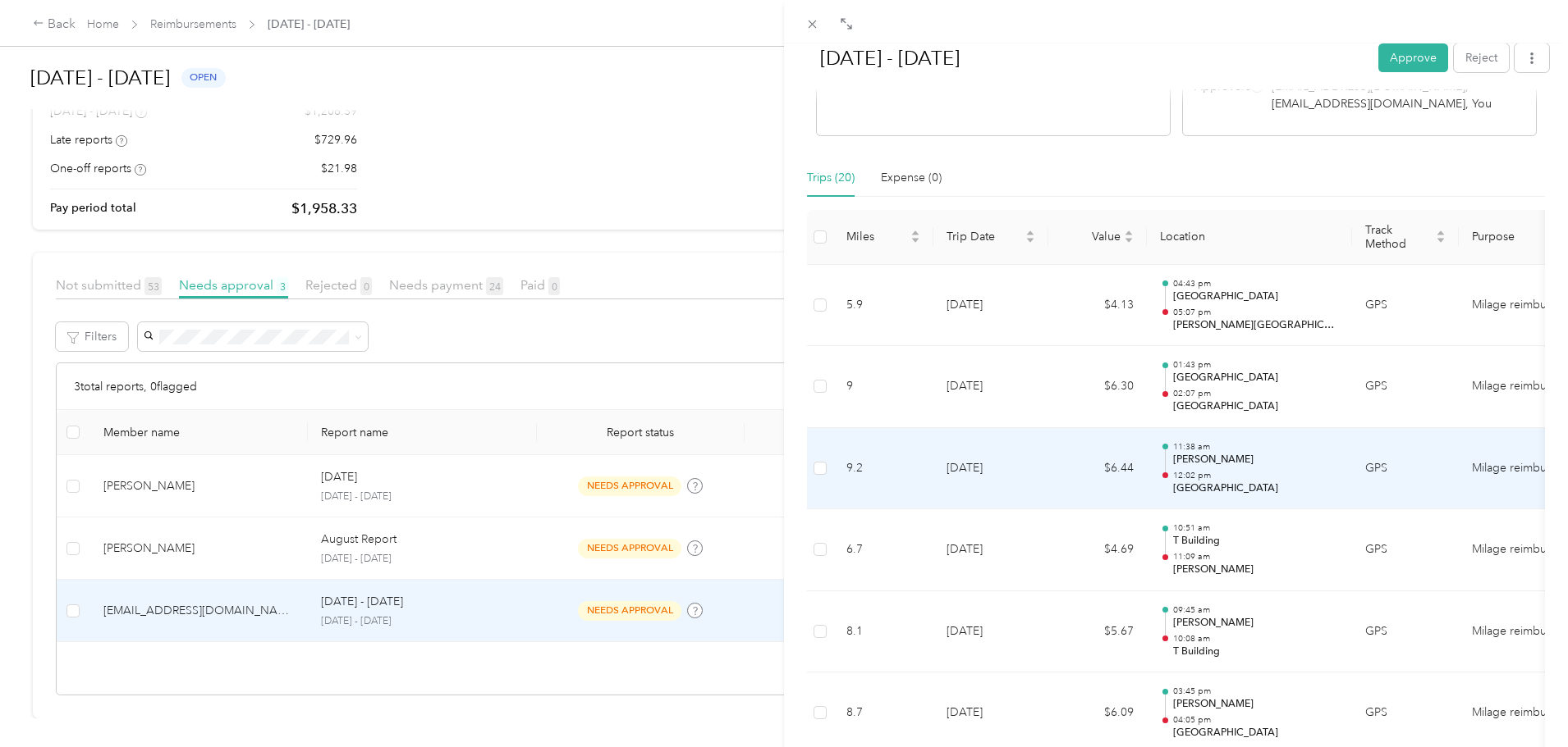
click at [1121, 473] on td "$6.44" at bounding box center [1098, 469] width 99 height 82
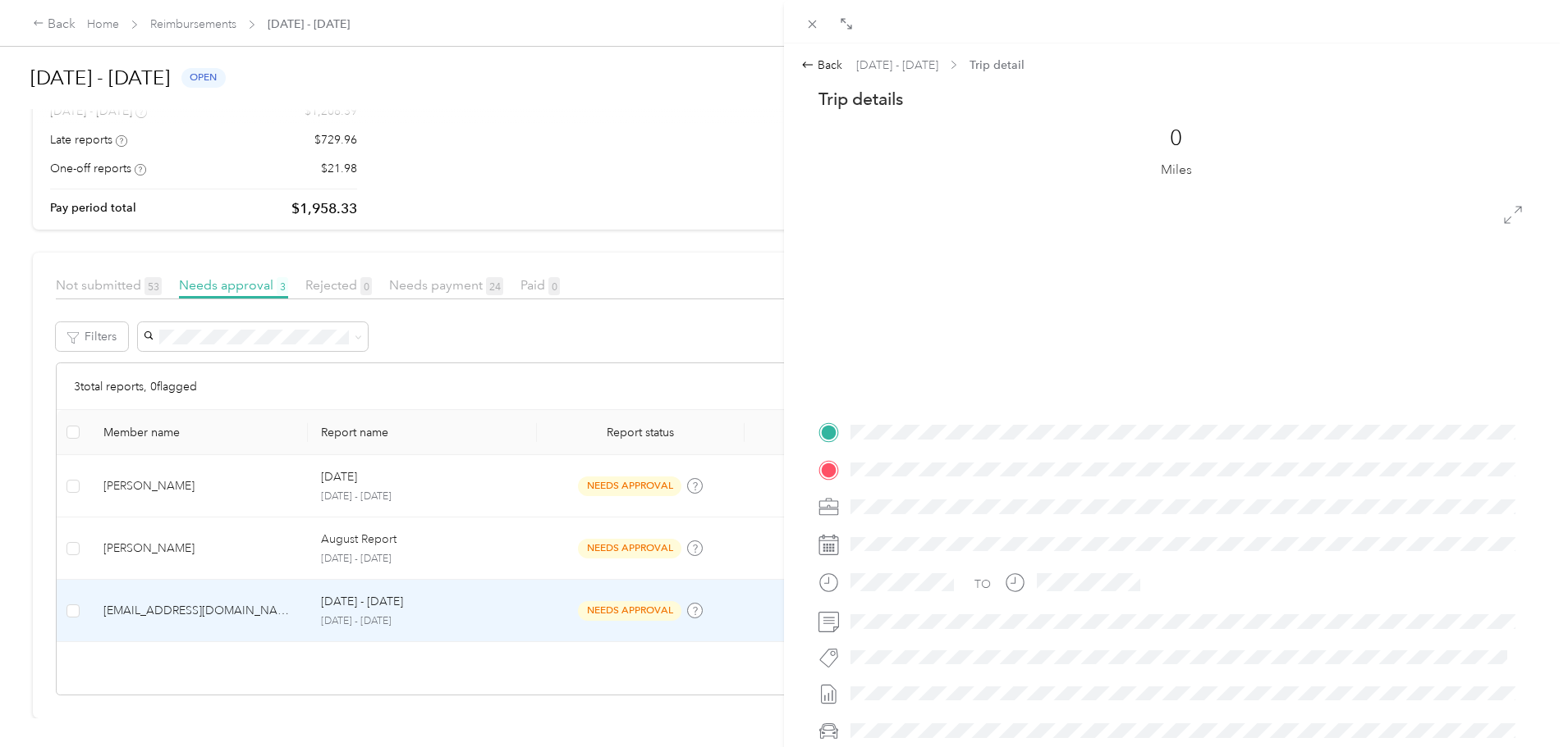
scroll to position [0, 0]
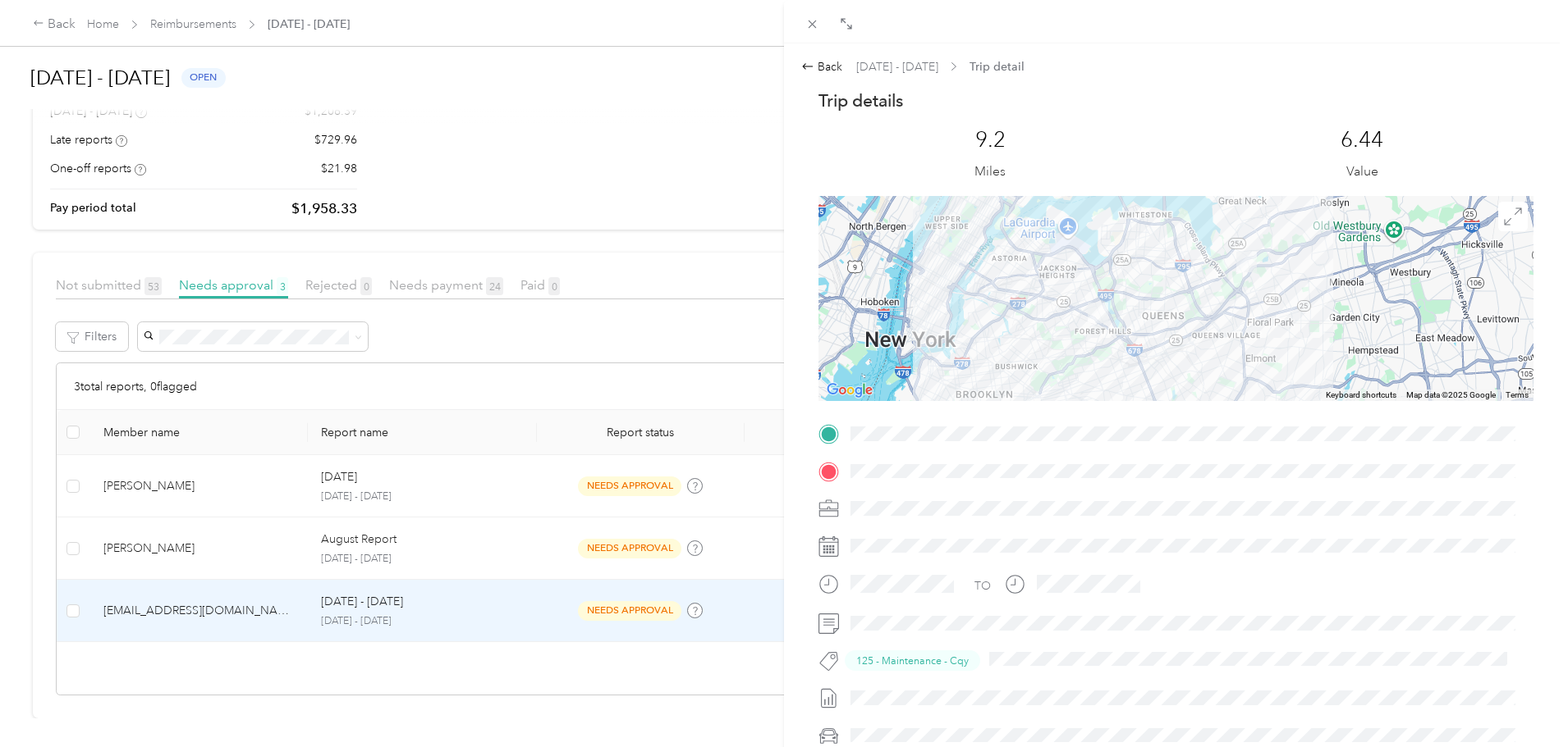
click at [354, 24] on div "Back [DATE] - [DATE] Trip detail Trip details This trip cannot be edited becaus…" at bounding box center [784, 373] width 1568 height 747
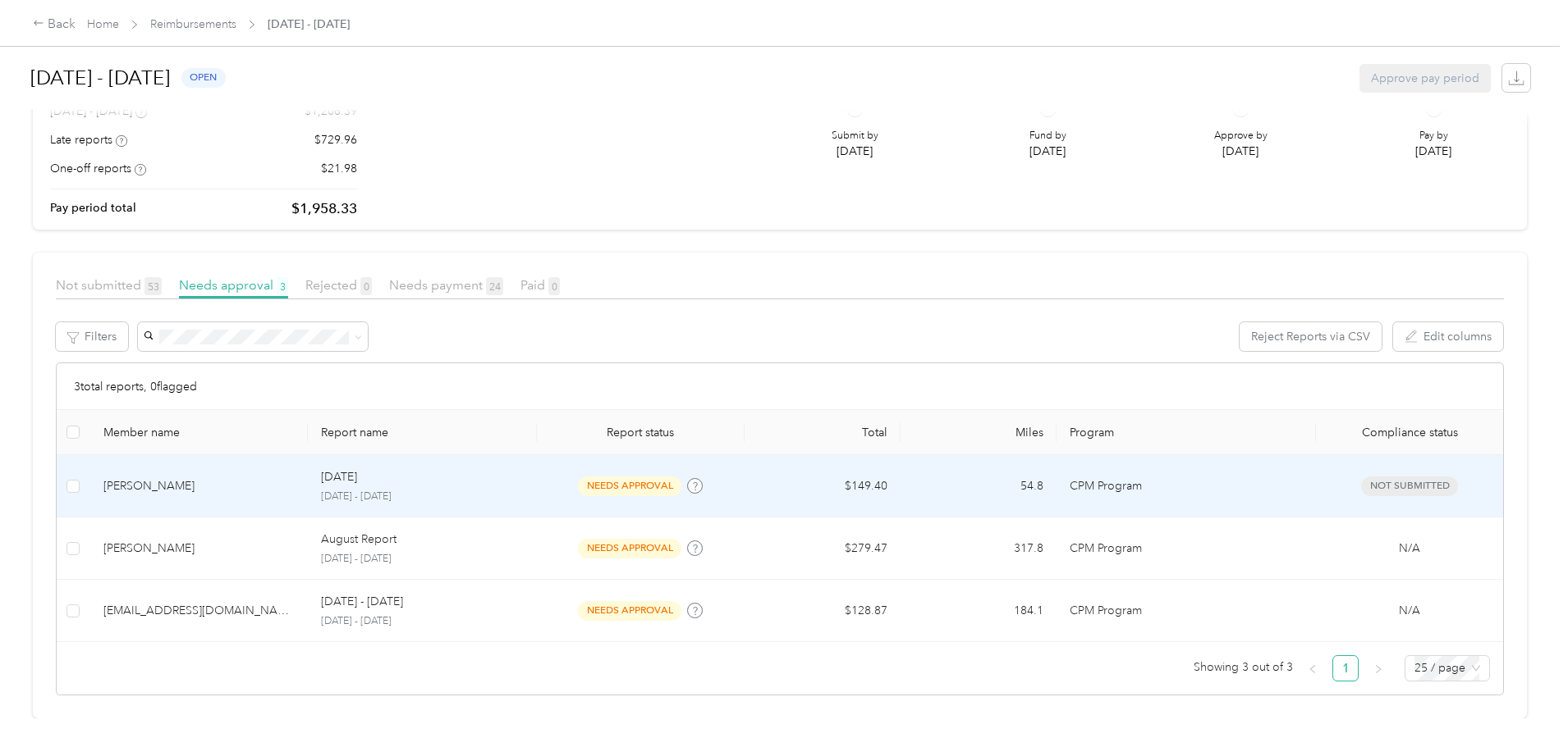
click at [612, 477] on span "needs approval" at bounding box center [630, 486] width 104 height 19
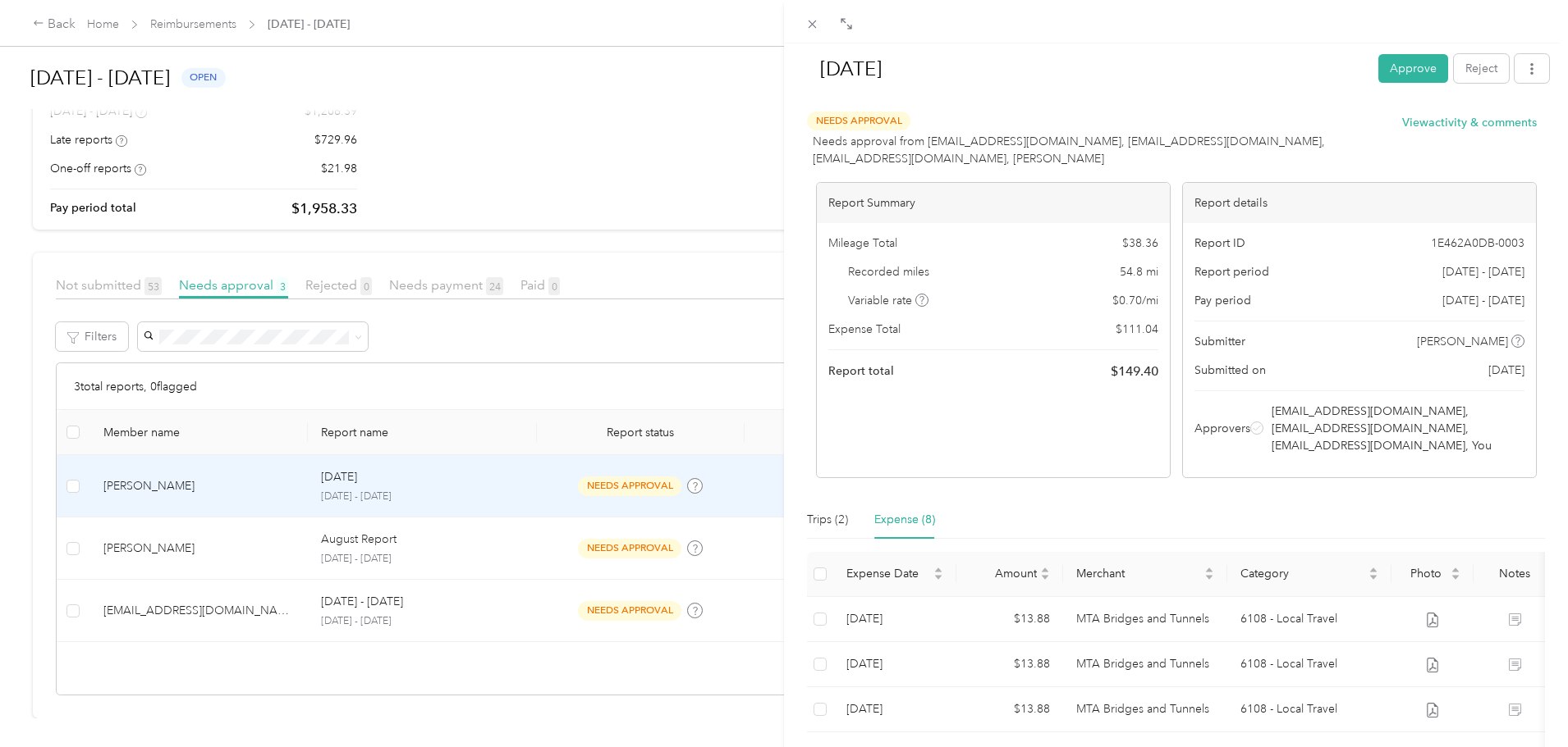
click at [241, 540] on div "[DATE] Approve Reject Needs Approval Needs approval from [EMAIL_ADDRESS][DOMAIN…" at bounding box center [784, 373] width 1568 height 747
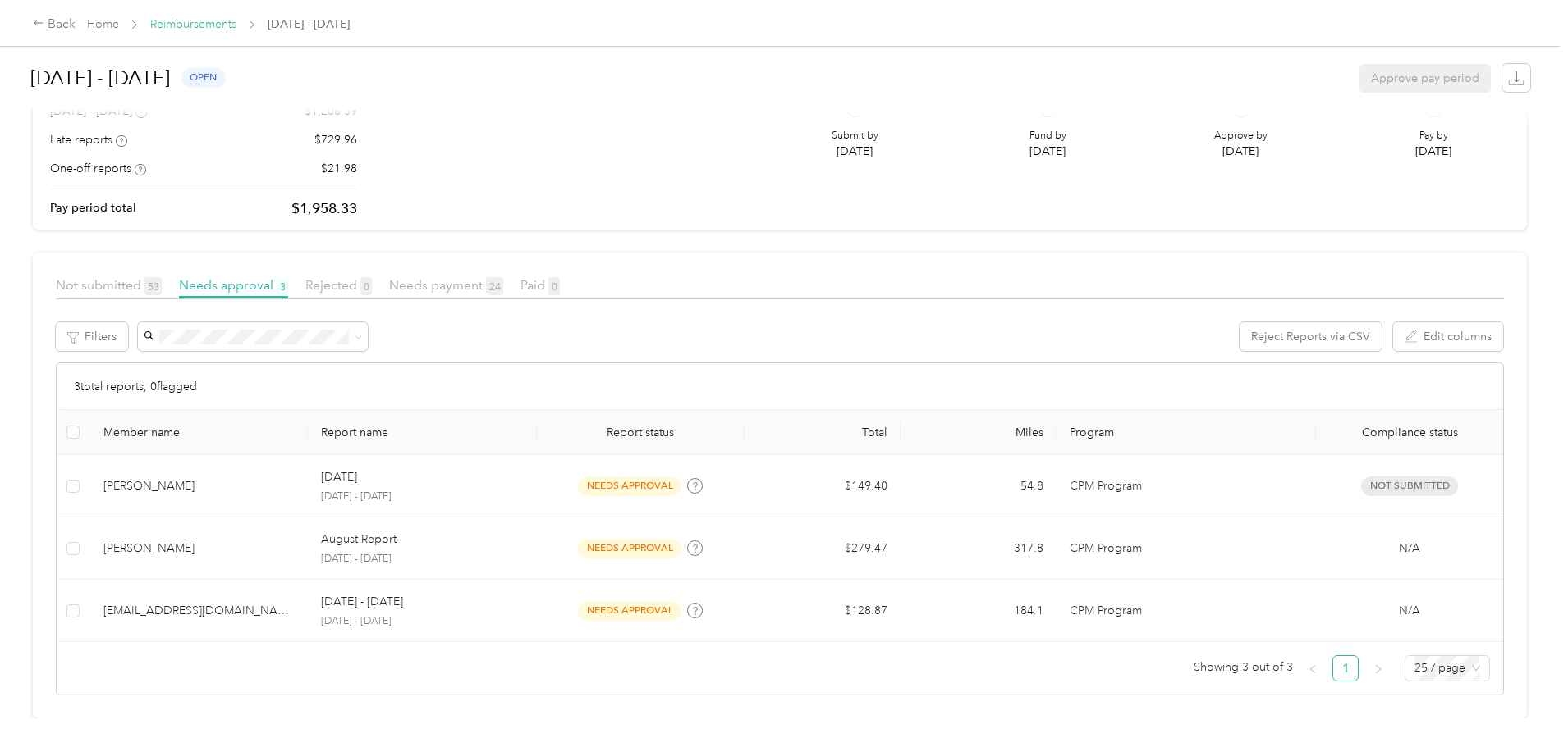
click at [237, 24] on link "Reimbursements" at bounding box center [193, 24] width 86 height 14
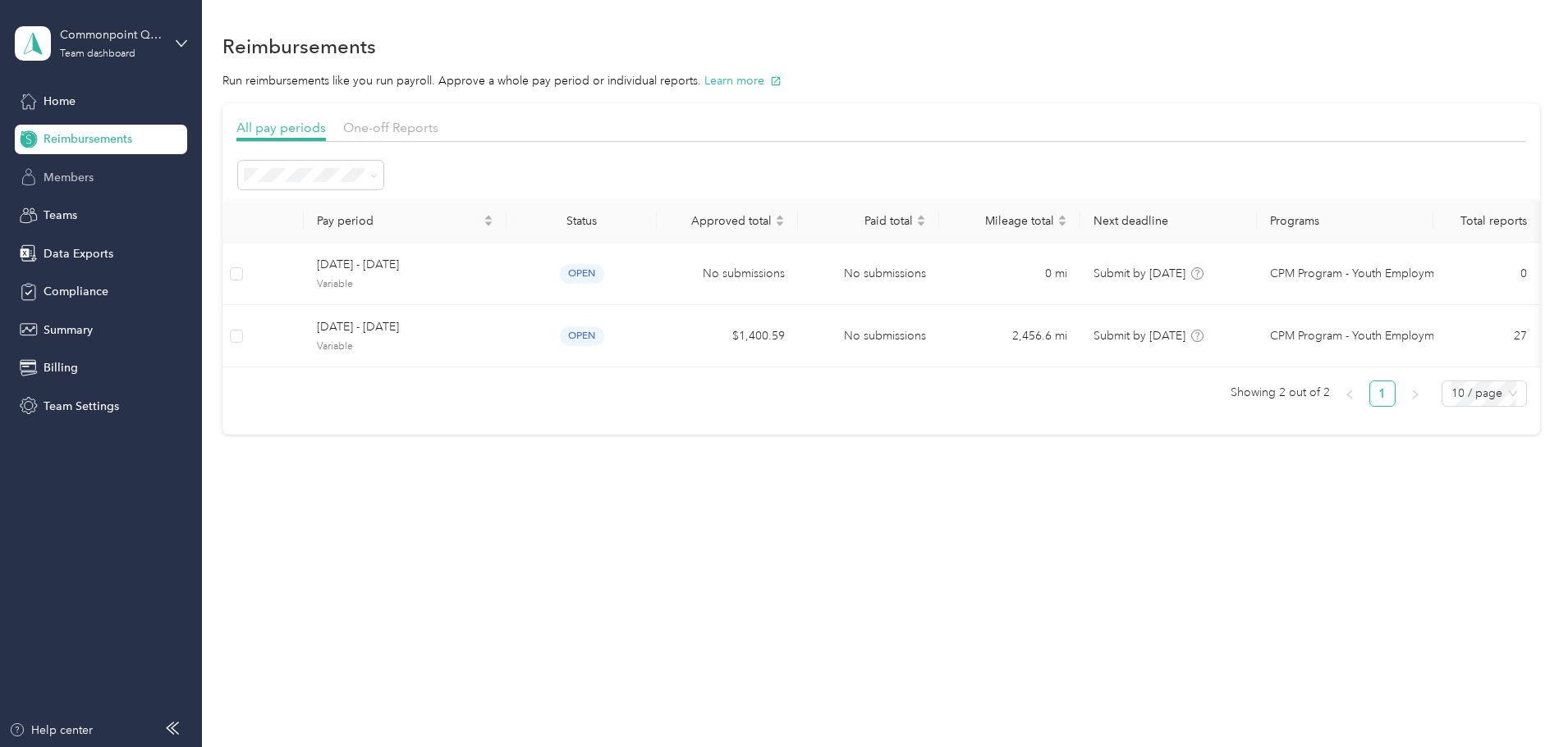
click at [91, 176] on span "Members" at bounding box center [68, 178] width 50 height 17
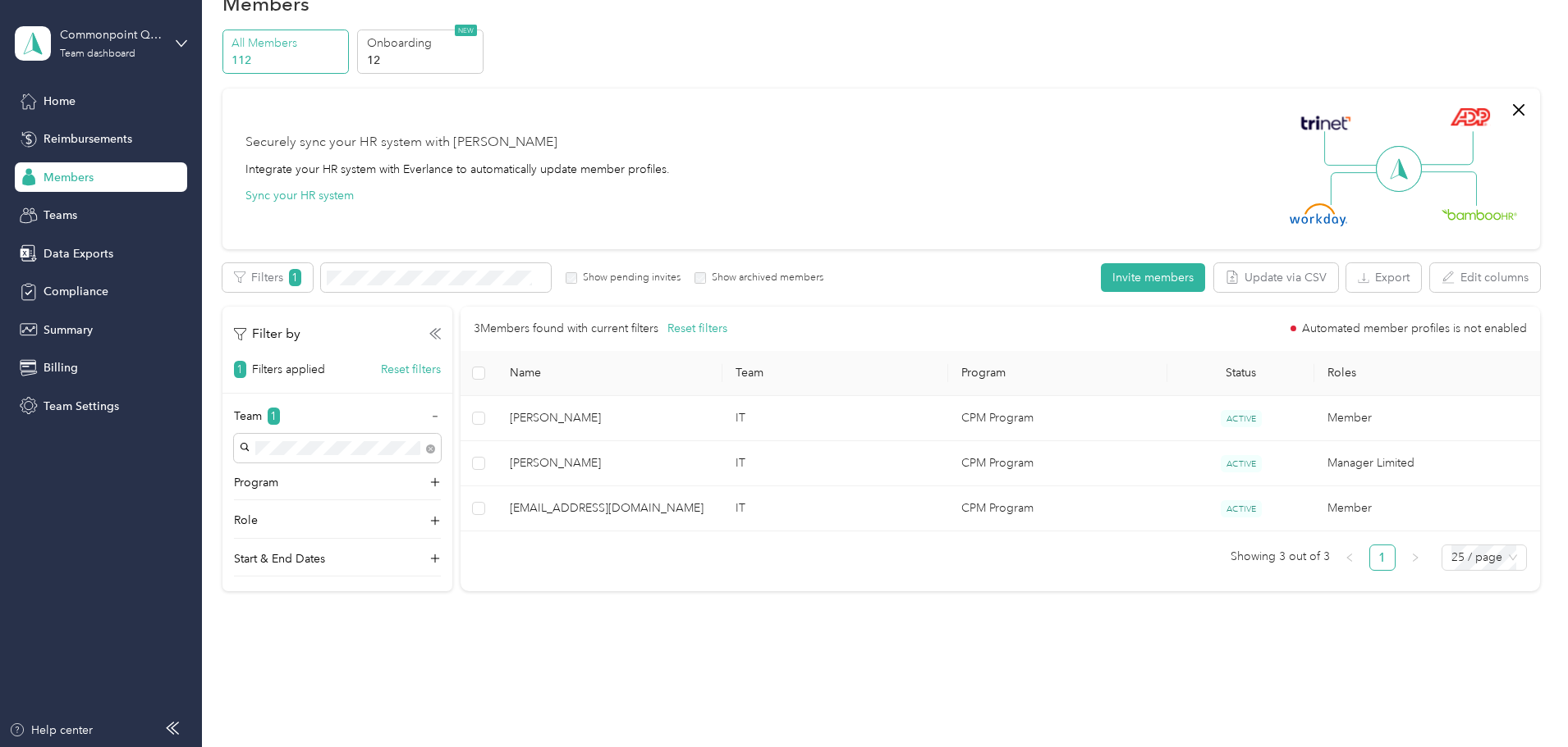
scroll to position [71, 0]
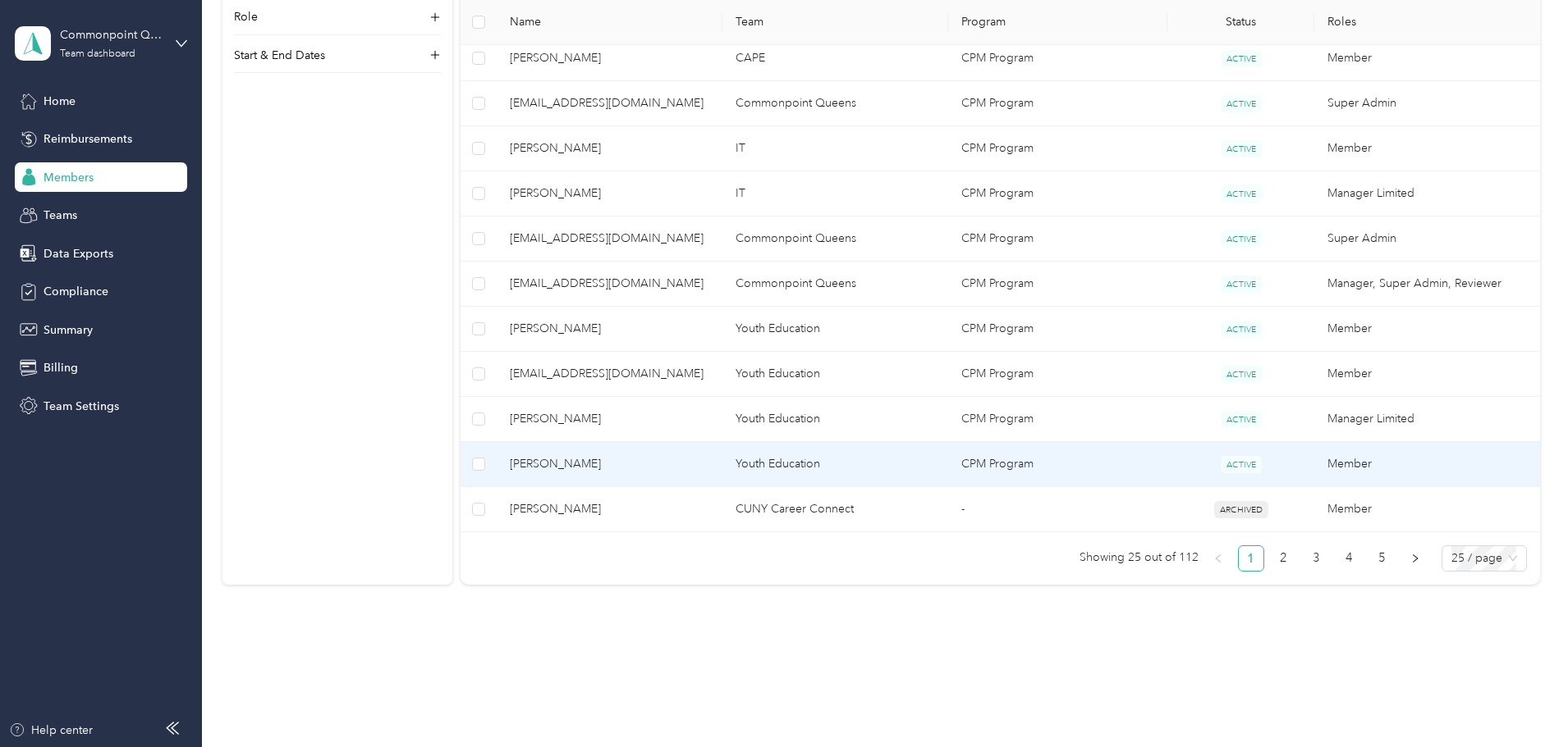
scroll to position [1056, 0]
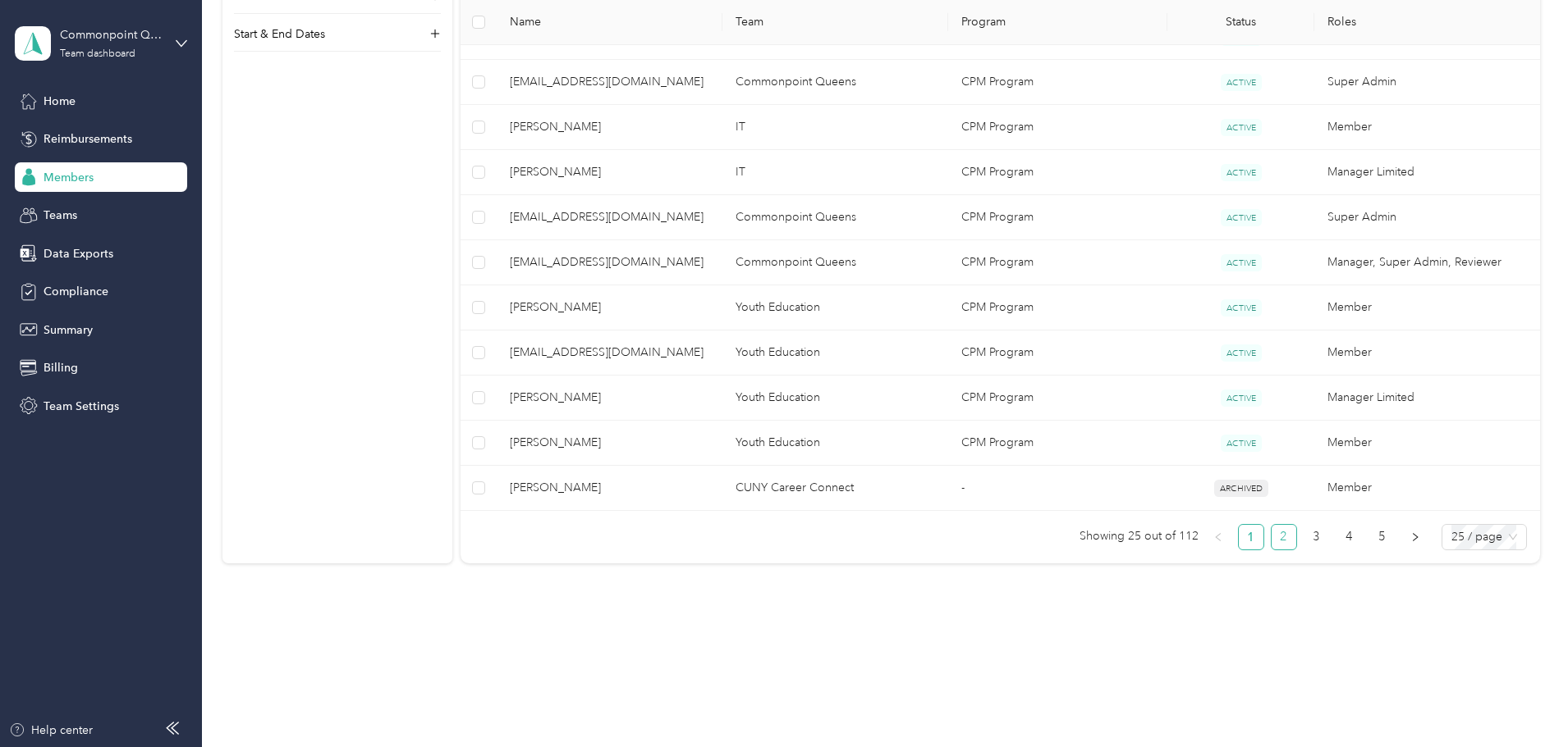
click at [1271, 538] on link "2" at bounding box center [1284, 537] width 25 height 25
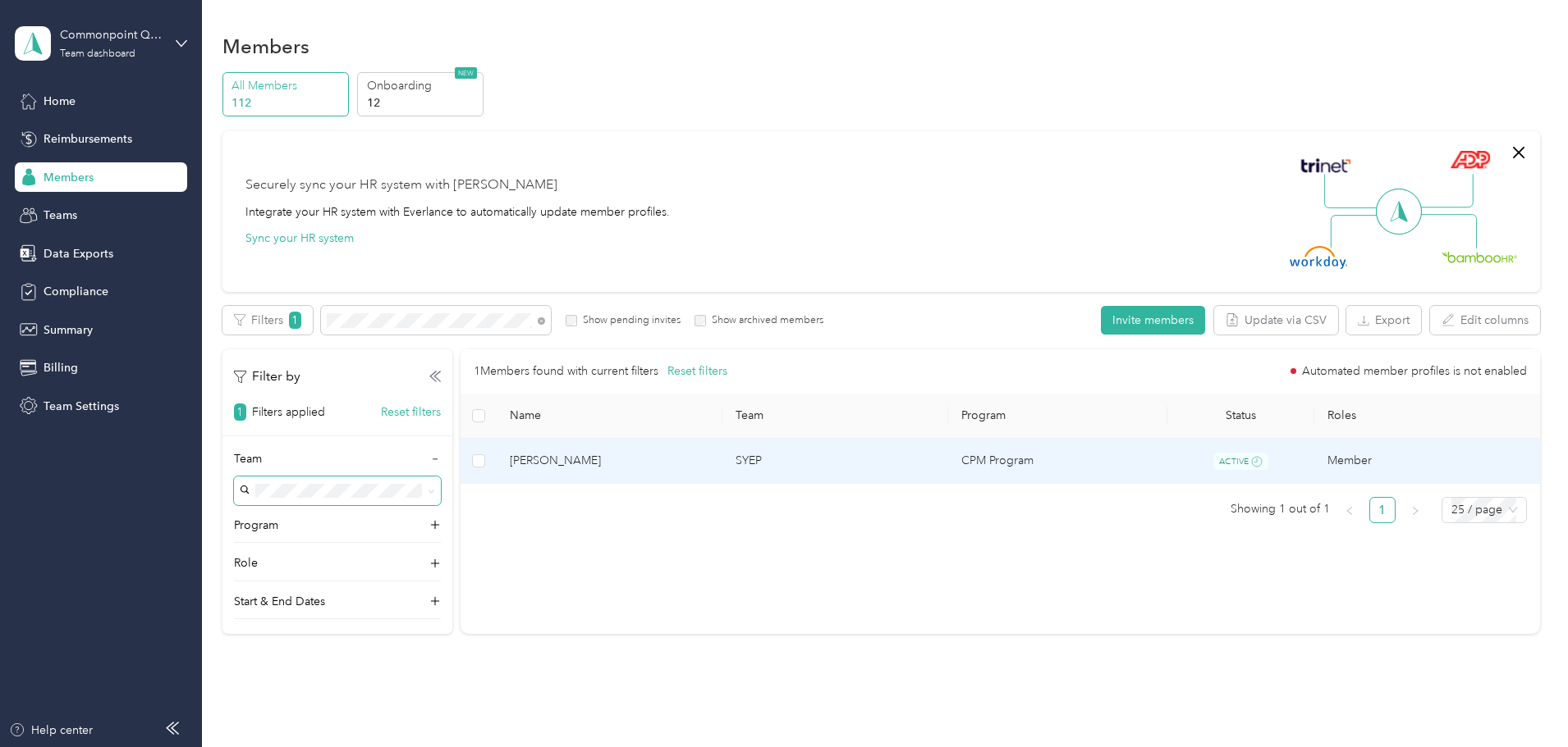
click at [678, 456] on span "[PERSON_NAME]" at bounding box center [609, 461] width 200 height 18
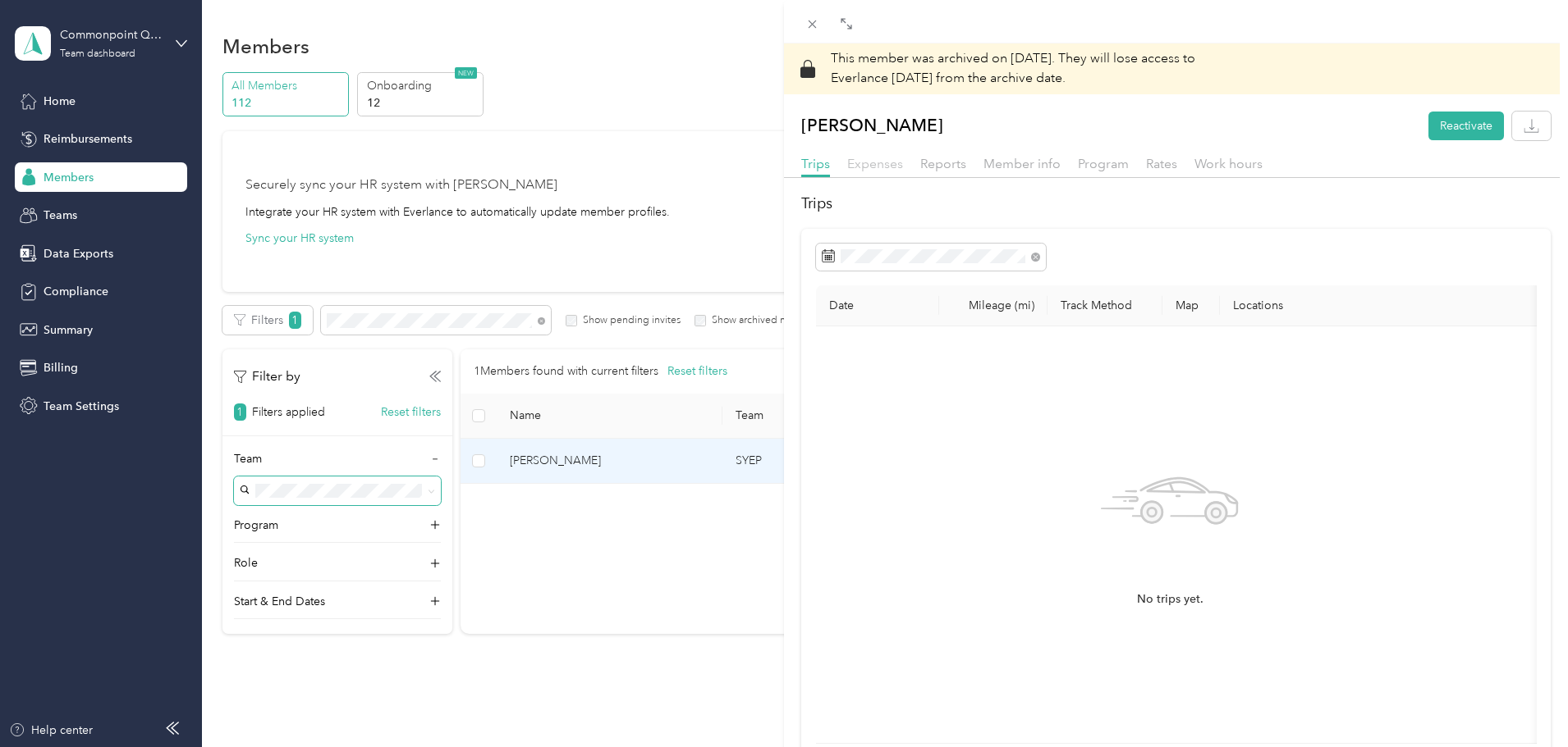
click at [863, 166] on span "Expenses" at bounding box center [875, 164] width 56 height 16
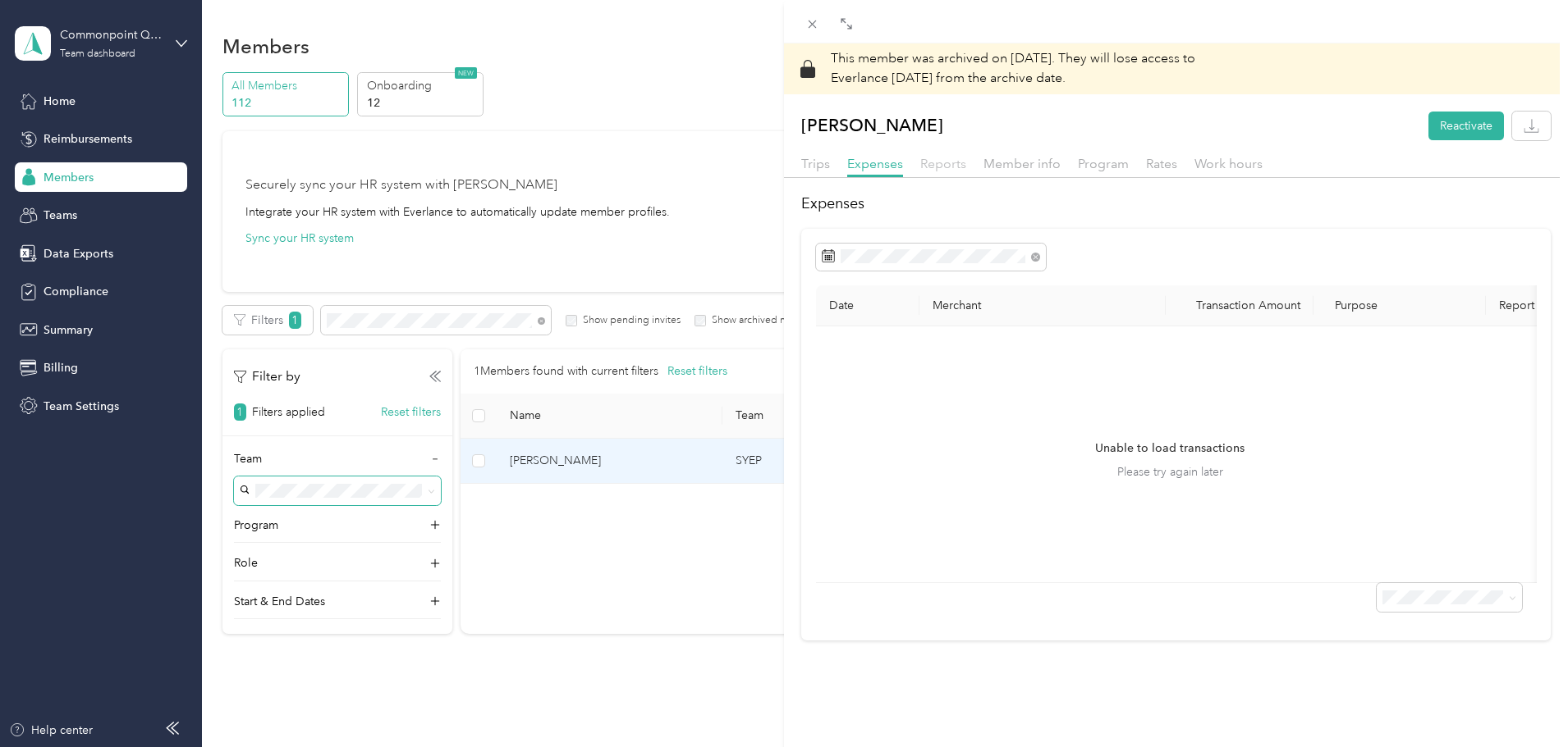
click at [950, 159] on span "Reports" at bounding box center [943, 164] width 46 height 16
